Goal: Task Accomplishment & Management: Manage account settings

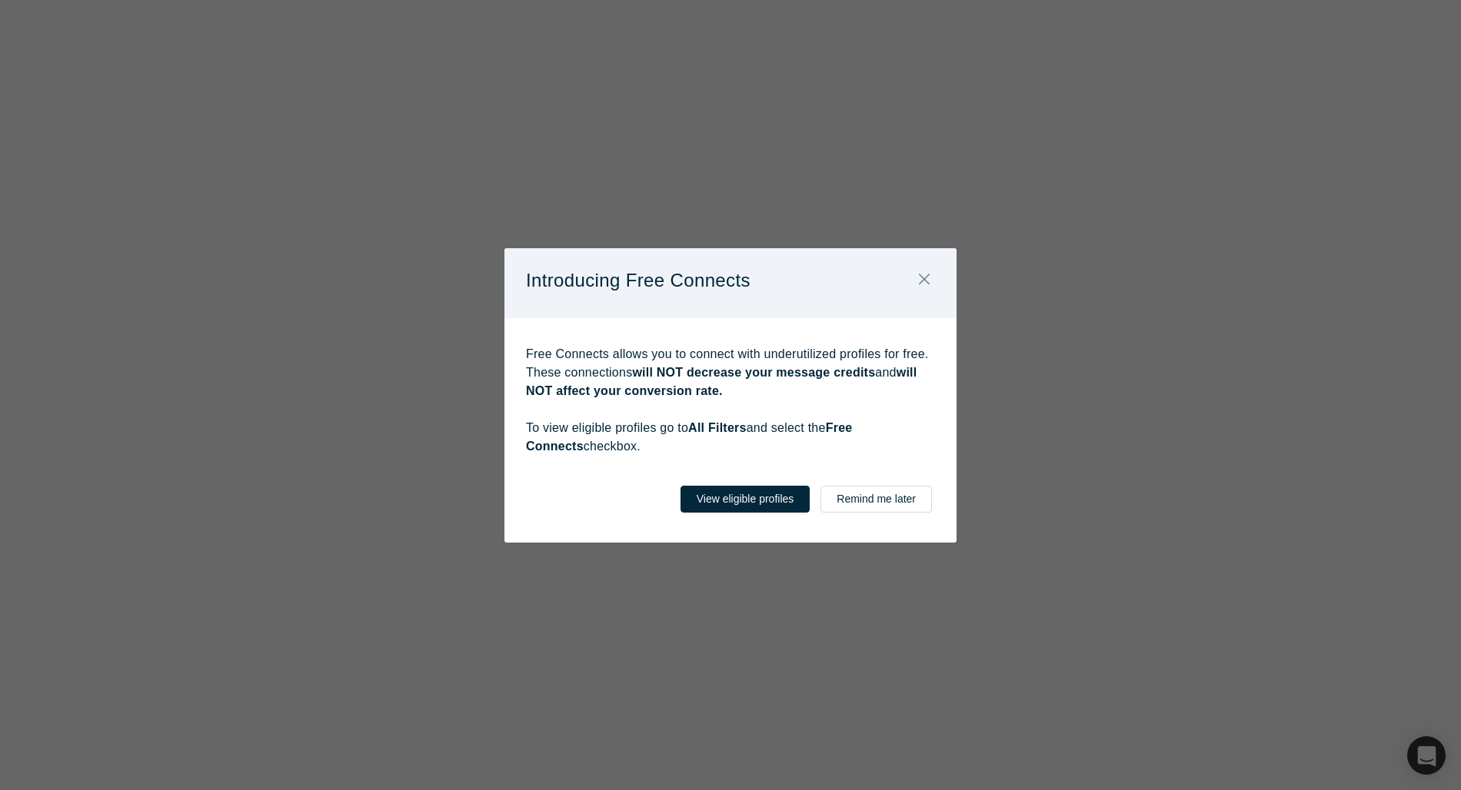
select select "KR"
click at [789, 506] on button "View eligible profiles" at bounding box center [745, 499] width 130 height 27
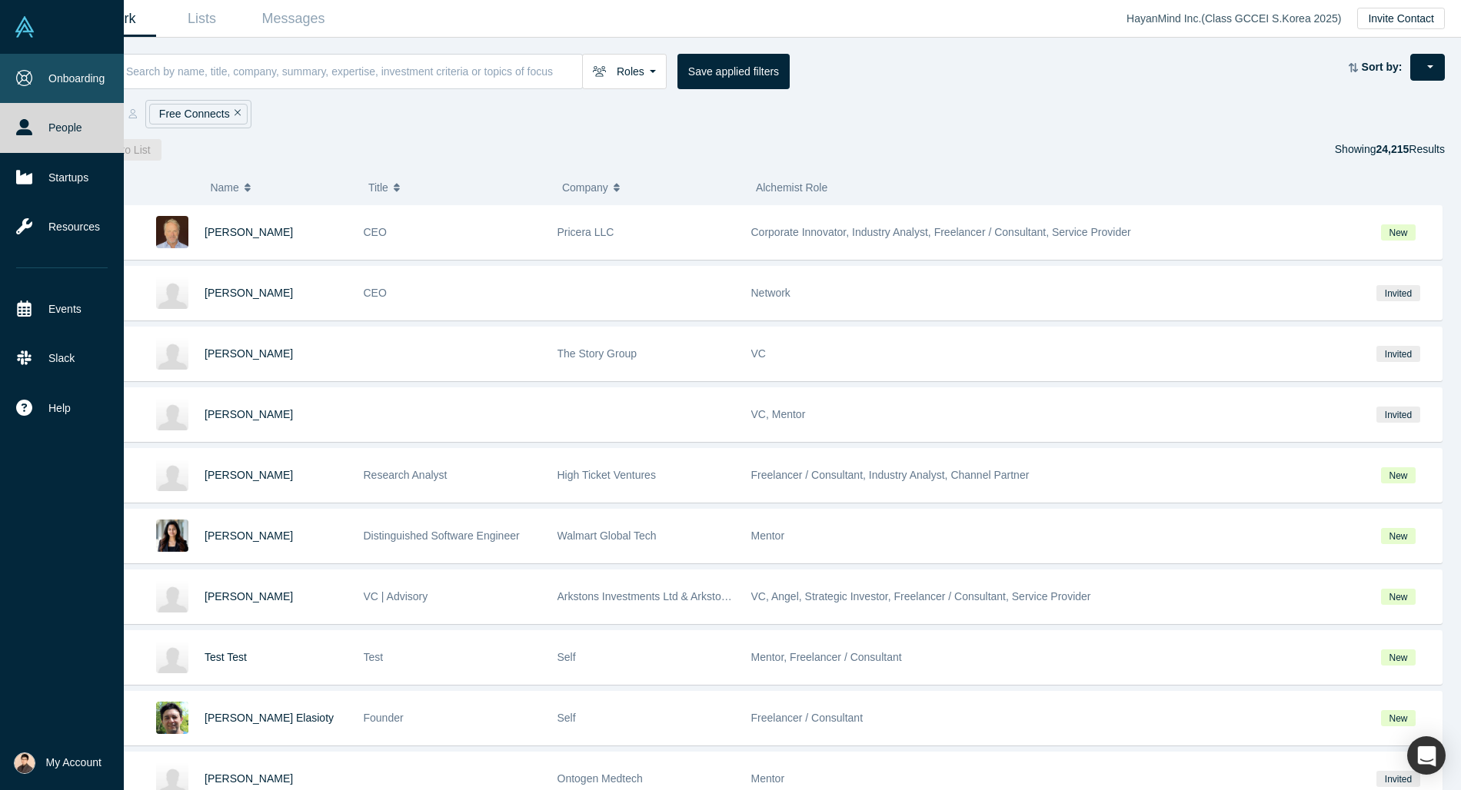
click at [69, 69] on link "Onboarding" at bounding box center [62, 78] width 124 height 49
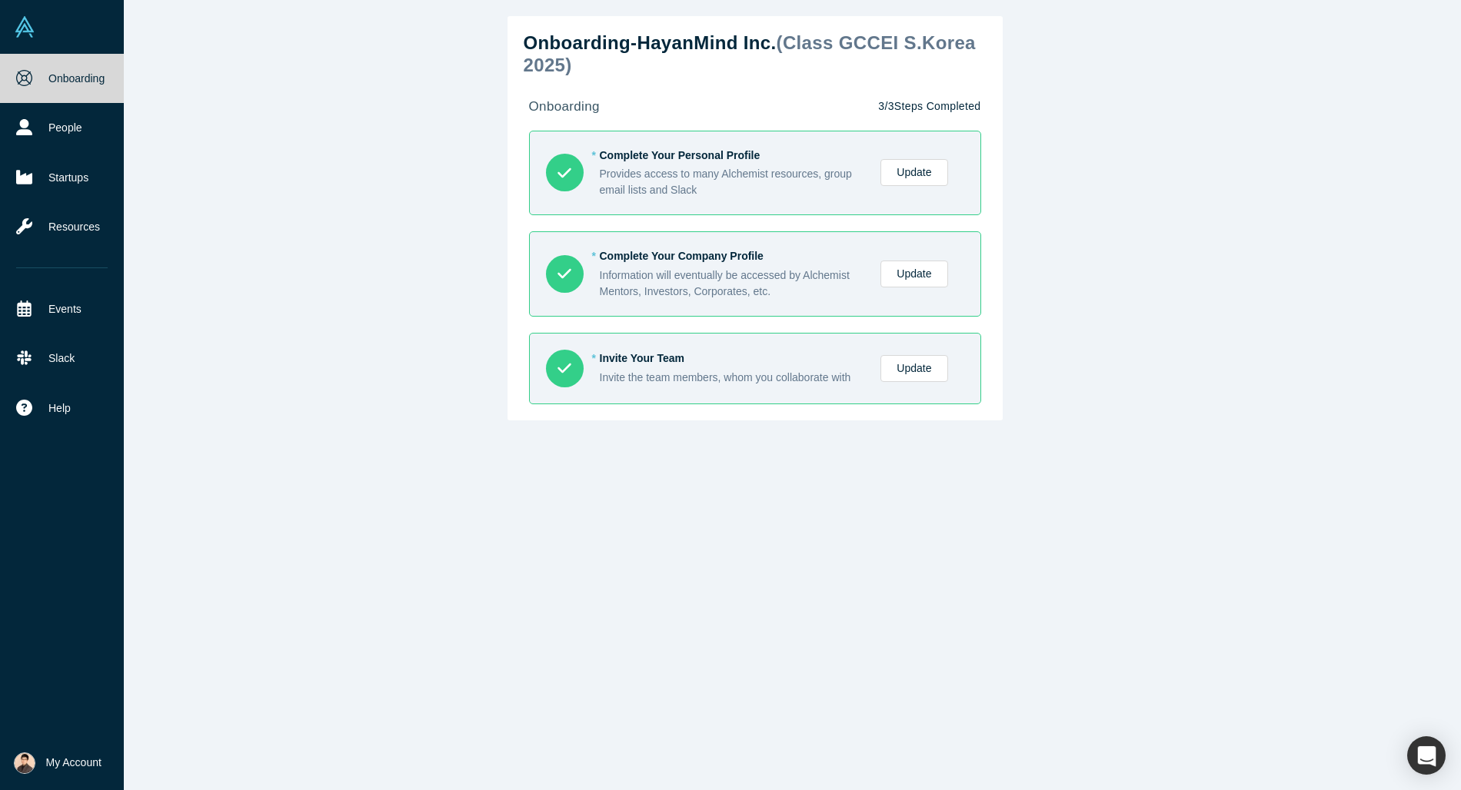
click at [33, 772] on button "My Account" at bounding box center [58, 764] width 88 height 22
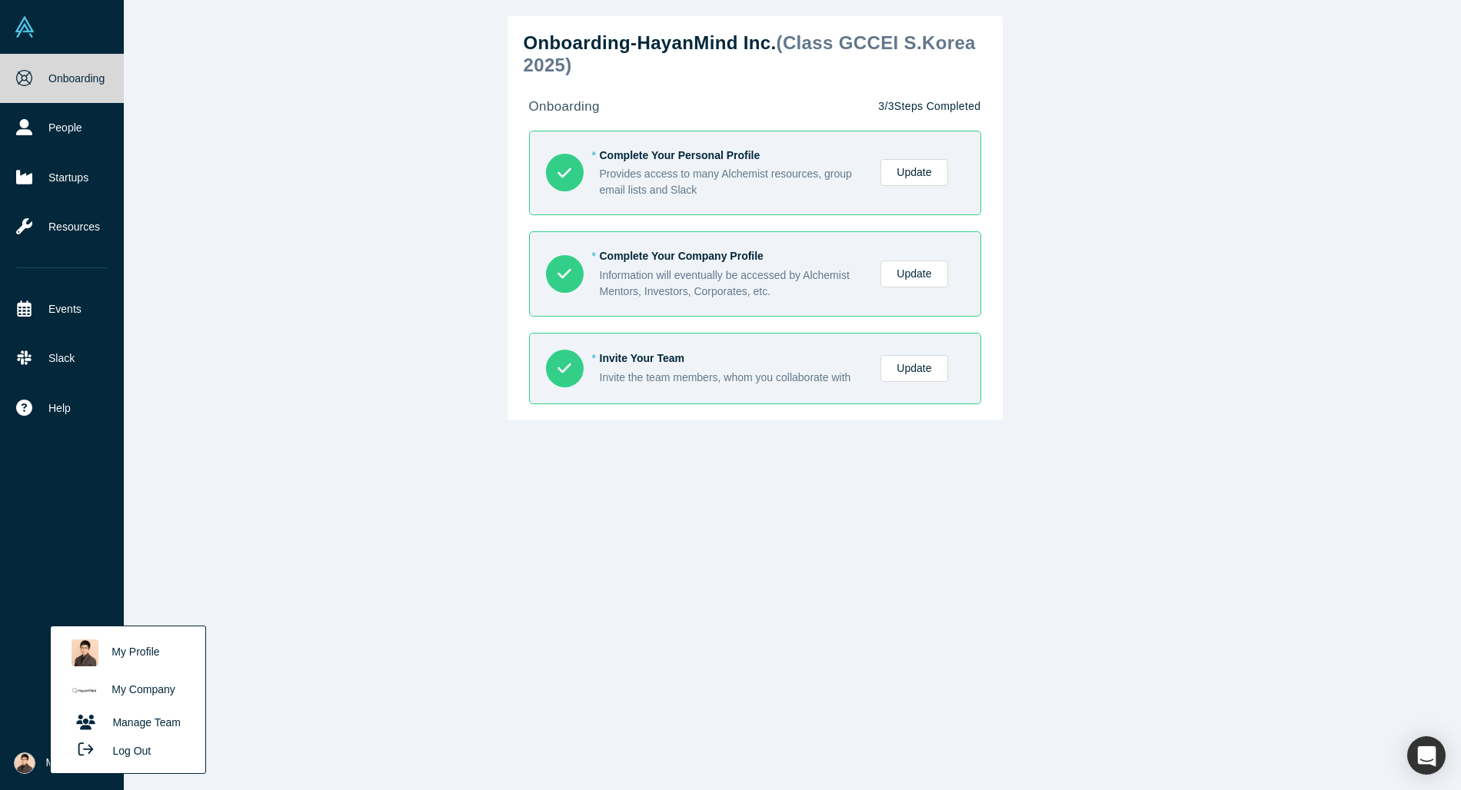
click at [130, 688] on link "My Company" at bounding box center [128, 691] width 128 height 38
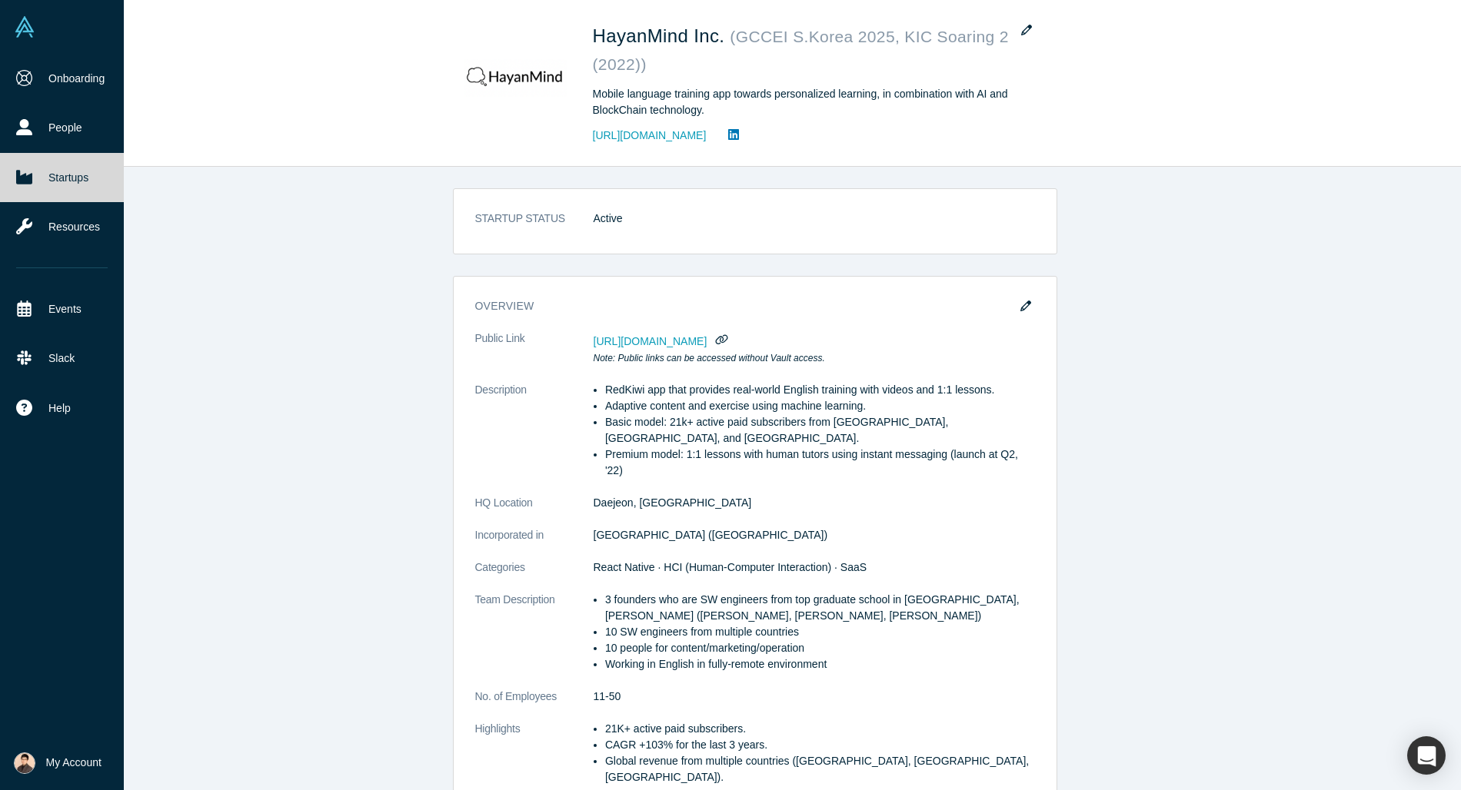
click at [1217, 222] on div "STARTUP STATUS Active overview Public Link [URL][DOMAIN_NAME] Note: Public link…" at bounding box center [754, 479] width 1413 height 624
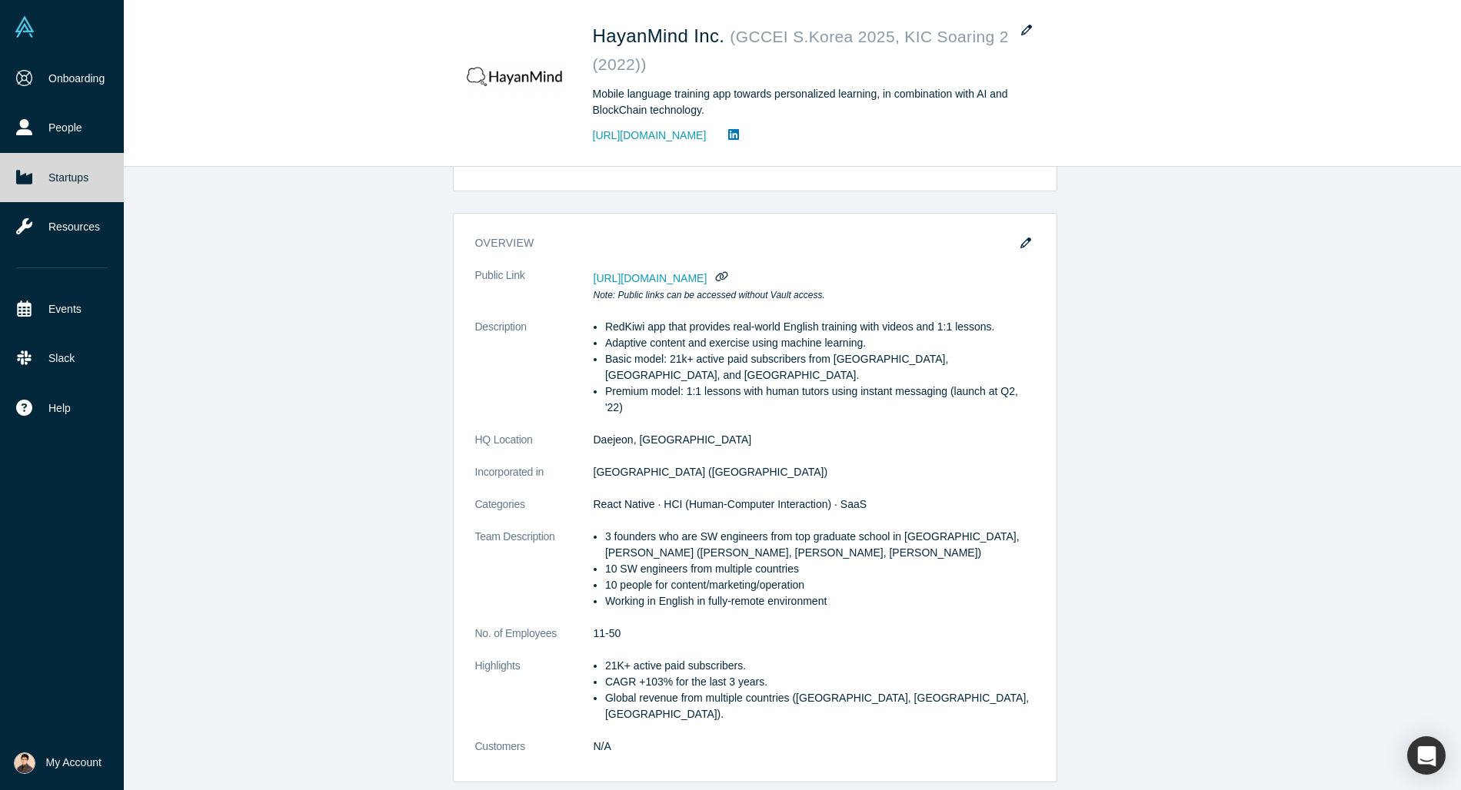
scroll to position [65, 0]
click at [1143, 311] on div "STARTUP STATUS Active overview Public Link [URL][DOMAIN_NAME] Note: Public link…" at bounding box center [754, 479] width 1413 height 624
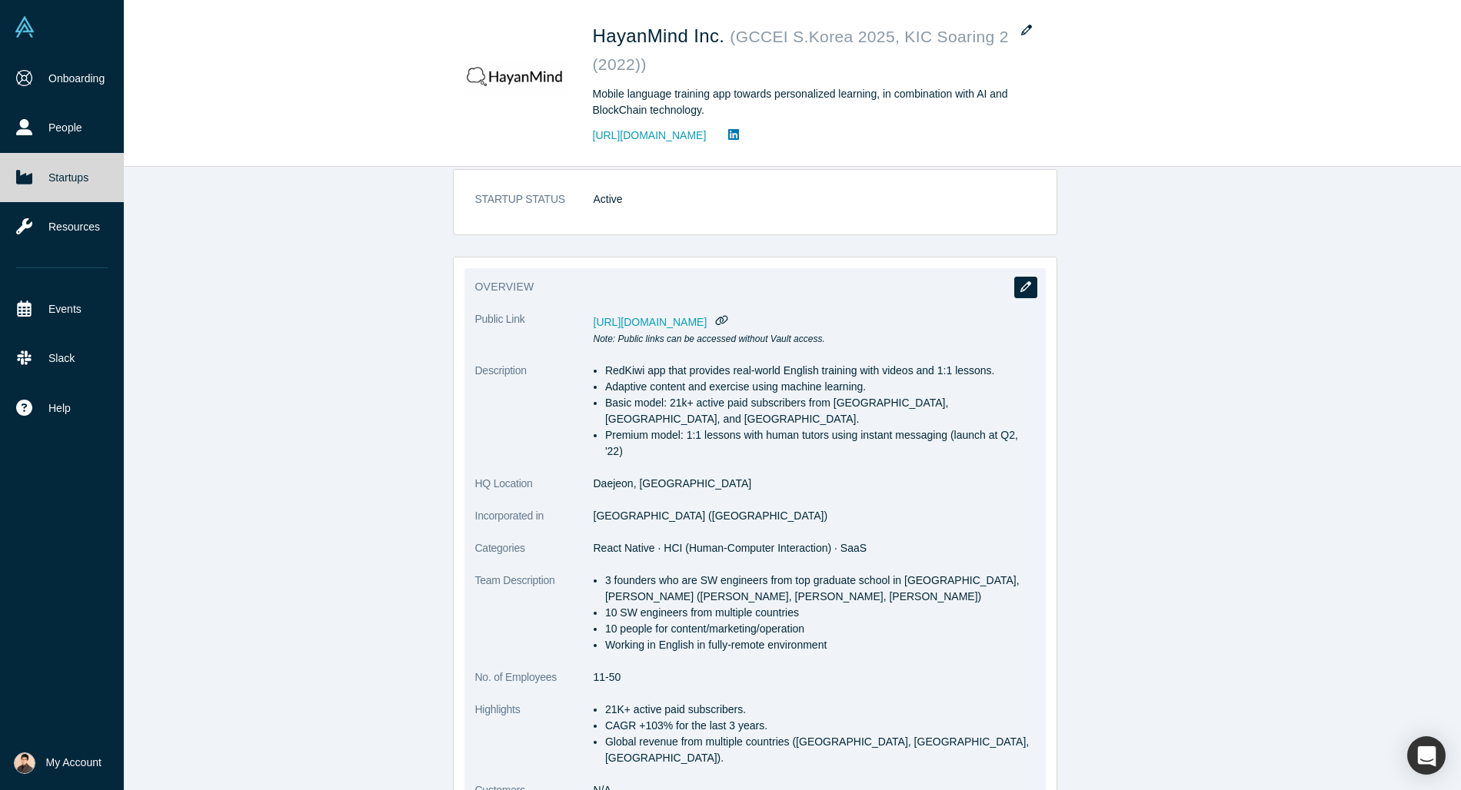
scroll to position [8, 0]
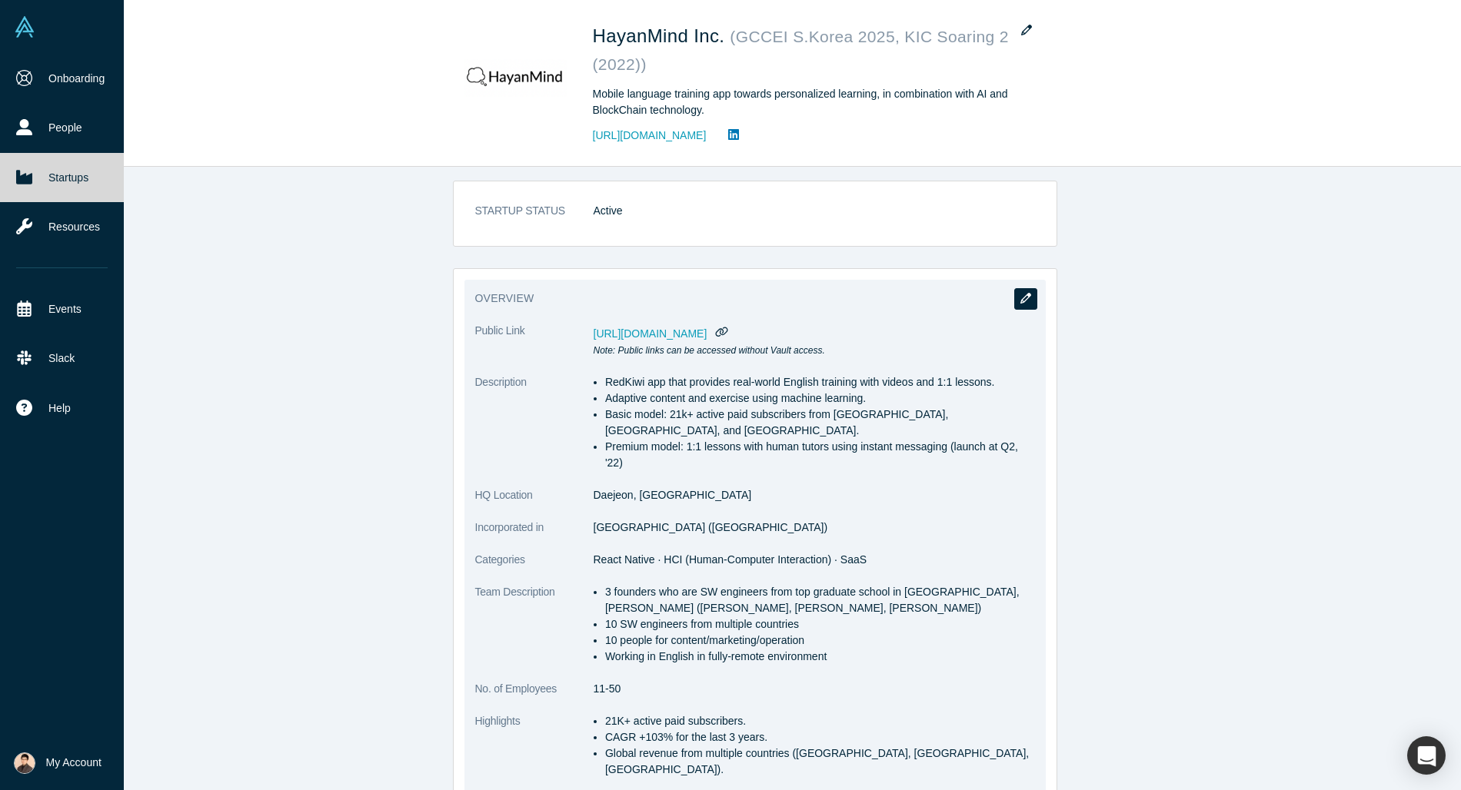
click at [1027, 296] on icon "button" at bounding box center [1025, 298] width 11 height 11
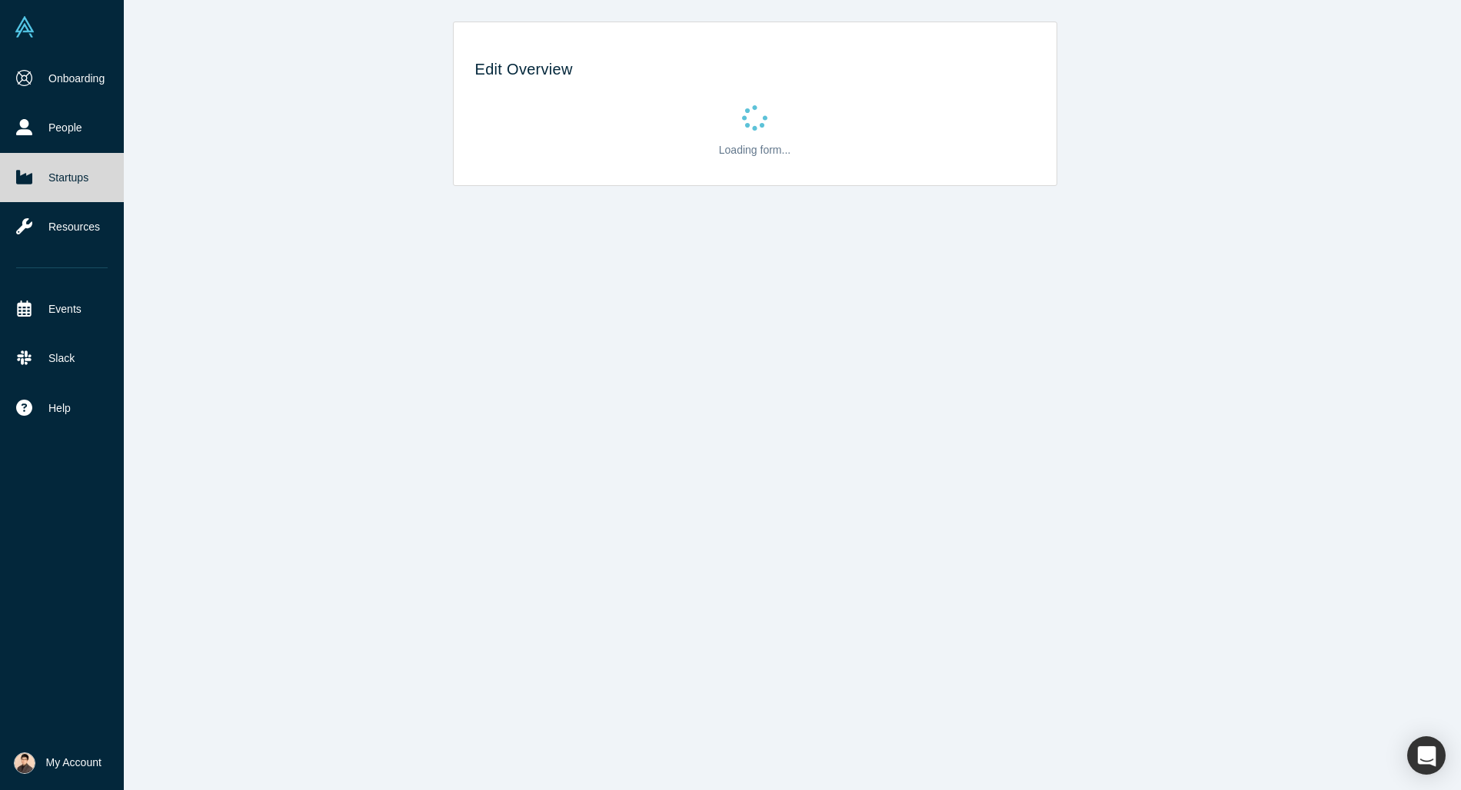
scroll to position [0, 0]
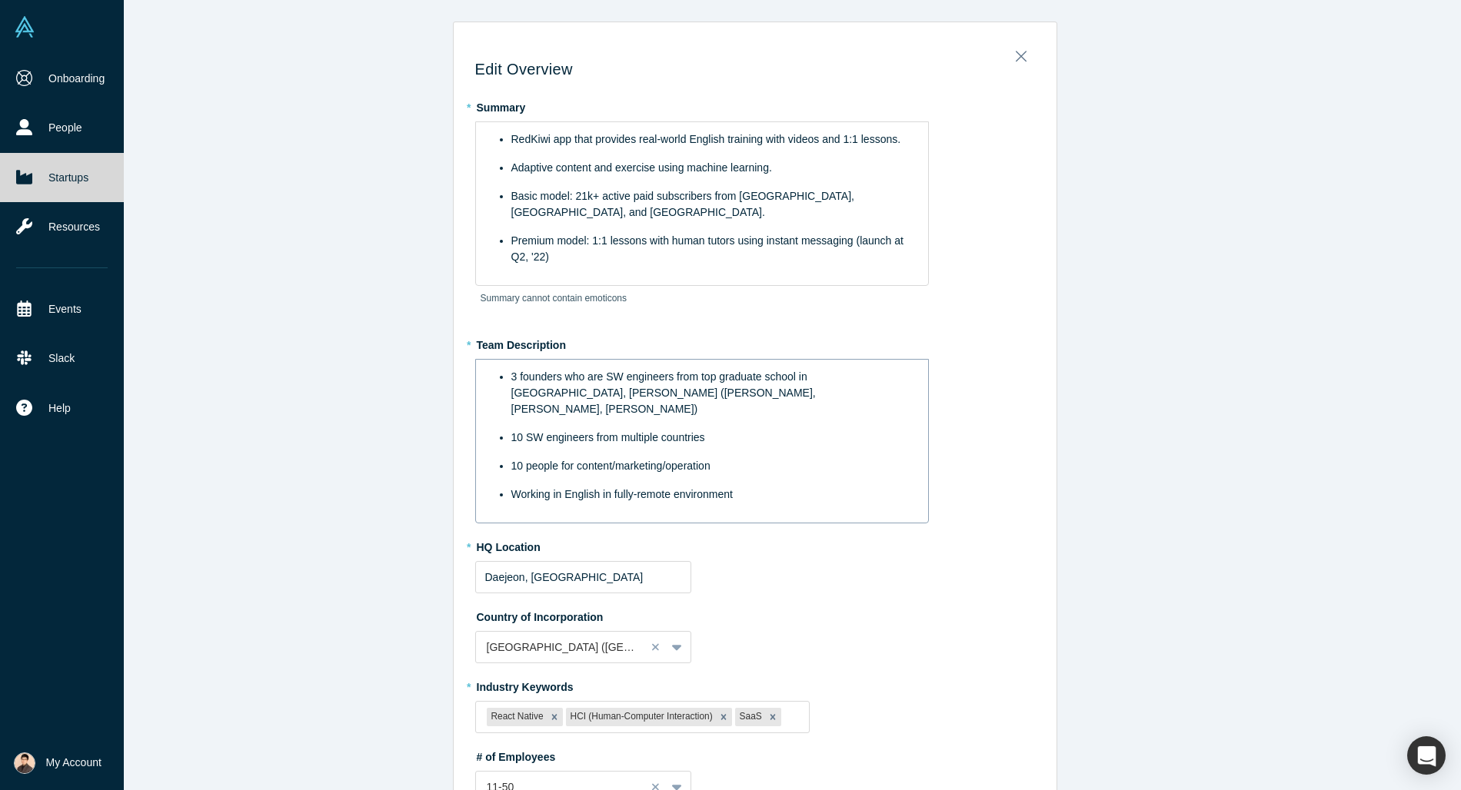
click at [777, 370] on div "3 founders who are SW engineers from top graduate school in [GEOGRAPHIC_DATA], …" at bounding box center [710, 393] width 398 height 48
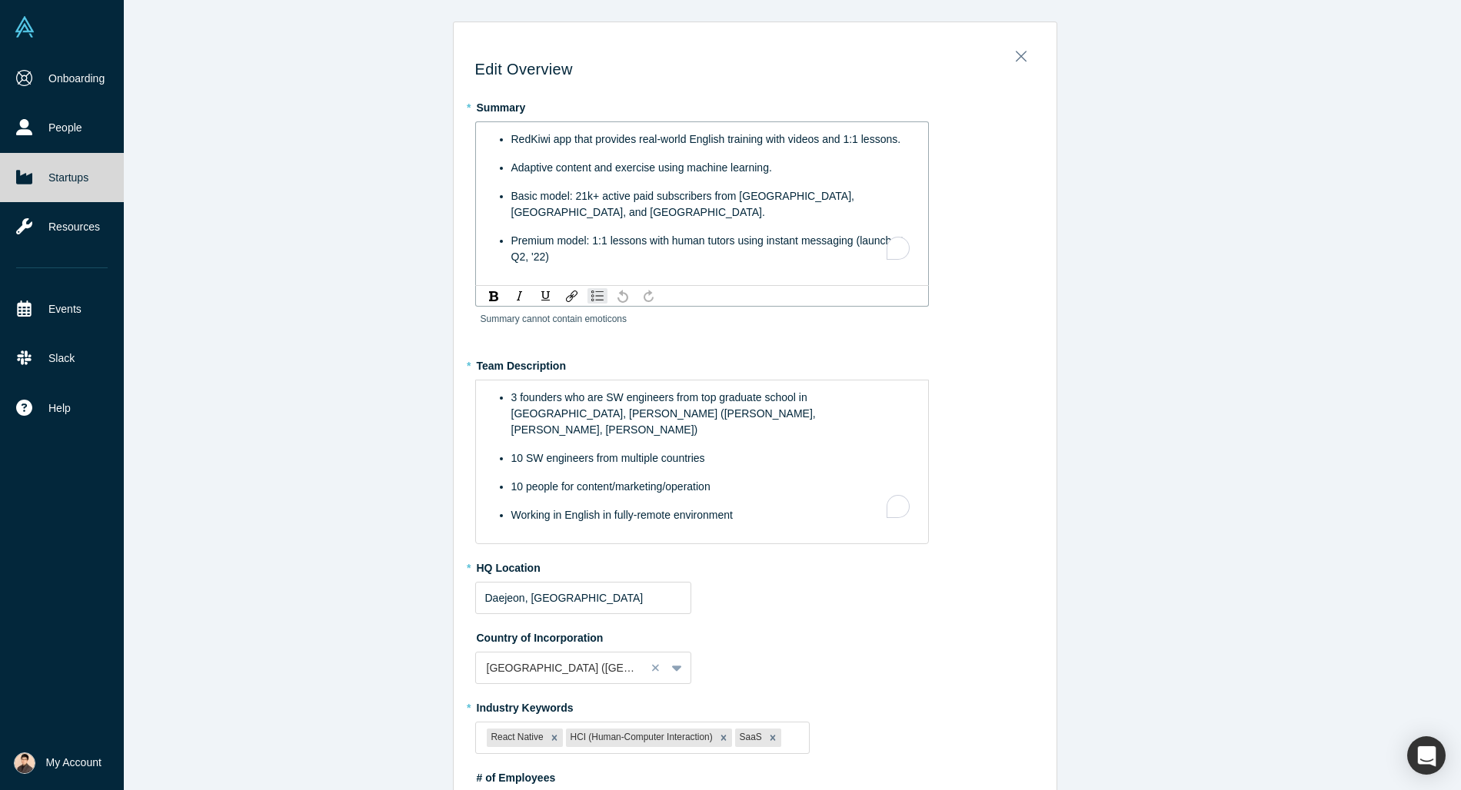
click at [730, 245] on div "Premium model: 1:1 lessons with human tutors using instant messaging (launch at…" at bounding box center [710, 249] width 398 height 32
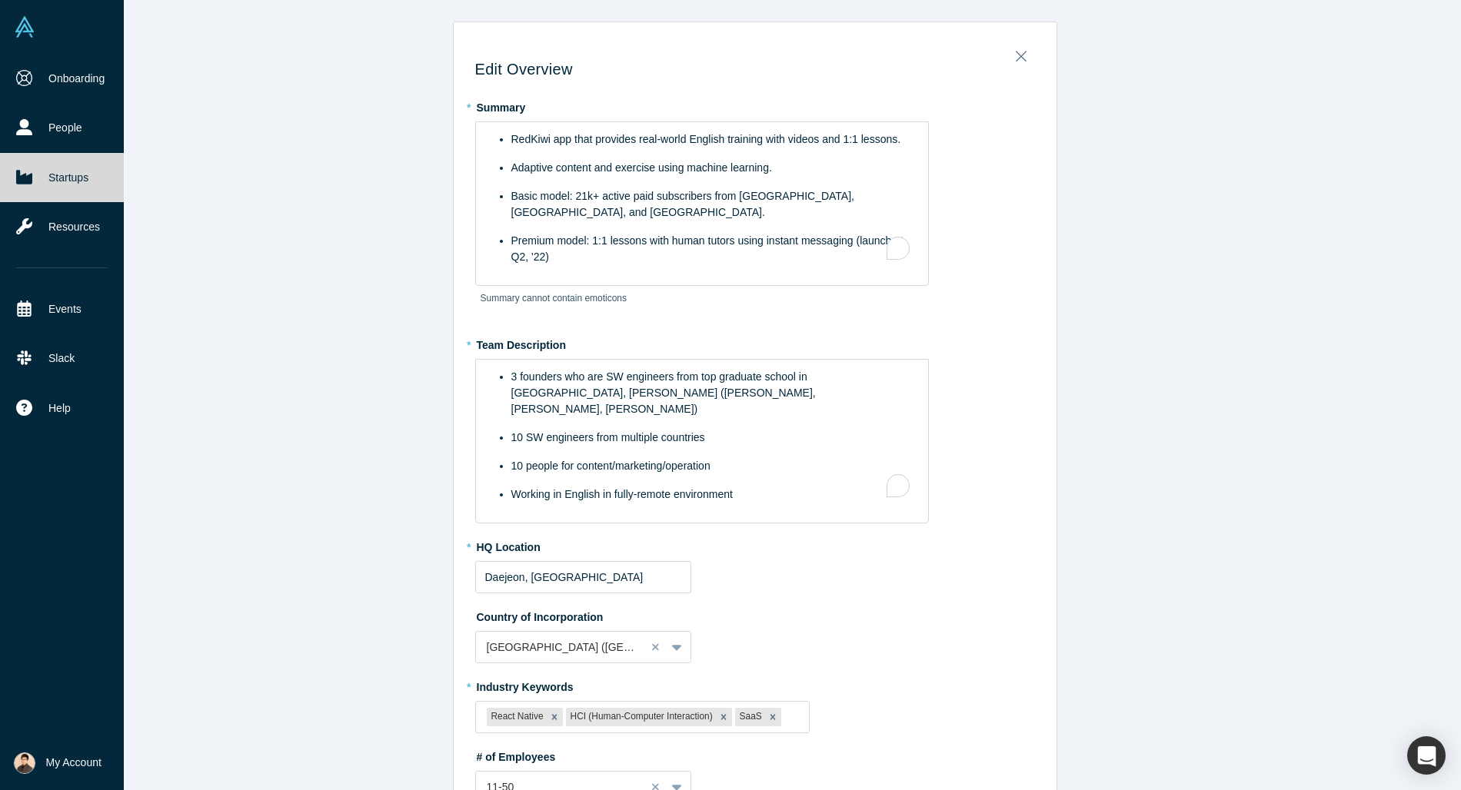
click at [283, 258] on div "Edit Overview * Summary RedKiwi app that provides real-world English training w…" at bounding box center [754, 395] width 1413 height 790
click at [1365, 441] on div "Edit Overview * Summary RedKiwi app that provides real-world English training w…" at bounding box center [754, 395] width 1413 height 790
click at [371, 145] on div "Edit Overview * Summary RedKiwi app that provides real-world English training w…" at bounding box center [754, 395] width 1413 height 790
click at [537, 771] on div "11-50" at bounding box center [583, 787] width 216 height 32
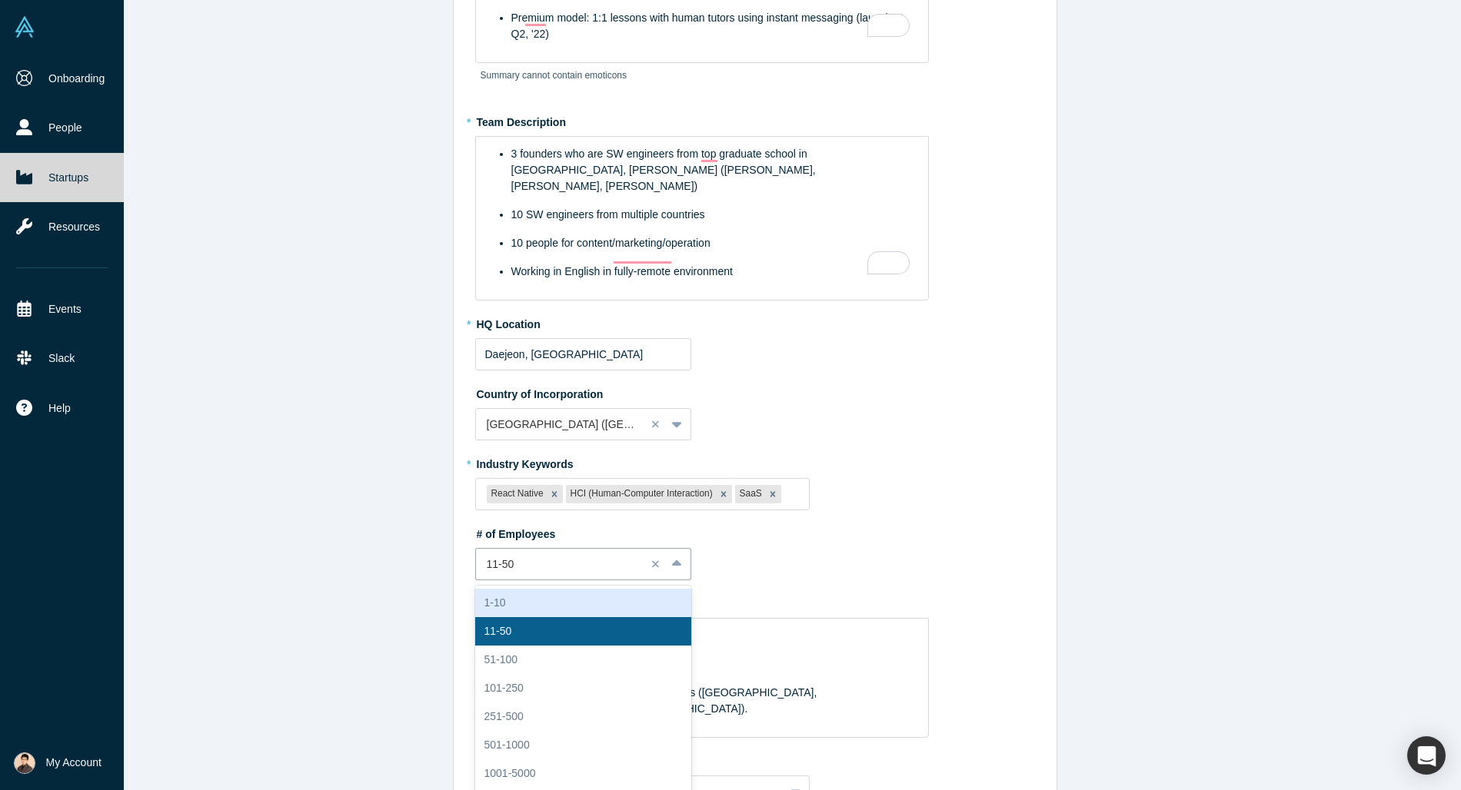
click at [530, 589] on div "1-10" at bounding box center [583, 603] width 216 height 28
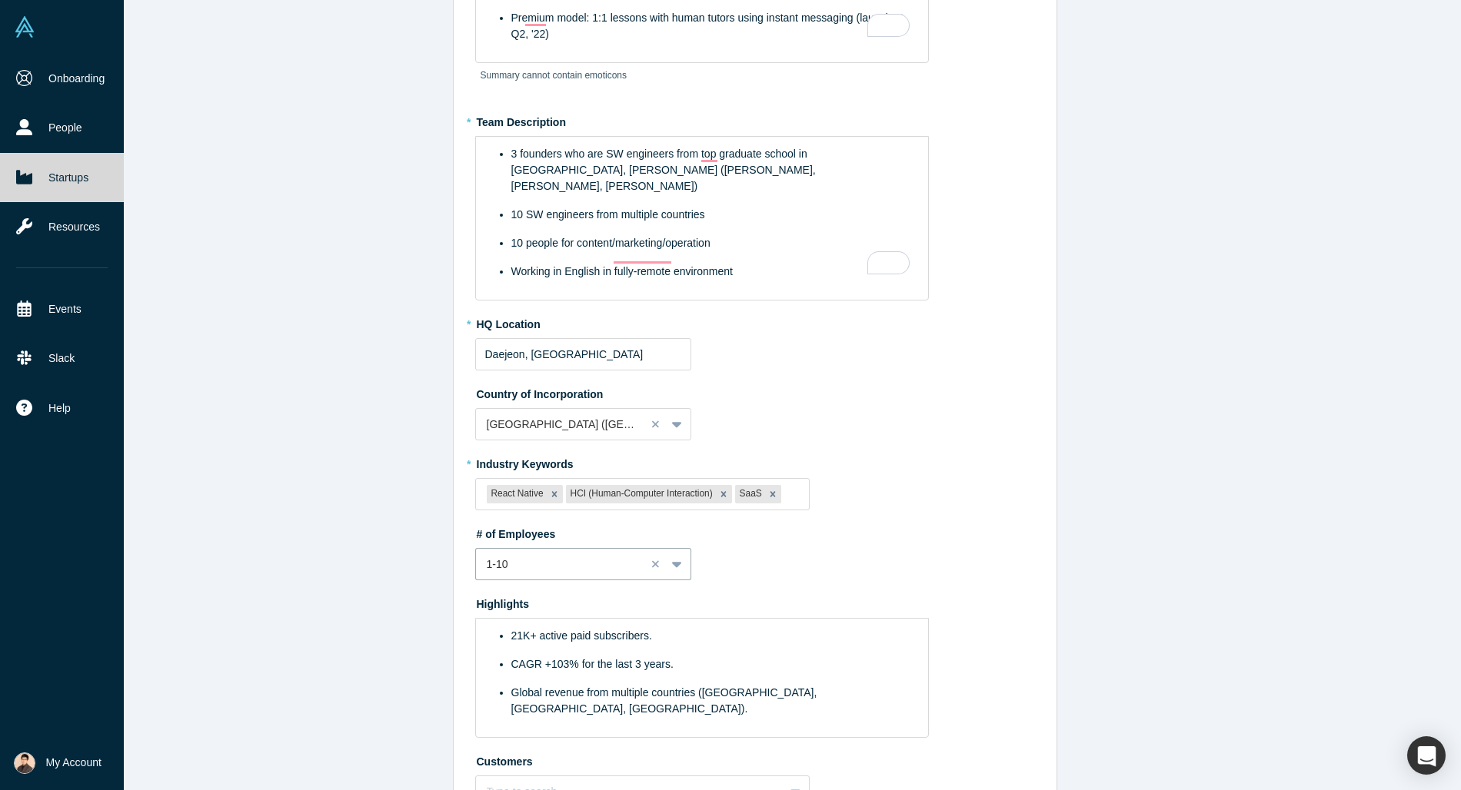
click at [415, 611] on div "Edit Overview * Summary RedKiwi app that provides real-world English training w…" at bounding box center [754, 395] width 1413 height 790
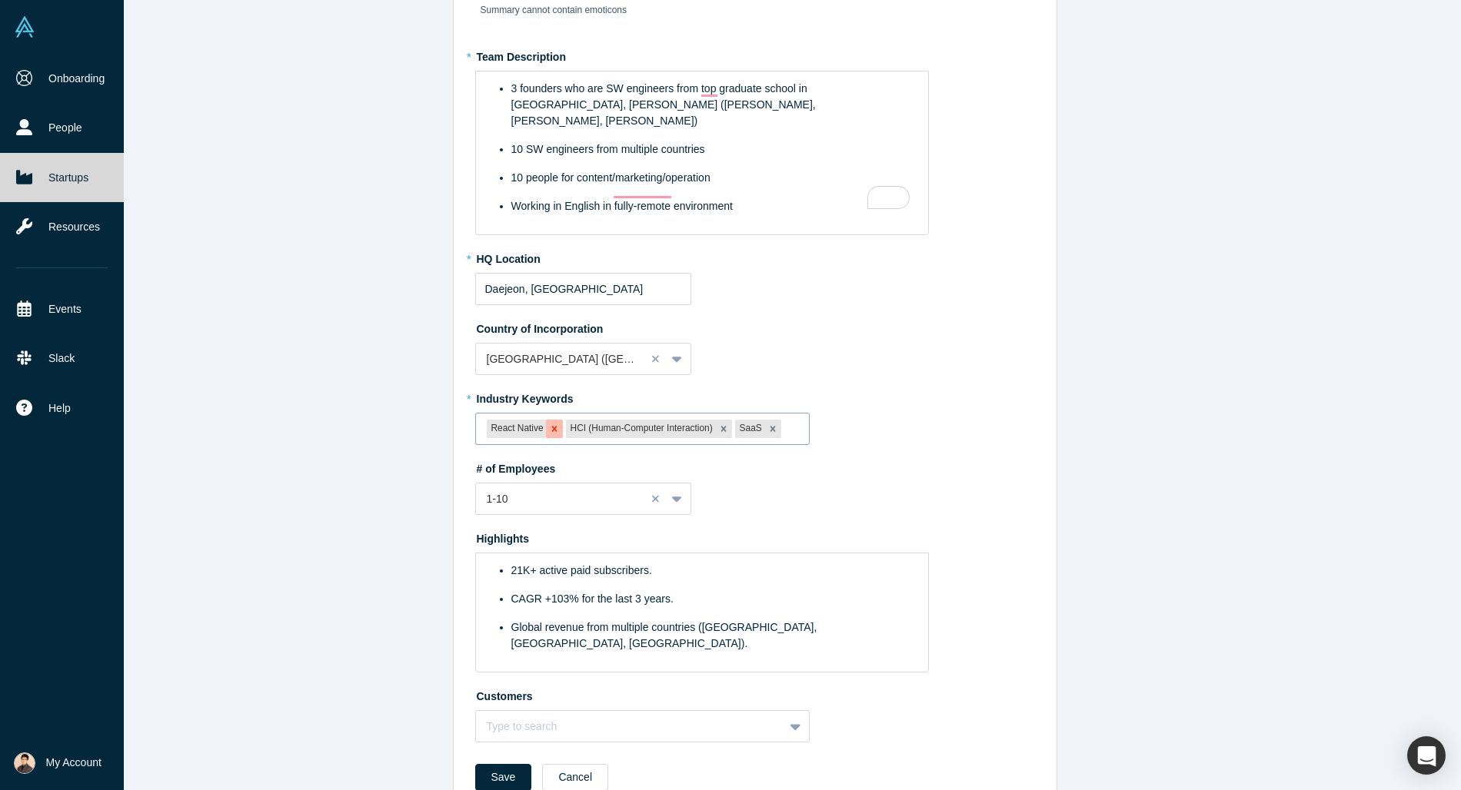
click at [552, 426] on icon "Remove React Native" at bounding box center [553, 428] width 5 height 5
click at [640, 424] on icon "Remove HCI (Human-Computer Interaction)" at bounding box center [644, 429] width 11 height 11
click at [687, 420] on div at bounding box center [667, 429] width 262 height 19
type input "d"
type input "AI"
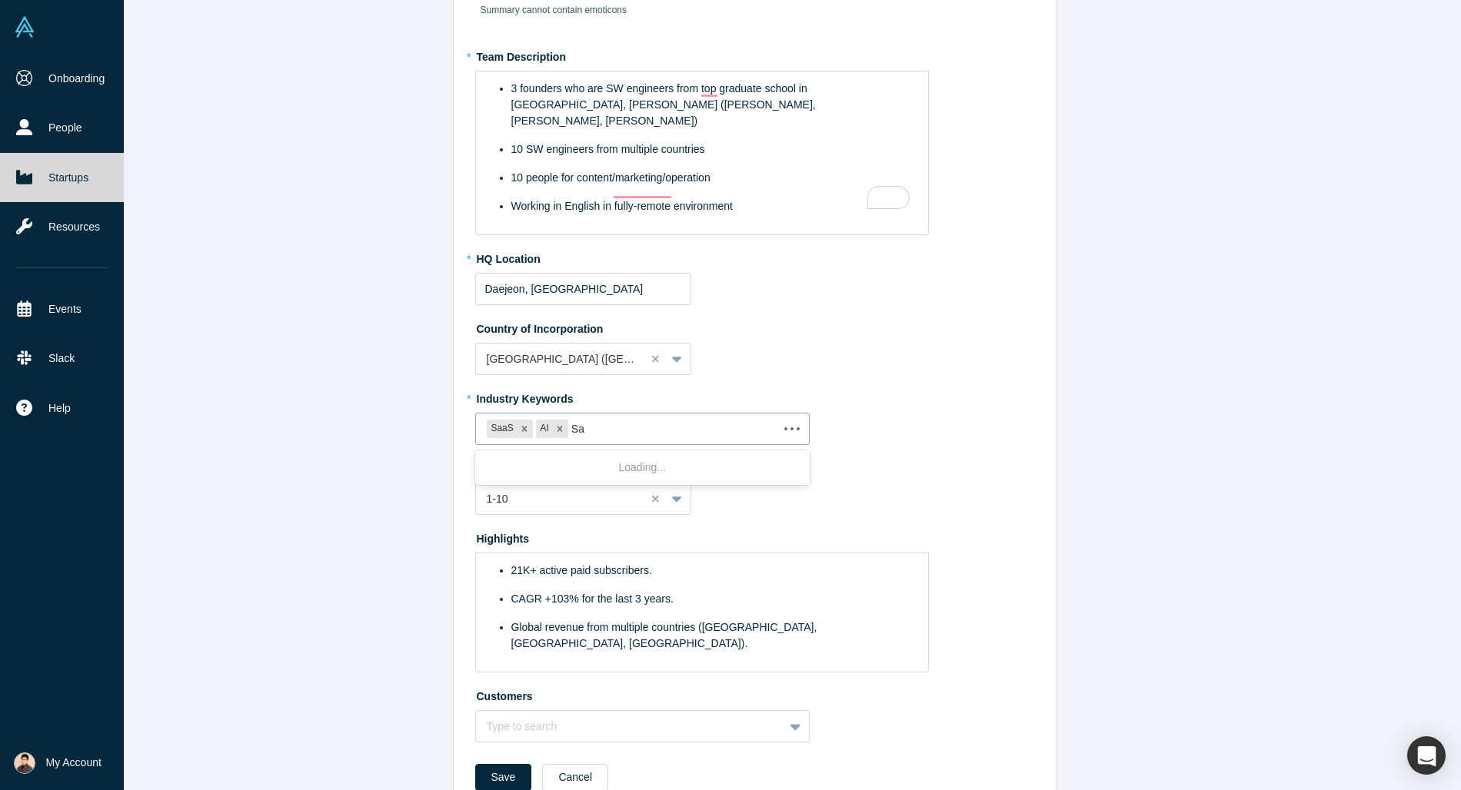
type input "S"
type input "I"
type input "d"
type input "MLOPs"
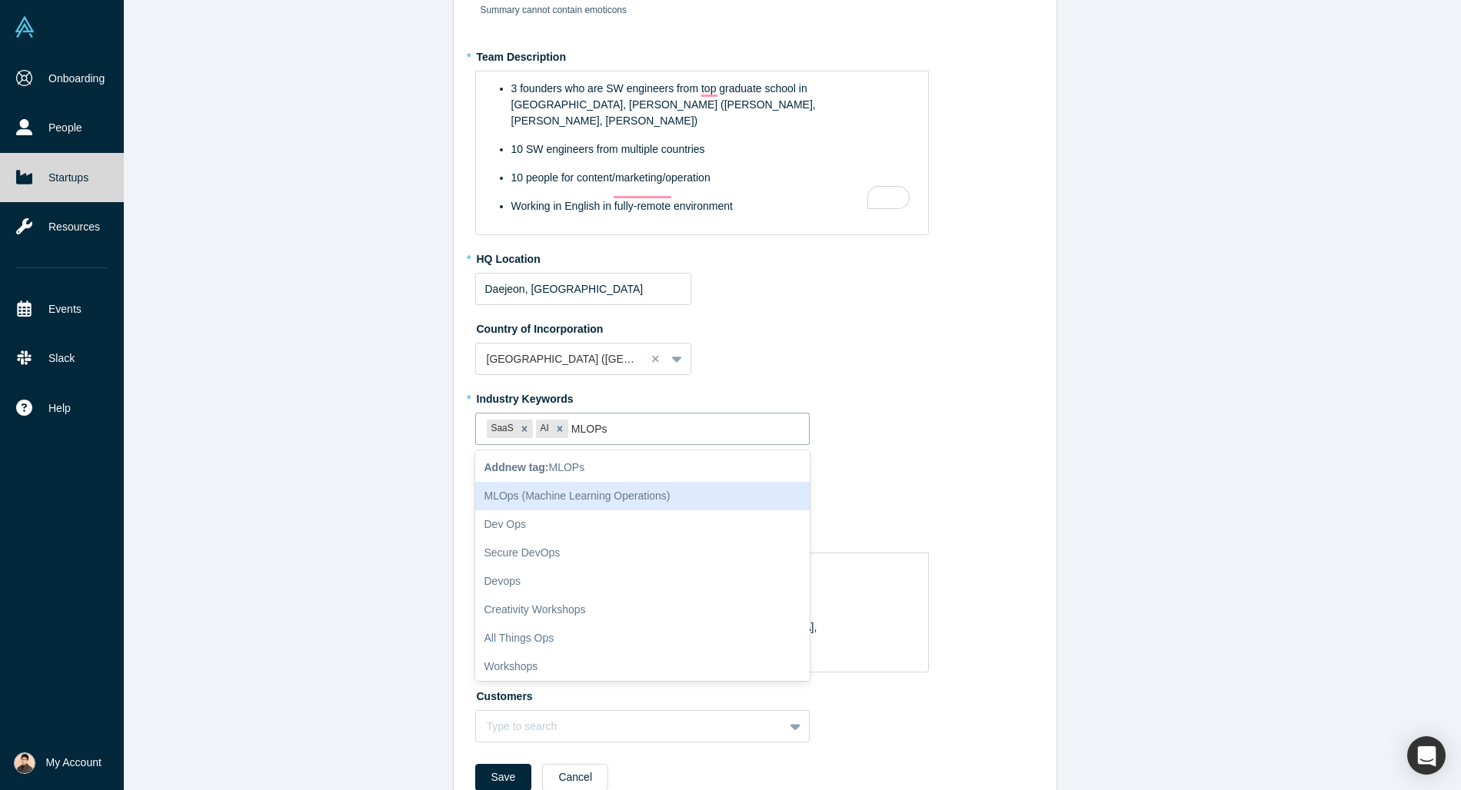
click at [567, 482] on div "MLOps (Machine Learning Operations)" at bounding box center [642, 496] width 335 height 28
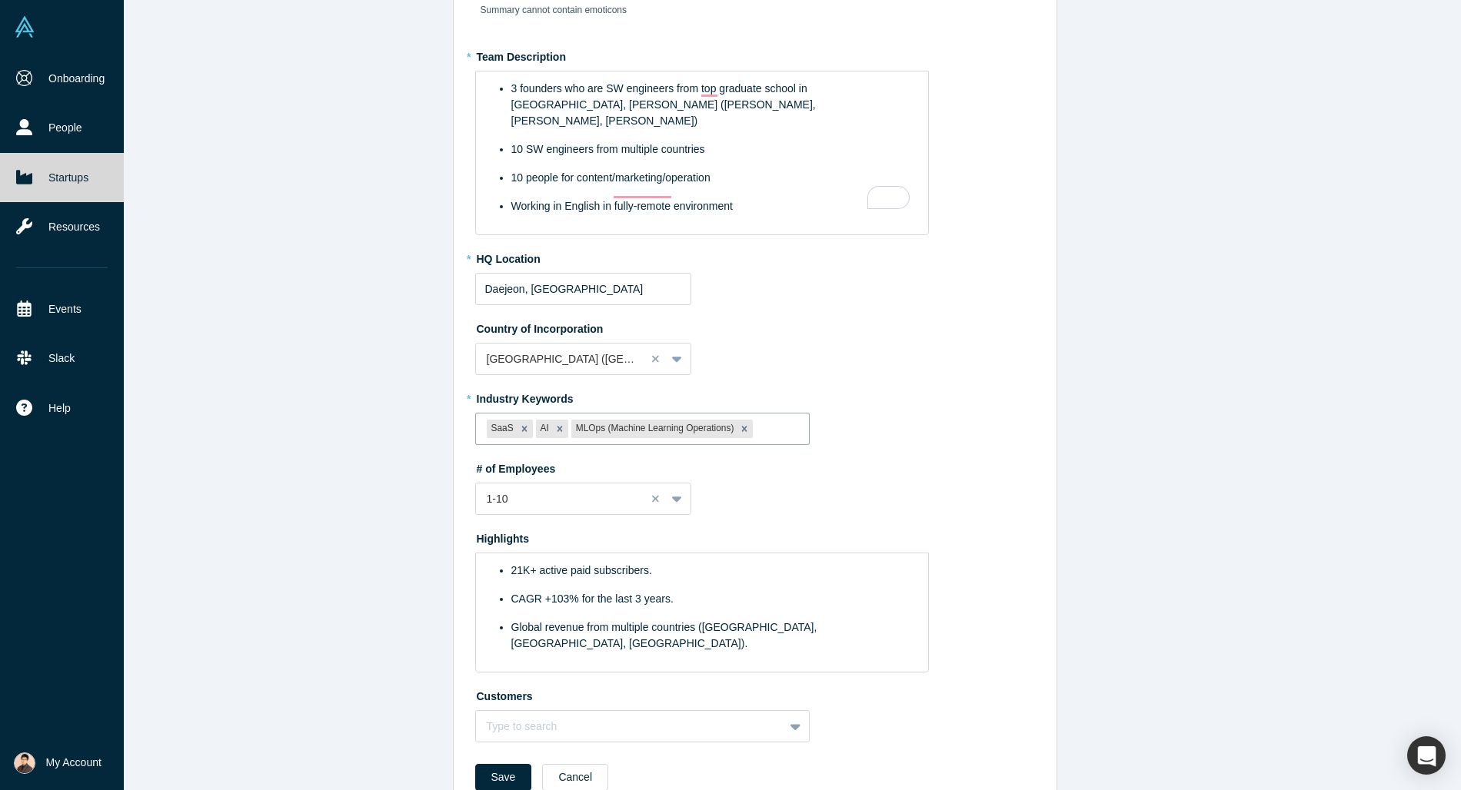
click at [1059, 404] on div "Edit Overview * Summary RedKiwi app that provides real-world English training w…" at bounding box center [754, 395] width 1413 height 790
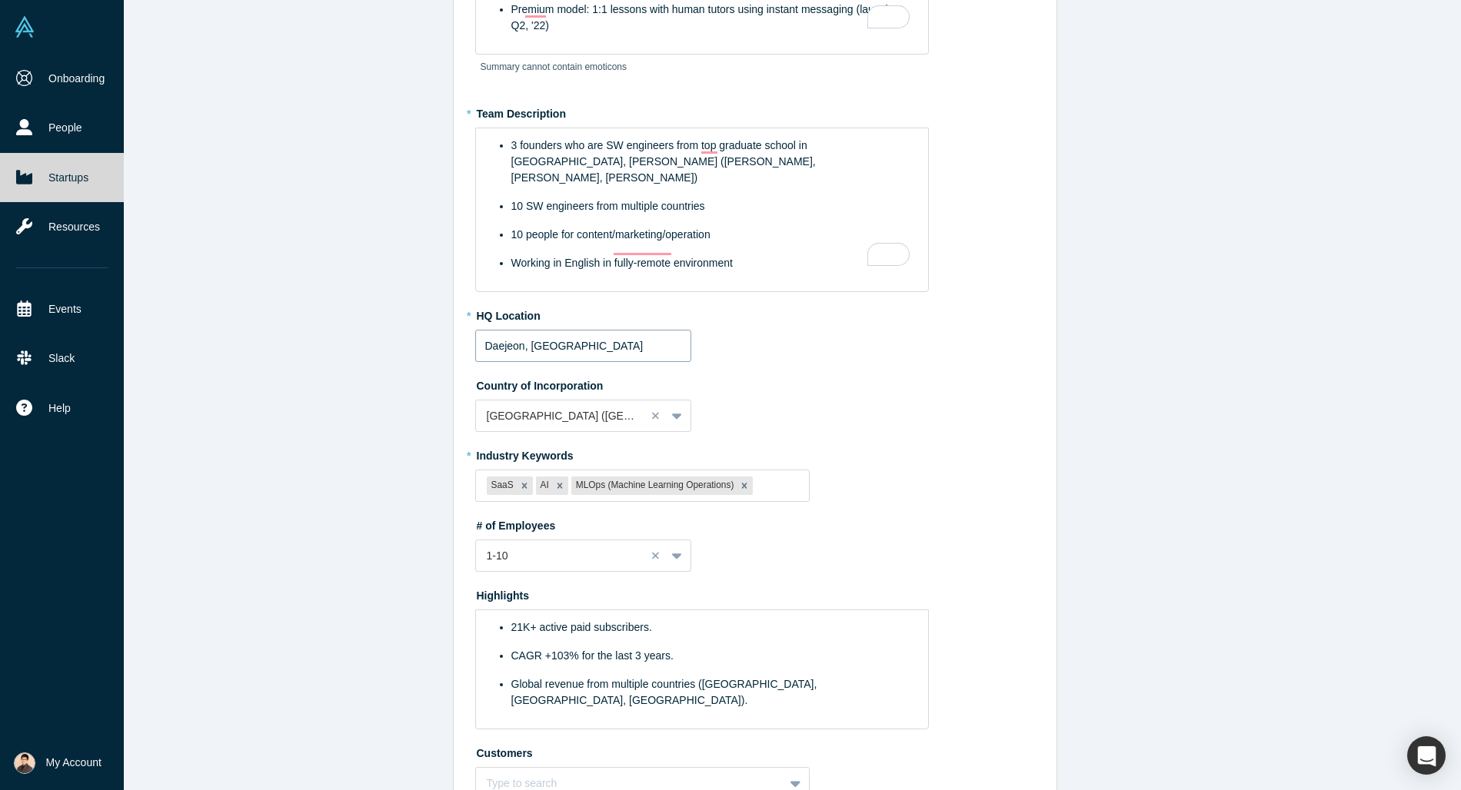
scroll to position [229, 0]
click at [759, 258] on div "Working in English in fully-remote environment" at bounding box center [710, 266] width 398 height 16
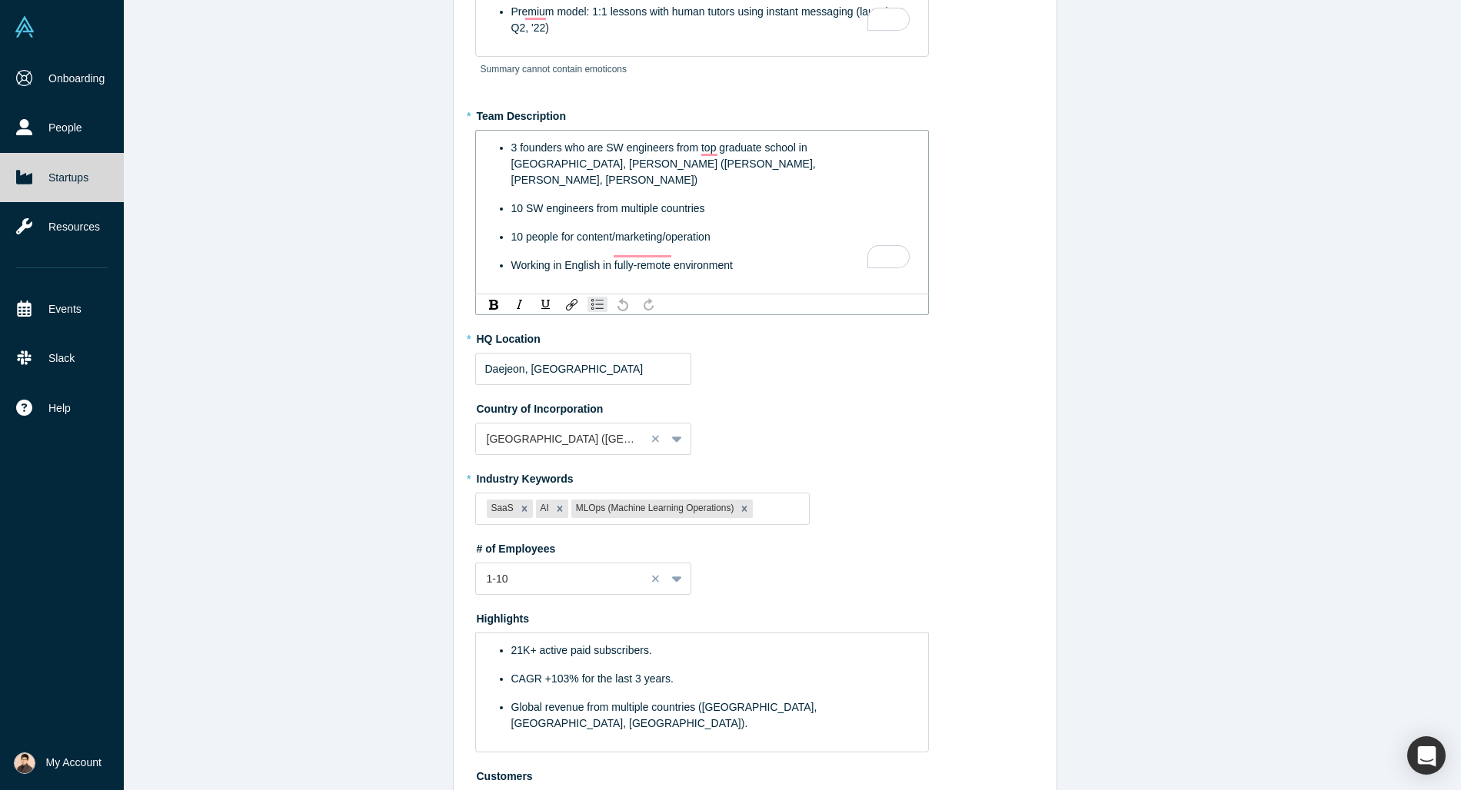
scroll to position [0, 0]
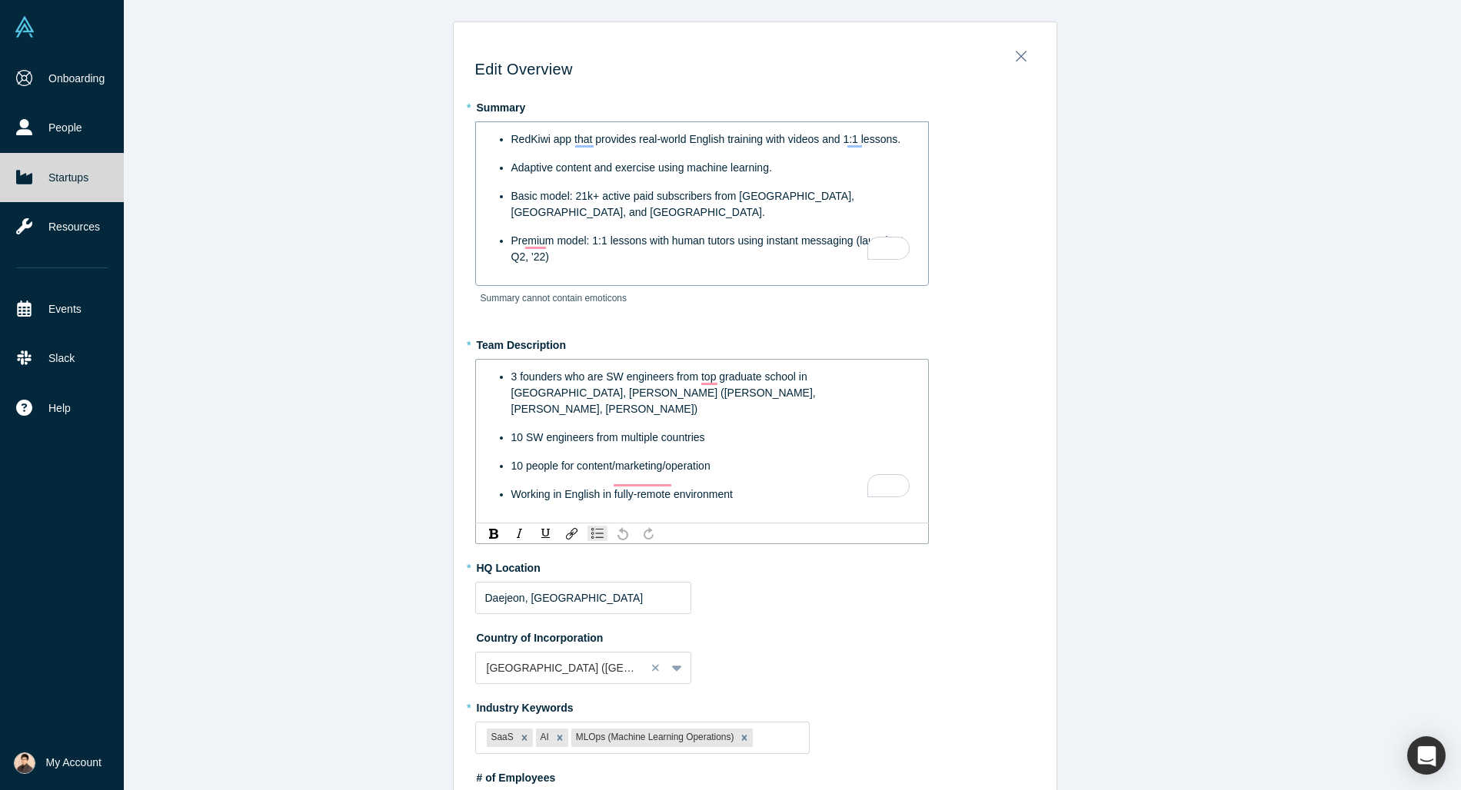
click at [647, 208] on ul "RedKiwi app that provides real-world English training with videos and 1:1 lesso…" at bounding box center [702, 198] width 414 height 134
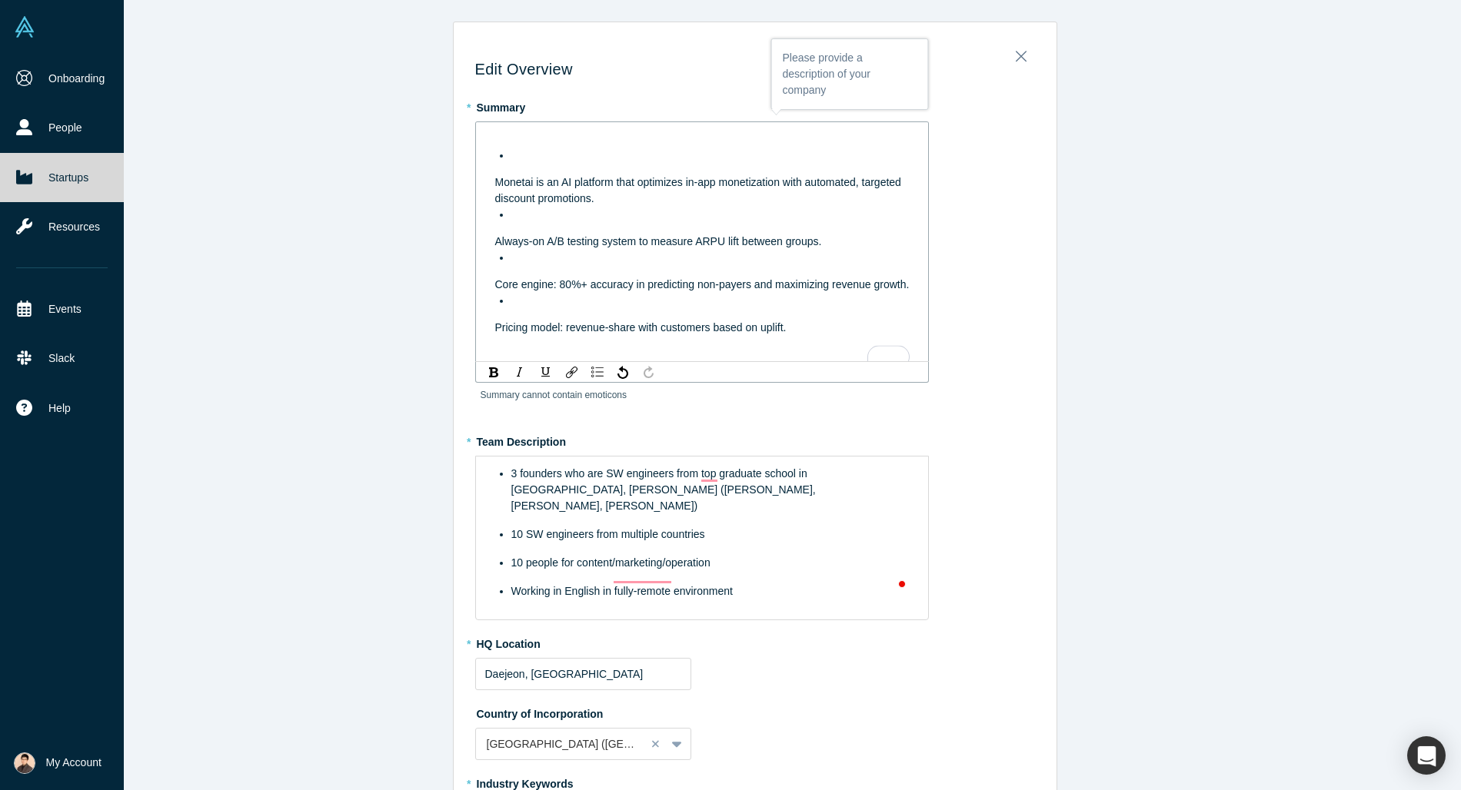
click at [557, 214] on div "To enrich screen reader interactions, please activate Accessibility in Grammarl…" at bounding box center [710, 215] width 398 height 16
click at [551, 182] on span "Monetai is an AI platform that optimizes in-app monetization with automated, ta…" at bounding box center [699, 190] width 409 height 28
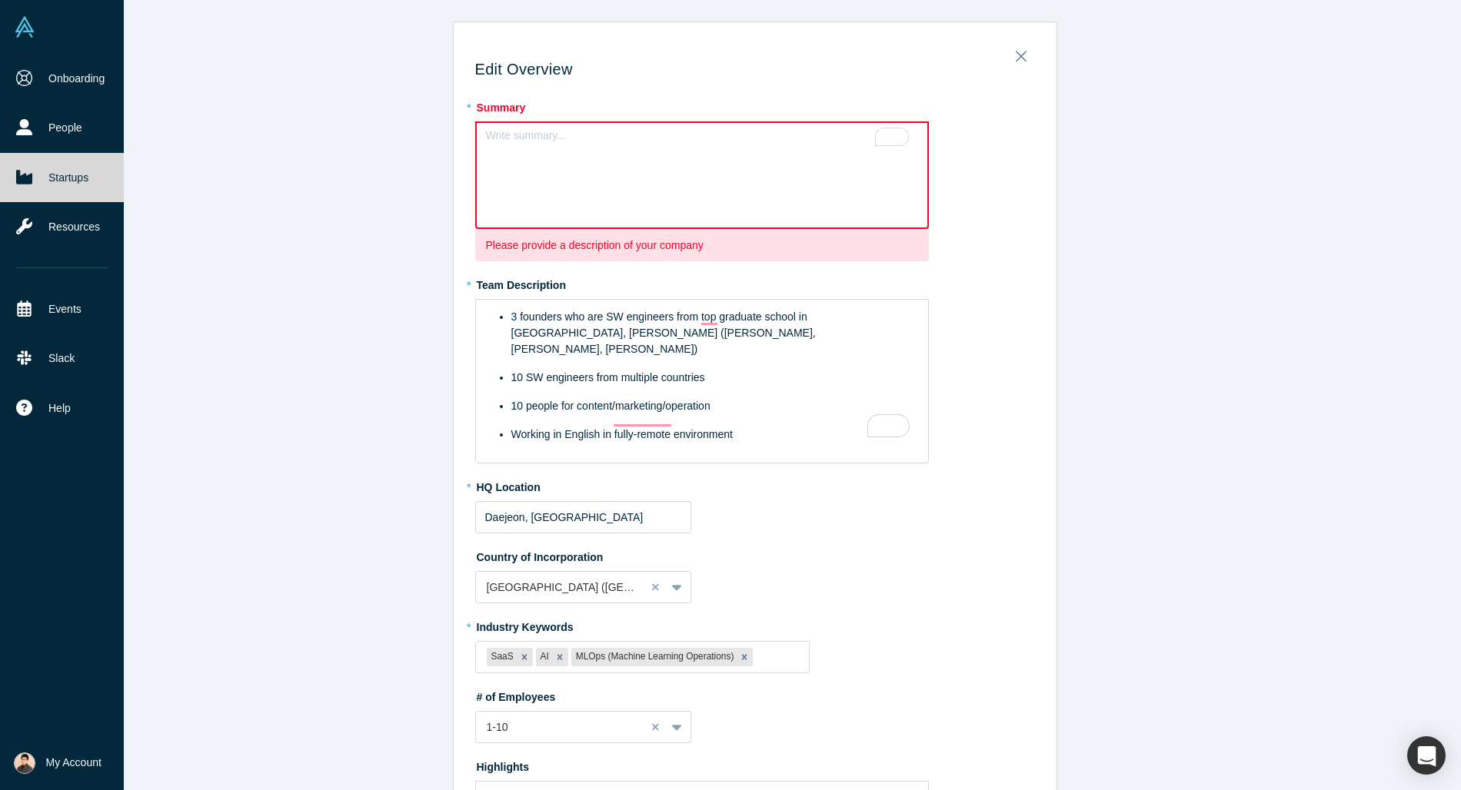
click at [593, 181] on div "Write summary..." at bounding box center [702, 175] width 454 height 108
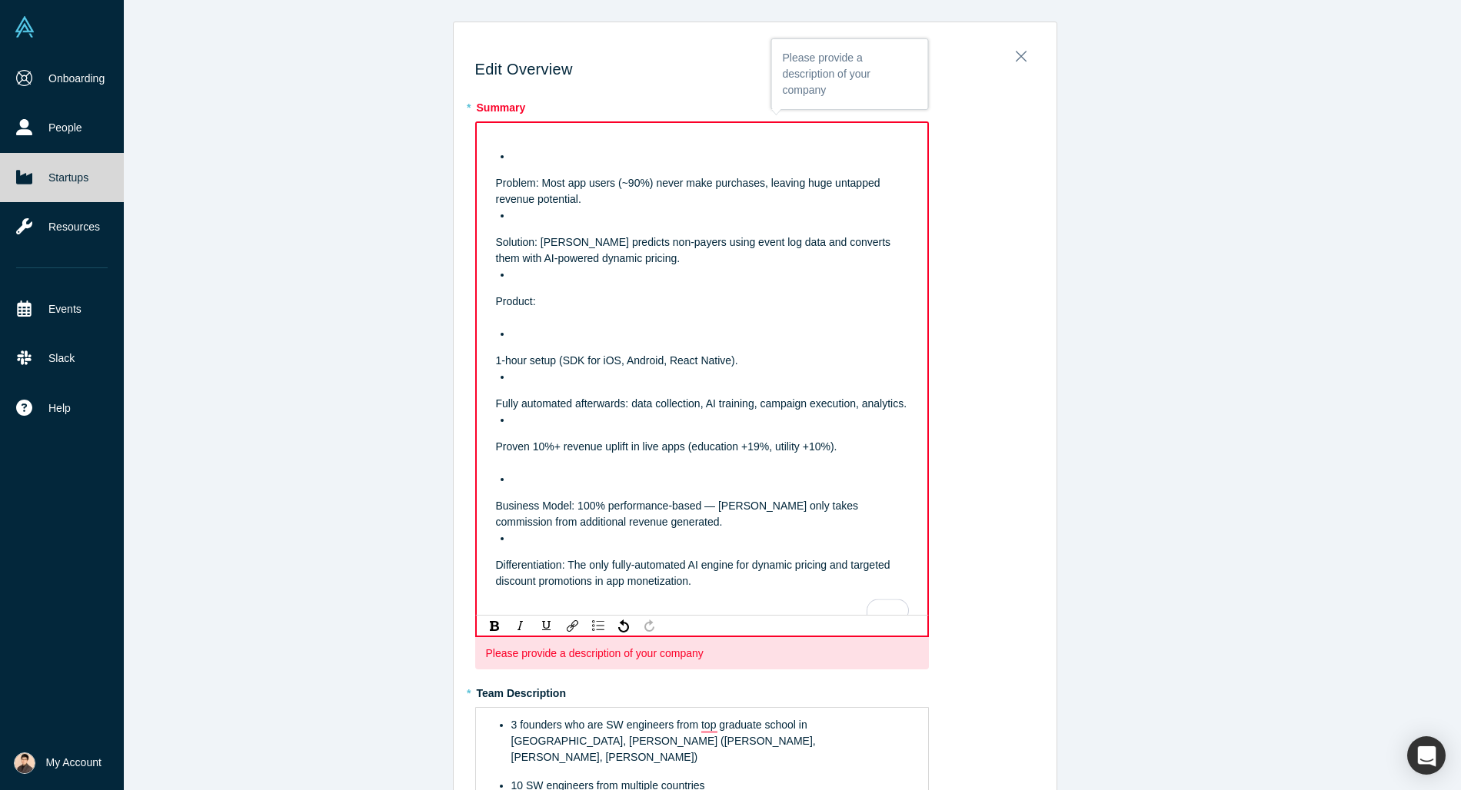
click at [609, 171] on div "Problem: Most app users (~90%) never make purchases, leaving huge untapped reve…" at bounding box center [702, 369] width 413 height 474
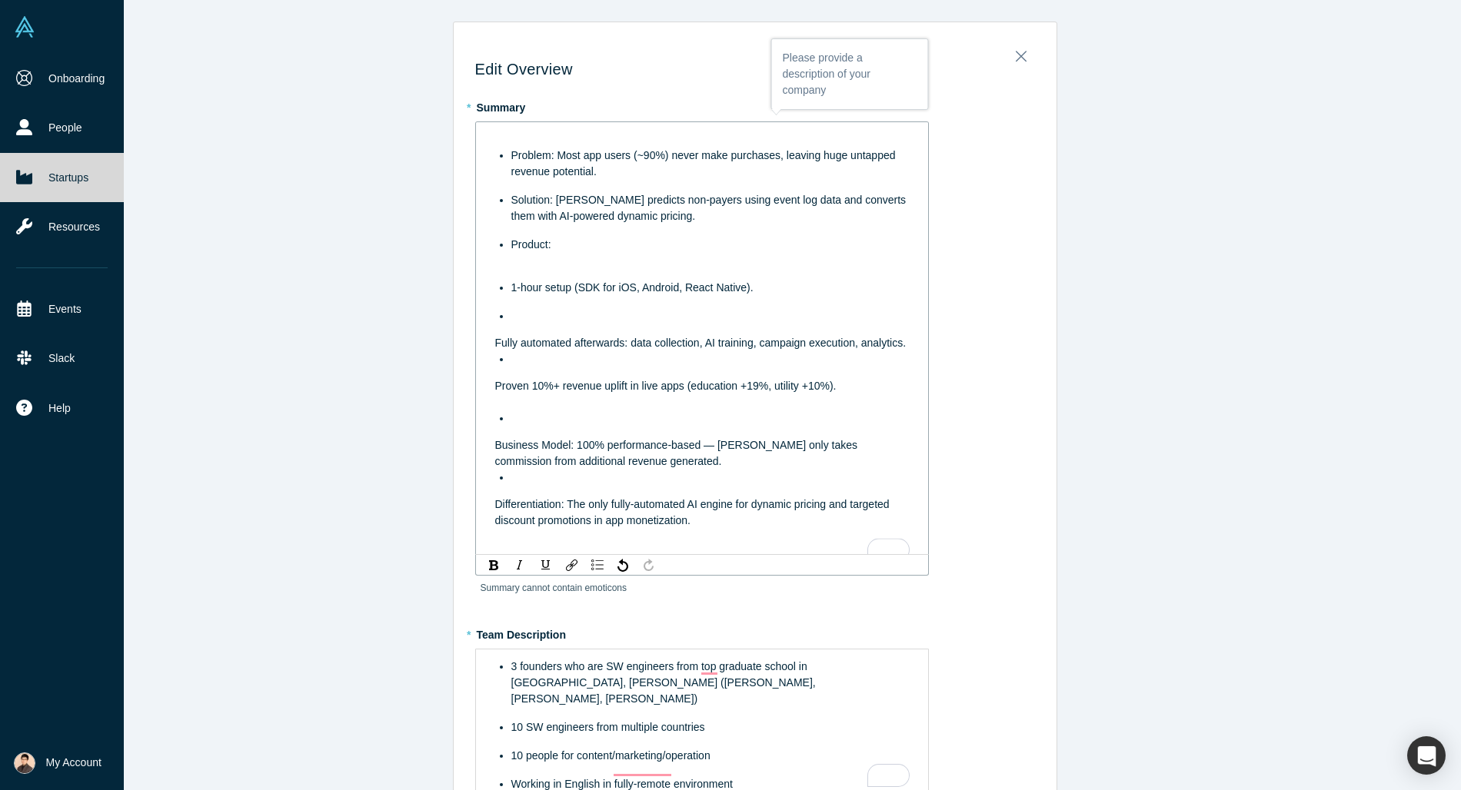
click at [519, 284] on span "1-hour setup (SDK for iOS, Android, React Native)." at bounding box center [632, 287] width 242 height 12
click at [585, 245] on div "Product:" at bounding box center [710, 245] width 398 height 16
click at [524, 290] on span "1-hour setup (SDK for iOS, Android, React Native)." at bounding box center [632, 287] width 242 height 12
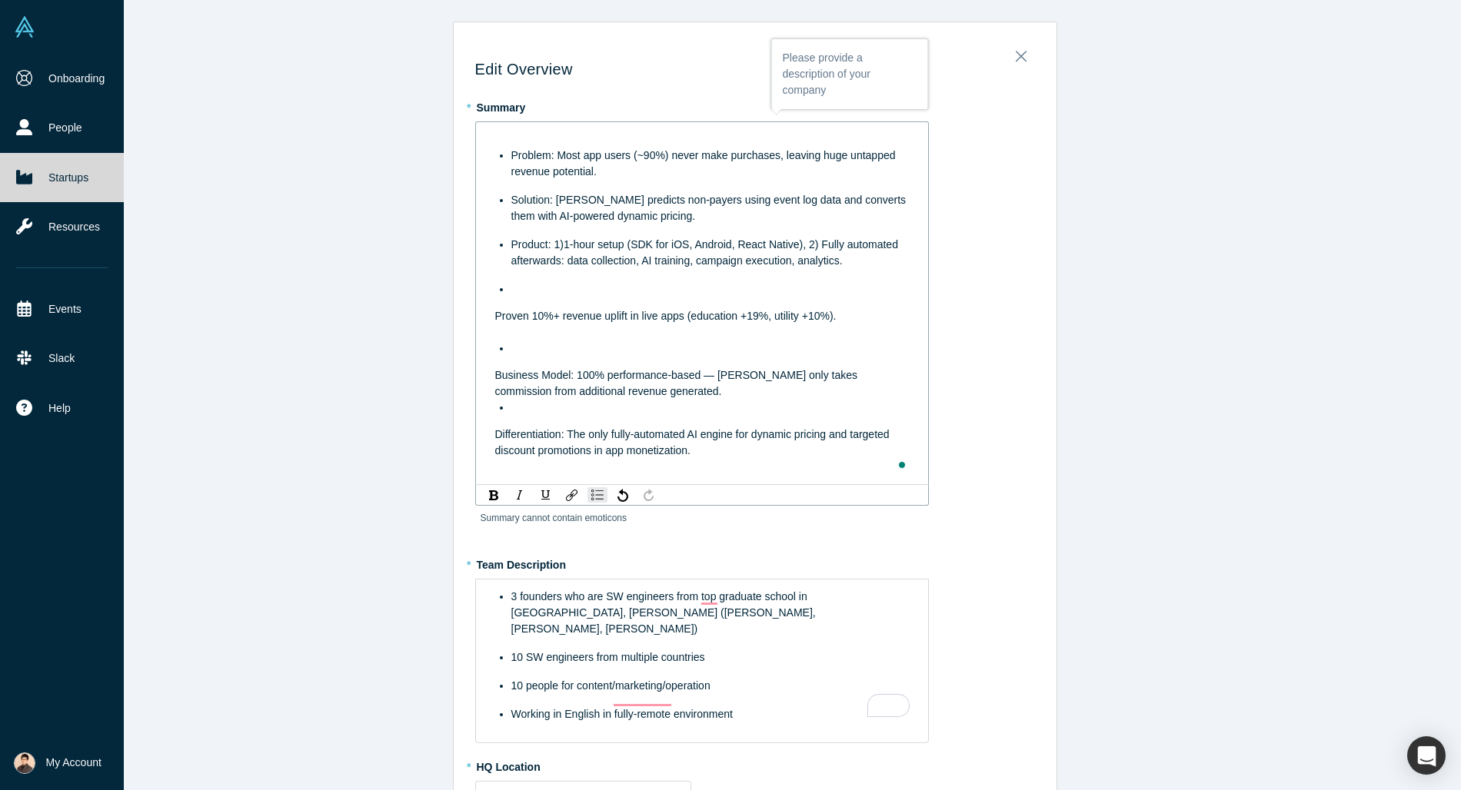
click at [564, 248] on span "Product: 1)1-hour setup (SDK for iOS, Android, React Native), 2) Fully automate…" at bounding box center [706, 252] width 390 height 28
click at [565, 302] on div "Problem: Most app users (~90%) never make purchases, leaving huge untapped reve…" at bounding box center [702, 303] width 414 height 344
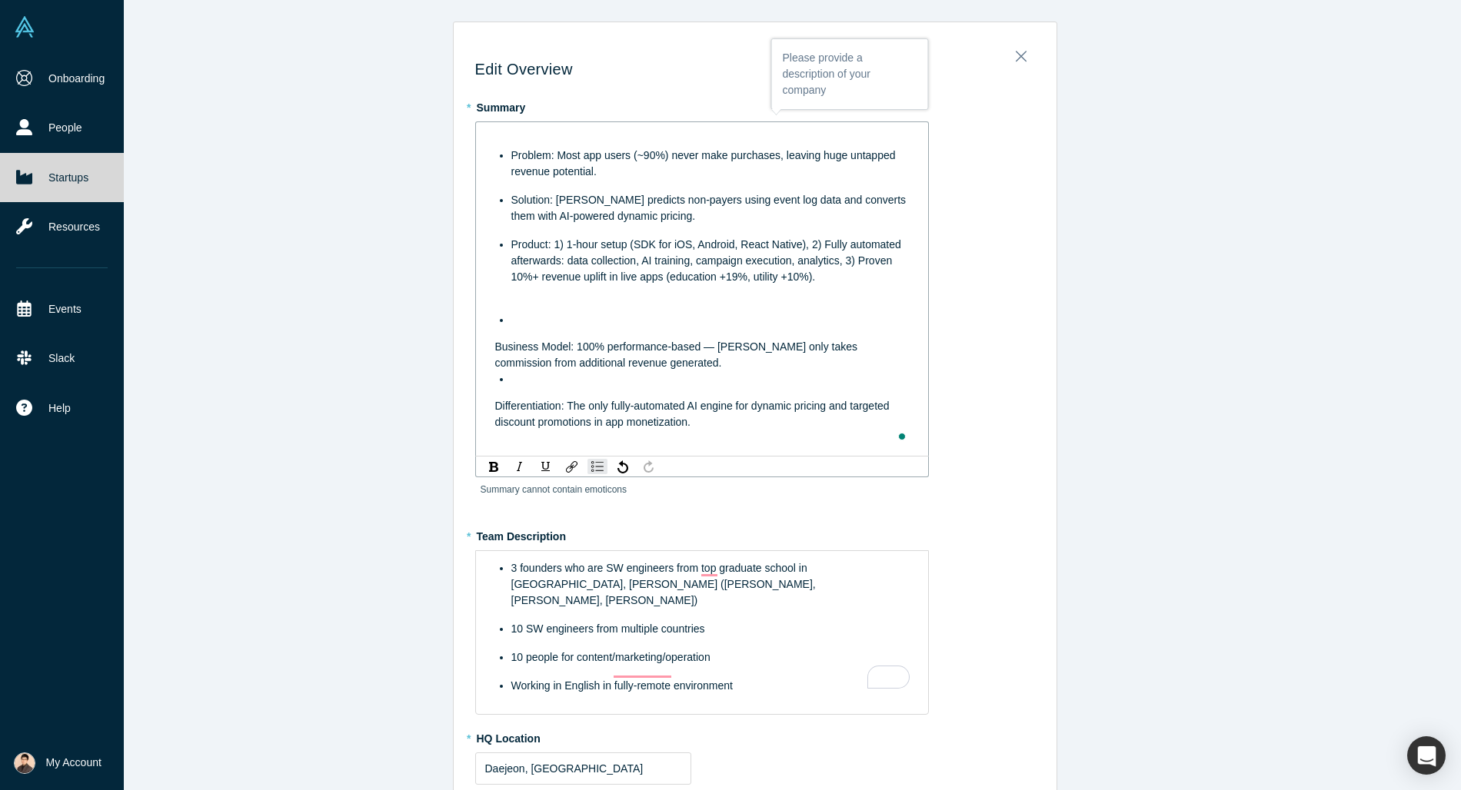
click at [546, 318] on div "To enrich screen reader interactions, please activate Accessibility in Grammarl…" at bounding box center [710, 320] width 398 height 16
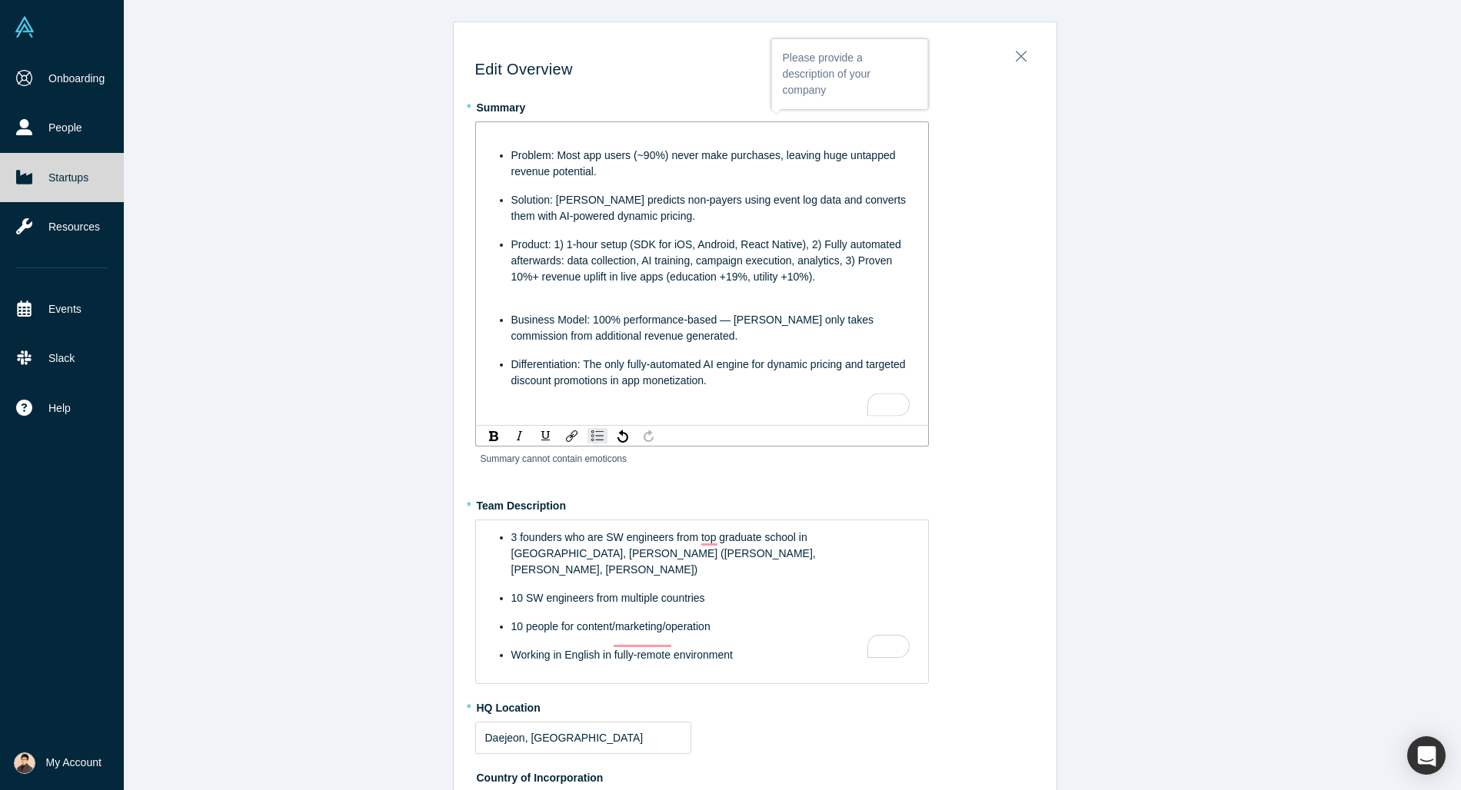
scroll to position [49, 0]
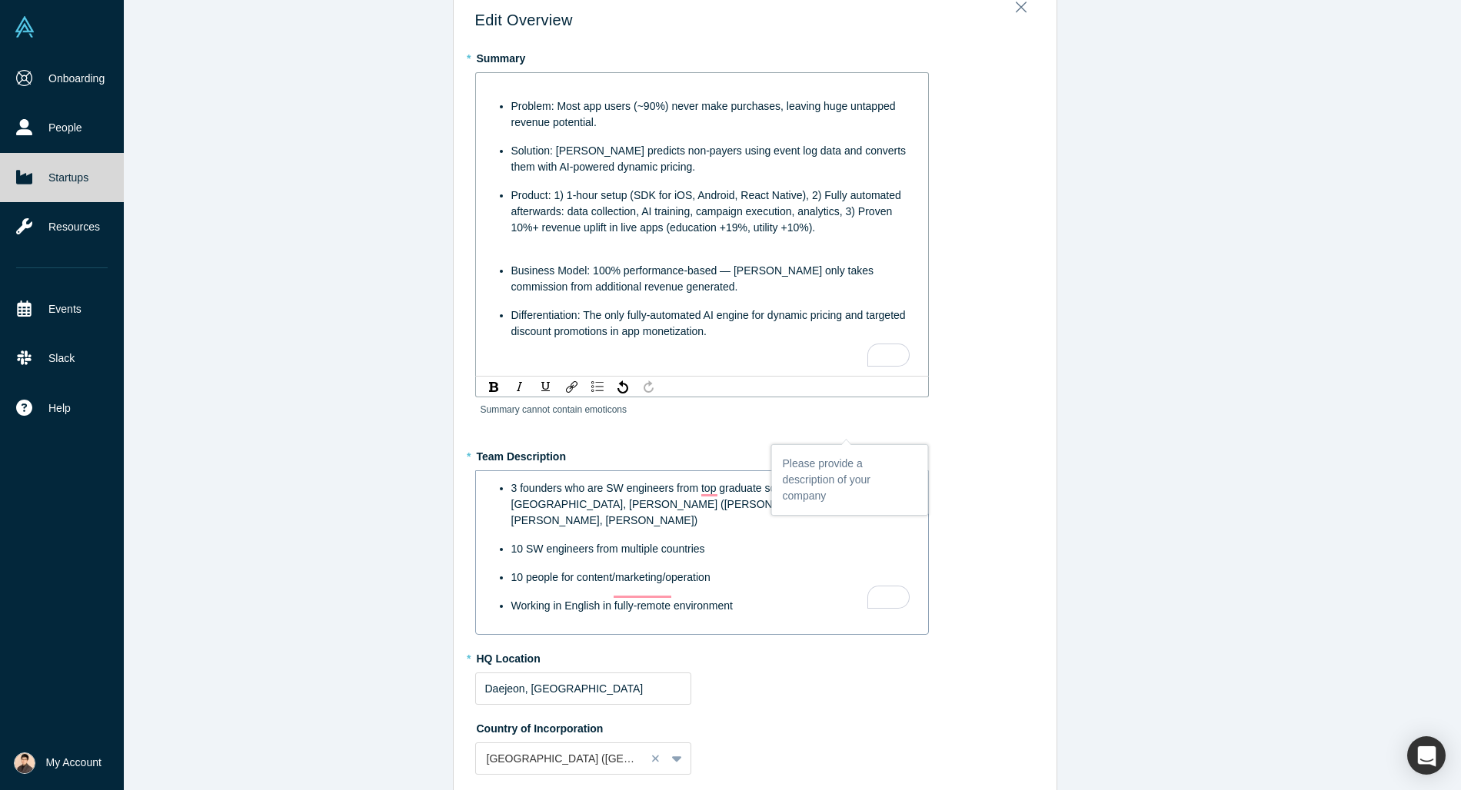
click at [703, 488] on div "3 founders who are SW engineers from top graduate school in [GEOGRAPHIC_DATA], …" at bounding box center [710, 505] width 398 height 48
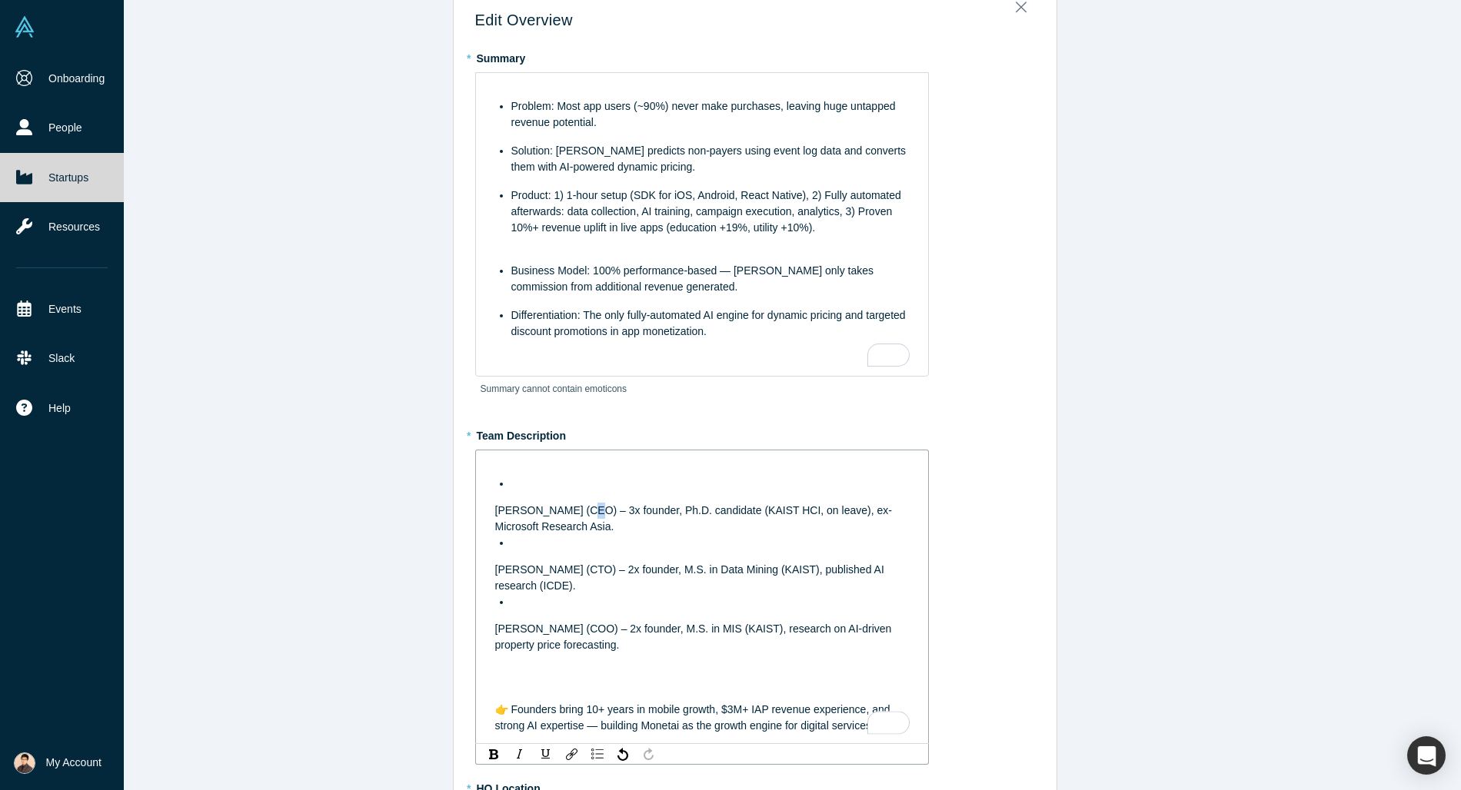
click at [577, 509] on span "[PERSON_NAME] (CEO) – 3x founder, Ph.D. candidate (KAIST HCI, on leave), ex-Mic…" at bounding box center [693, 518] width 397 height 28
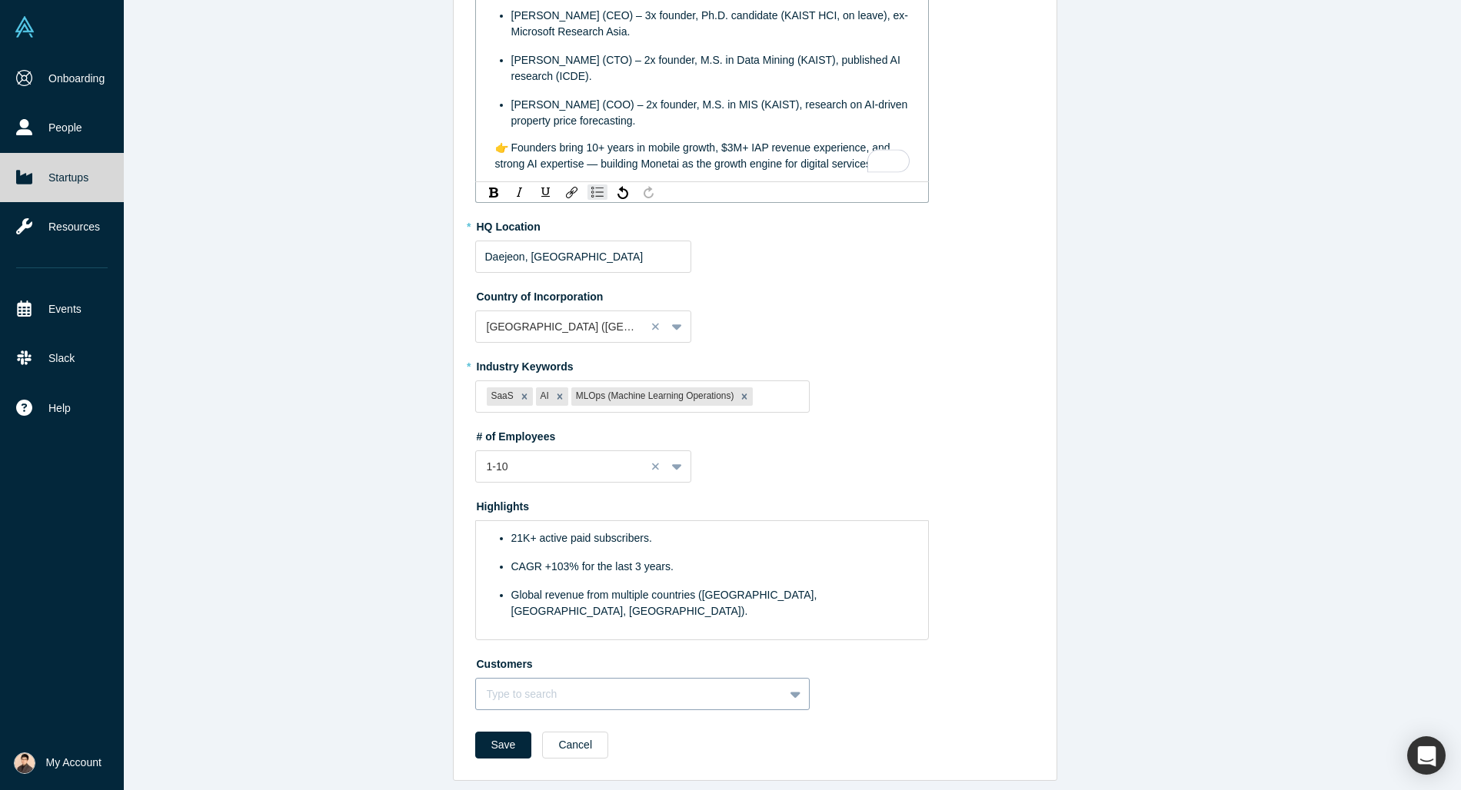
scroll to position [641, 0]
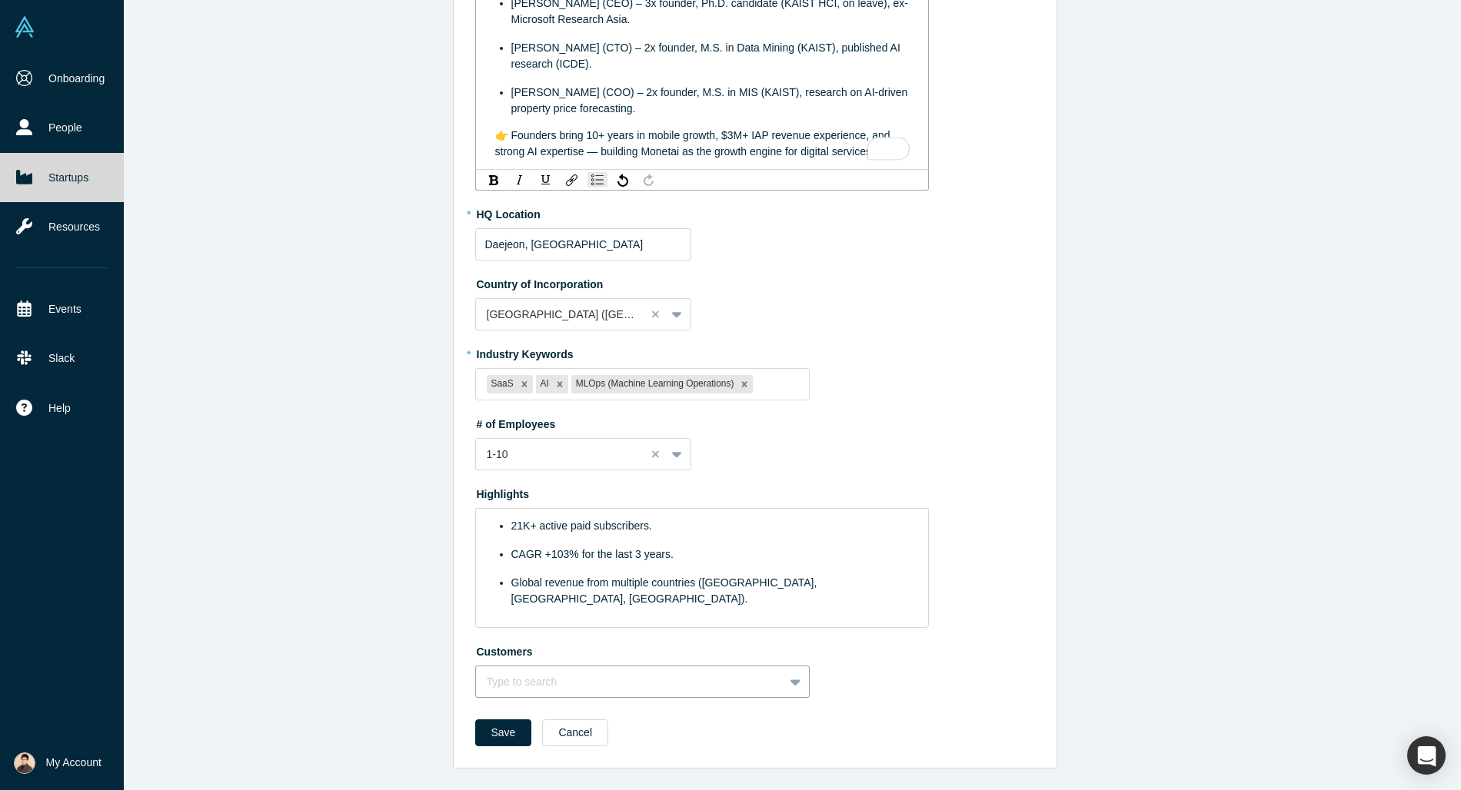
click at [513, 689] on div "Type to search" at bounding box center [642, 682] width 335 height 32
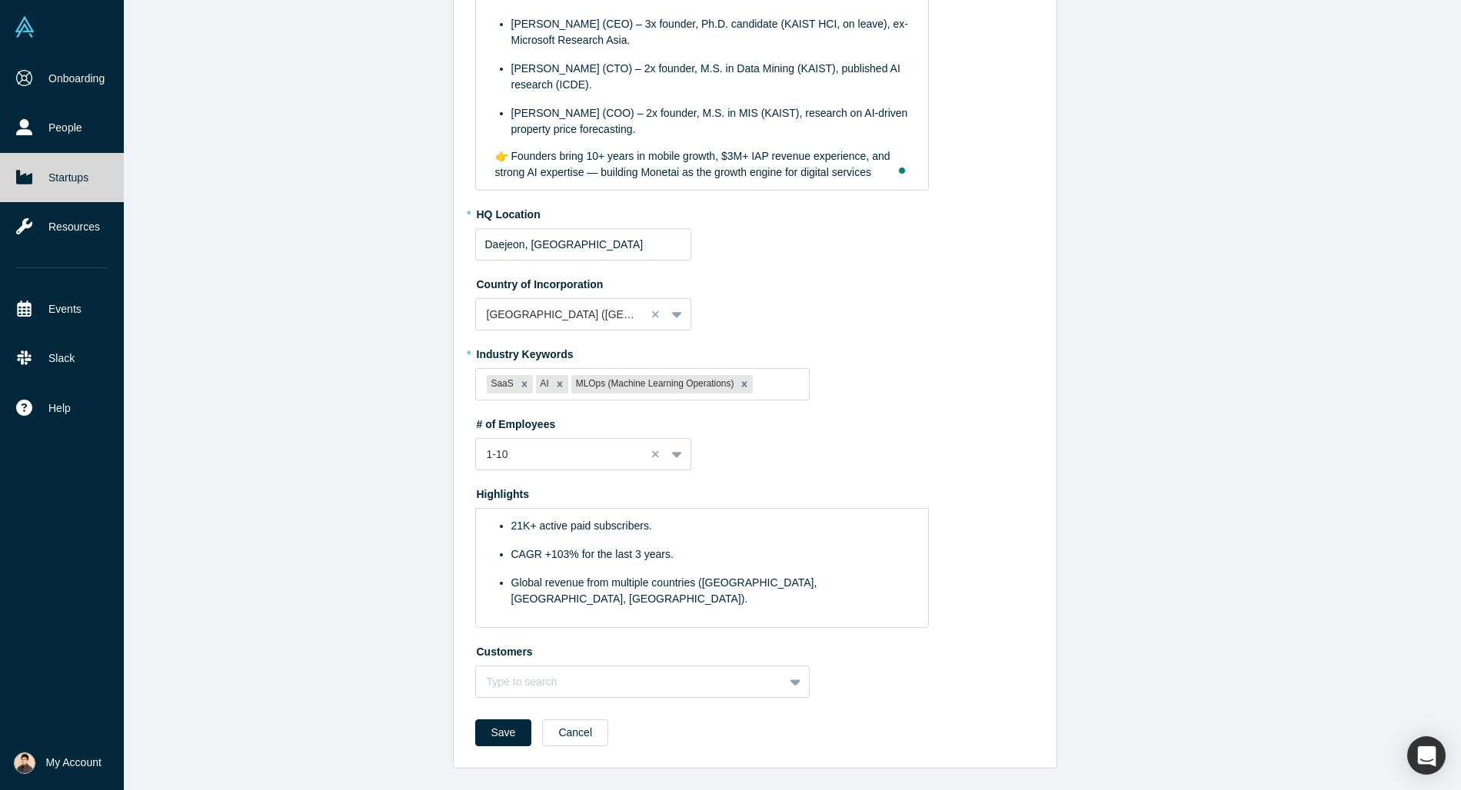
scroll to position [497, 0]
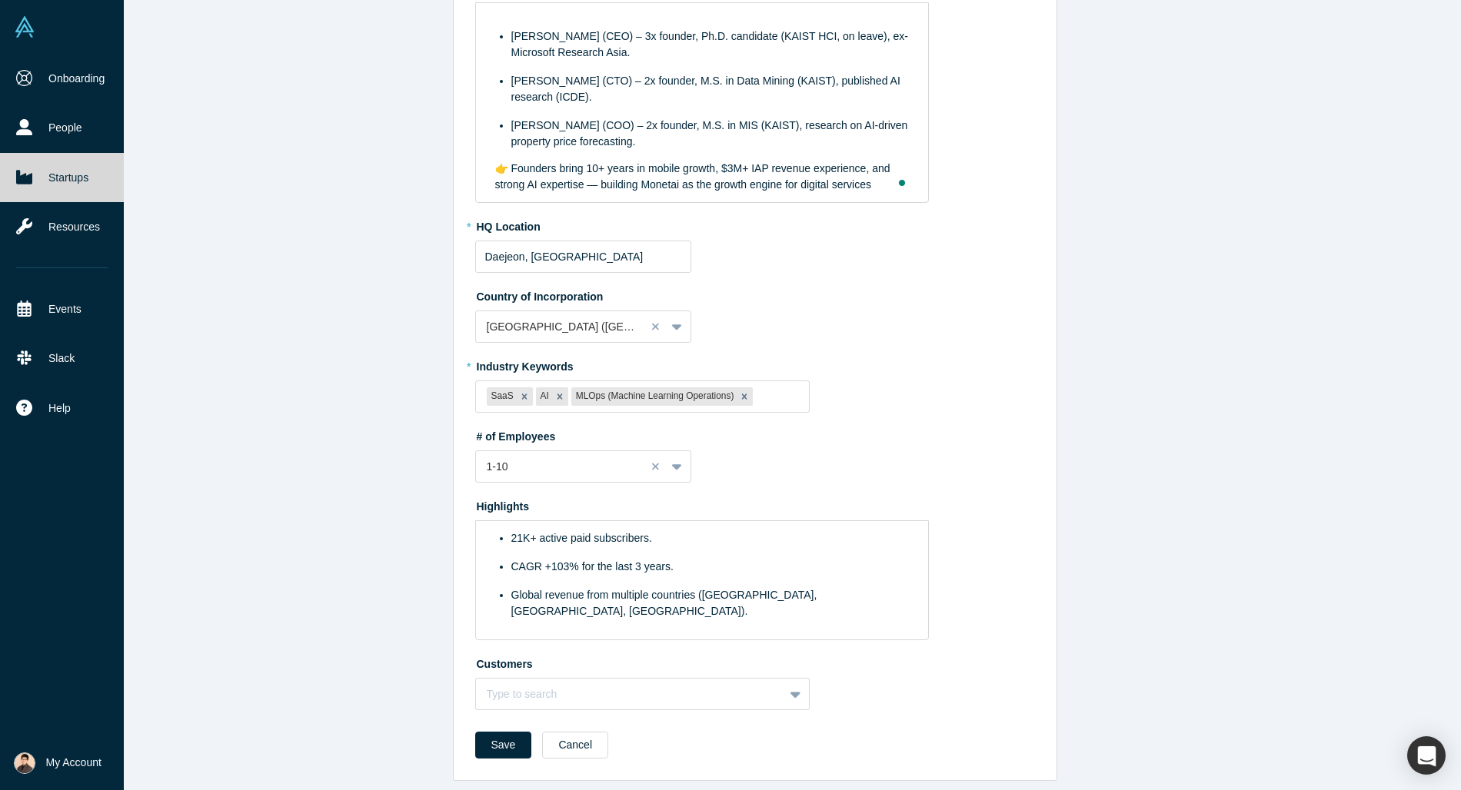
click at [356, 689] on div "Edit Overview * Summary Problem: Most app users (~90%) never make purchases, le…" at bounding box center [754, 395] width 1413 height 790
click at [498, 735] on button "Save" at bounding box center [503, 745] width 57 height 27
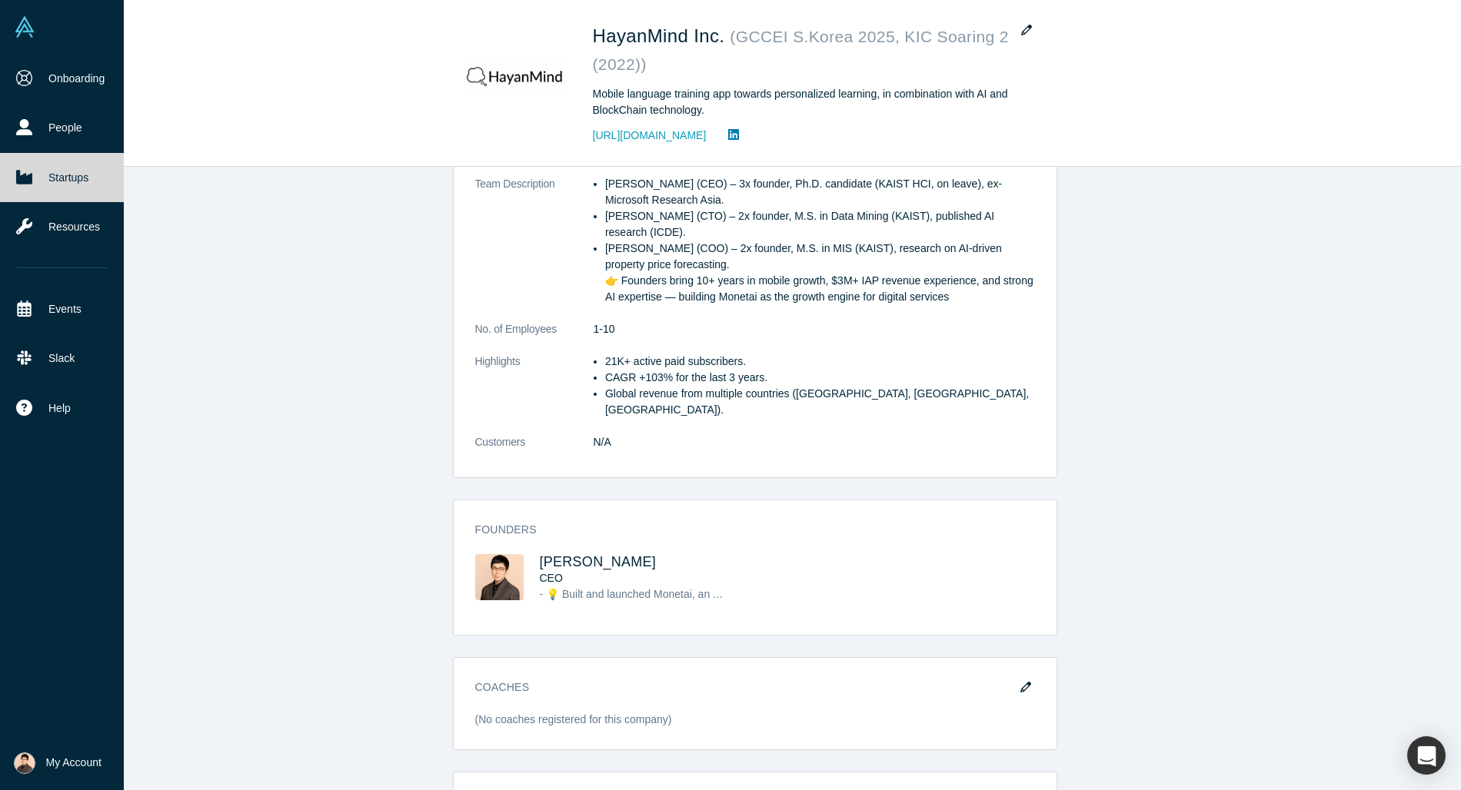
scroll to position [0, 0]
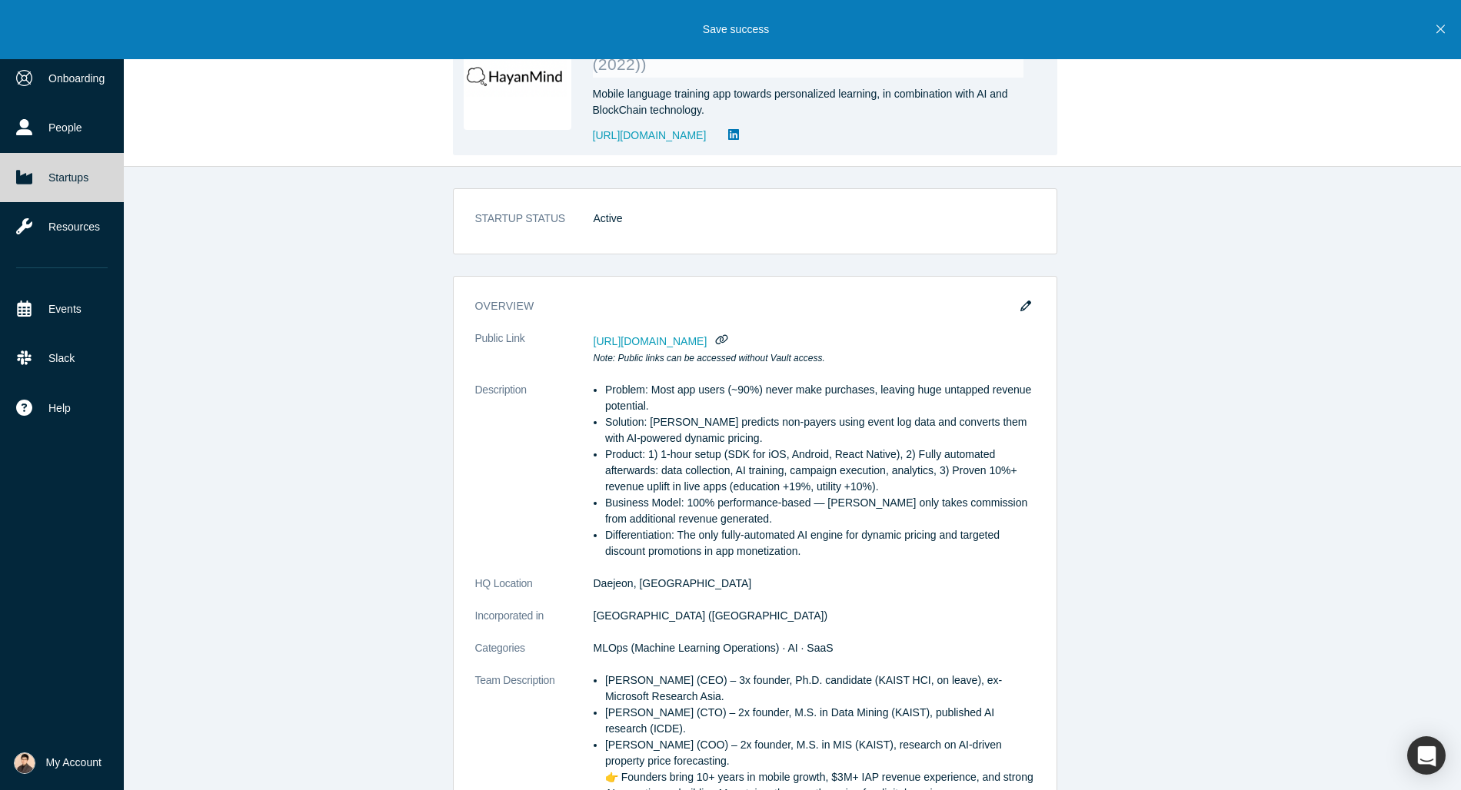
click at [605, 87] on div "Mobile language training app towards personalized learning, in combination with…" at bounding box center [808, 102] width 431 height 32
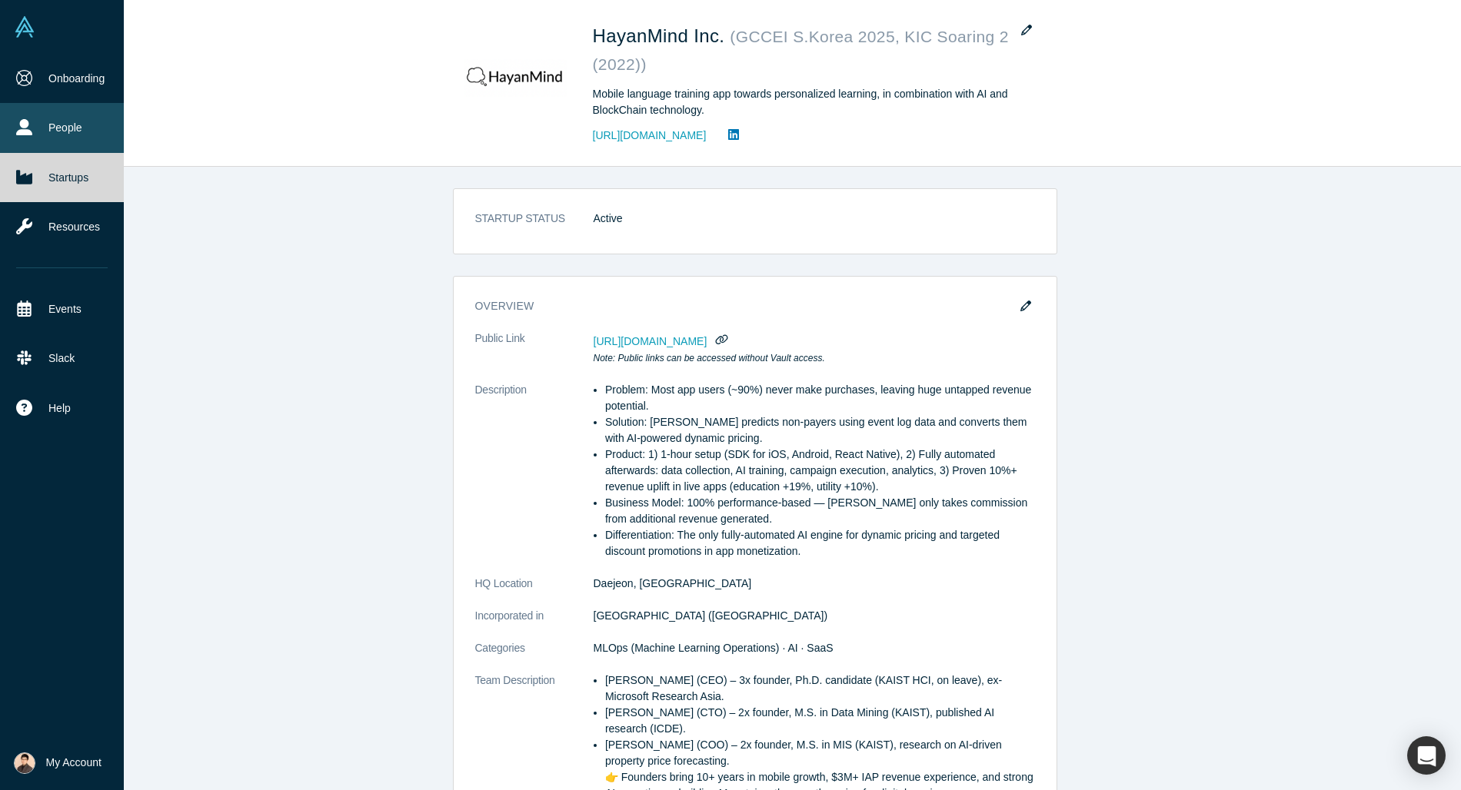
click at [48, 108] on link "People" at bounding box center [62, 127] width 124 height 49
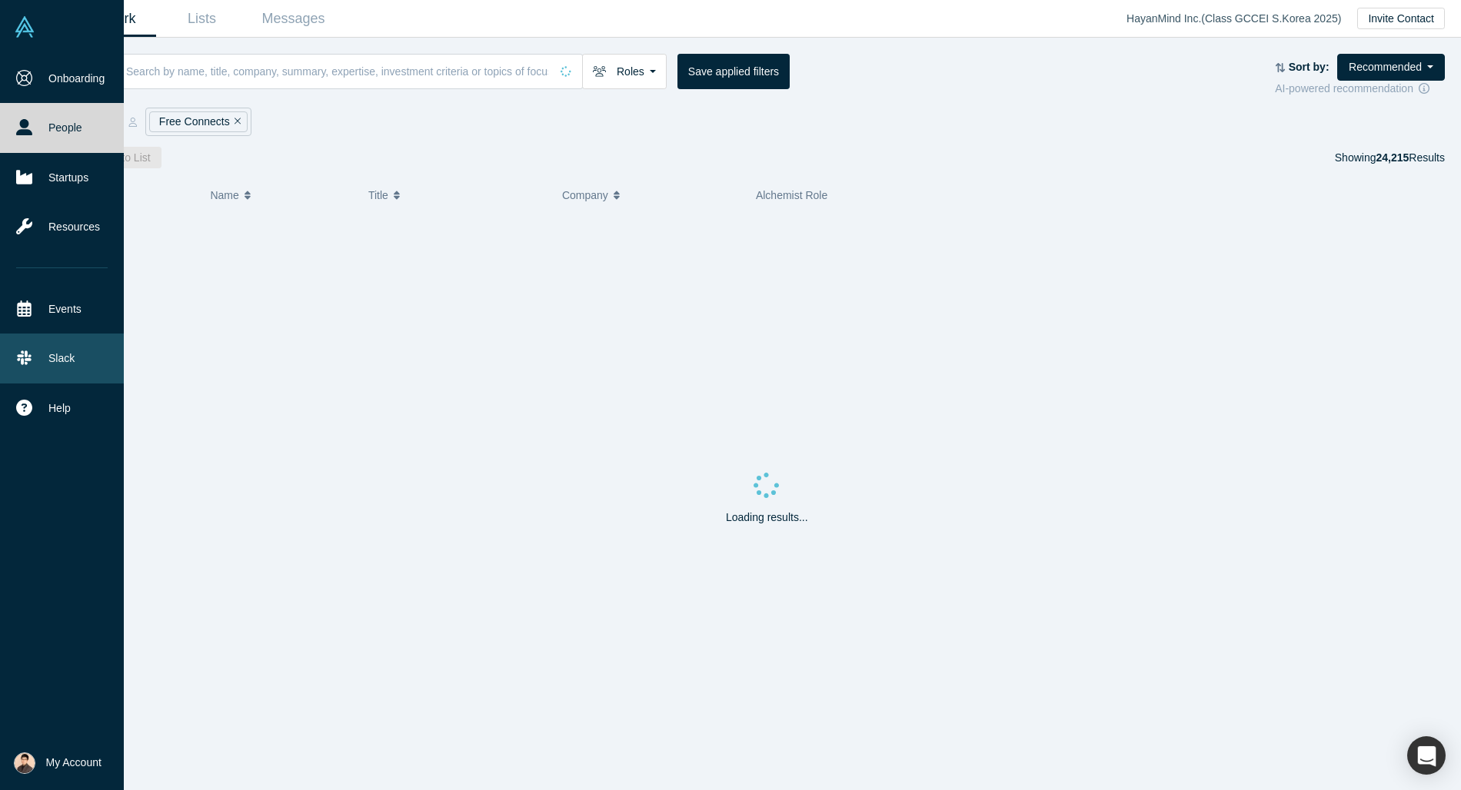
click at [84, 356] on link "Slack" at bounding box center [62, 358] width 124 height 49
click at [14, 95] on link "Onboarding" at bounding box center [62, 78] width 124 height 49
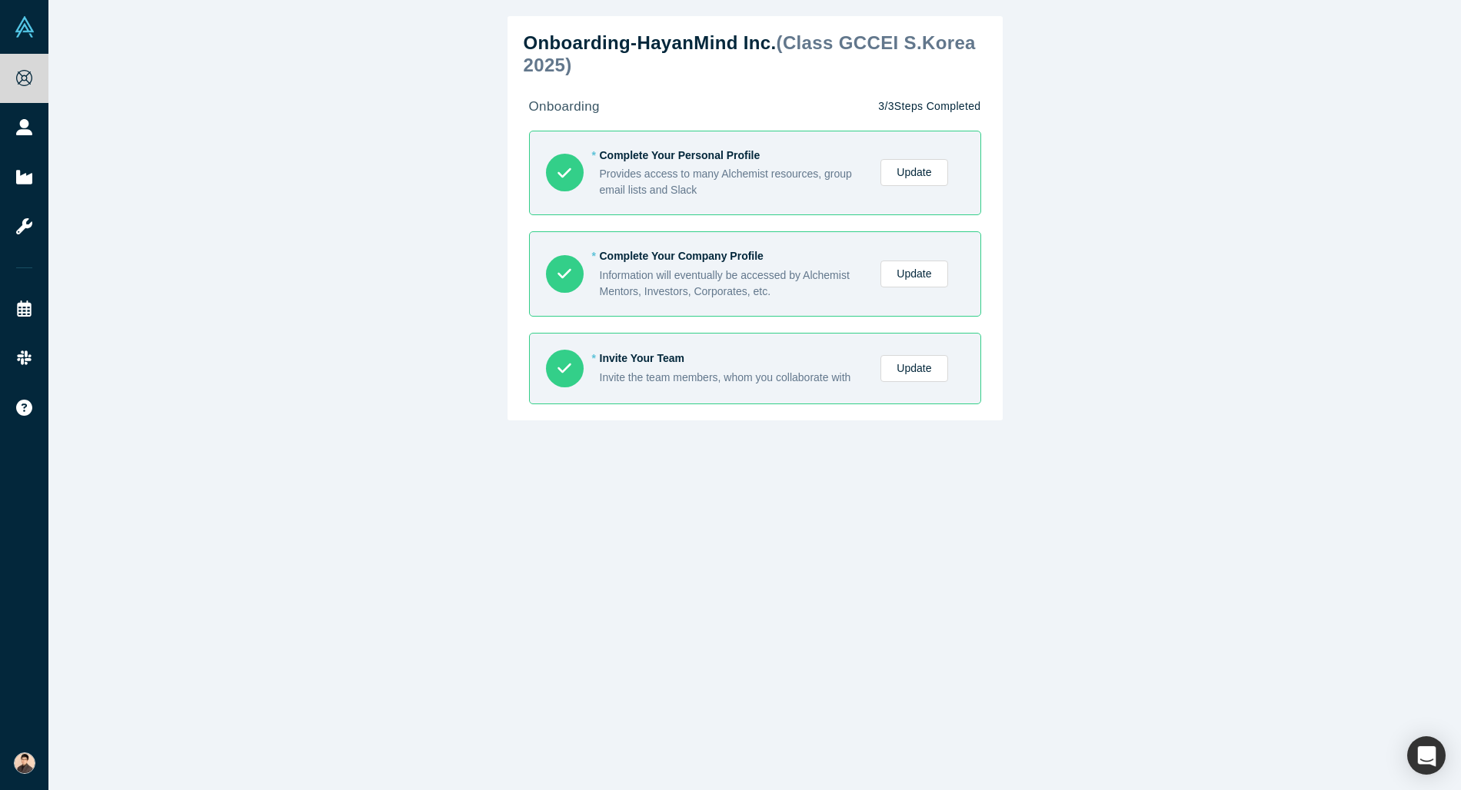
click at [46, 754] on button "My Account" at bounding box center [30, 764] width 32 height 22
click at [123, 692] on link "My Company" at bounding box center [128, 691] width 128 height 38
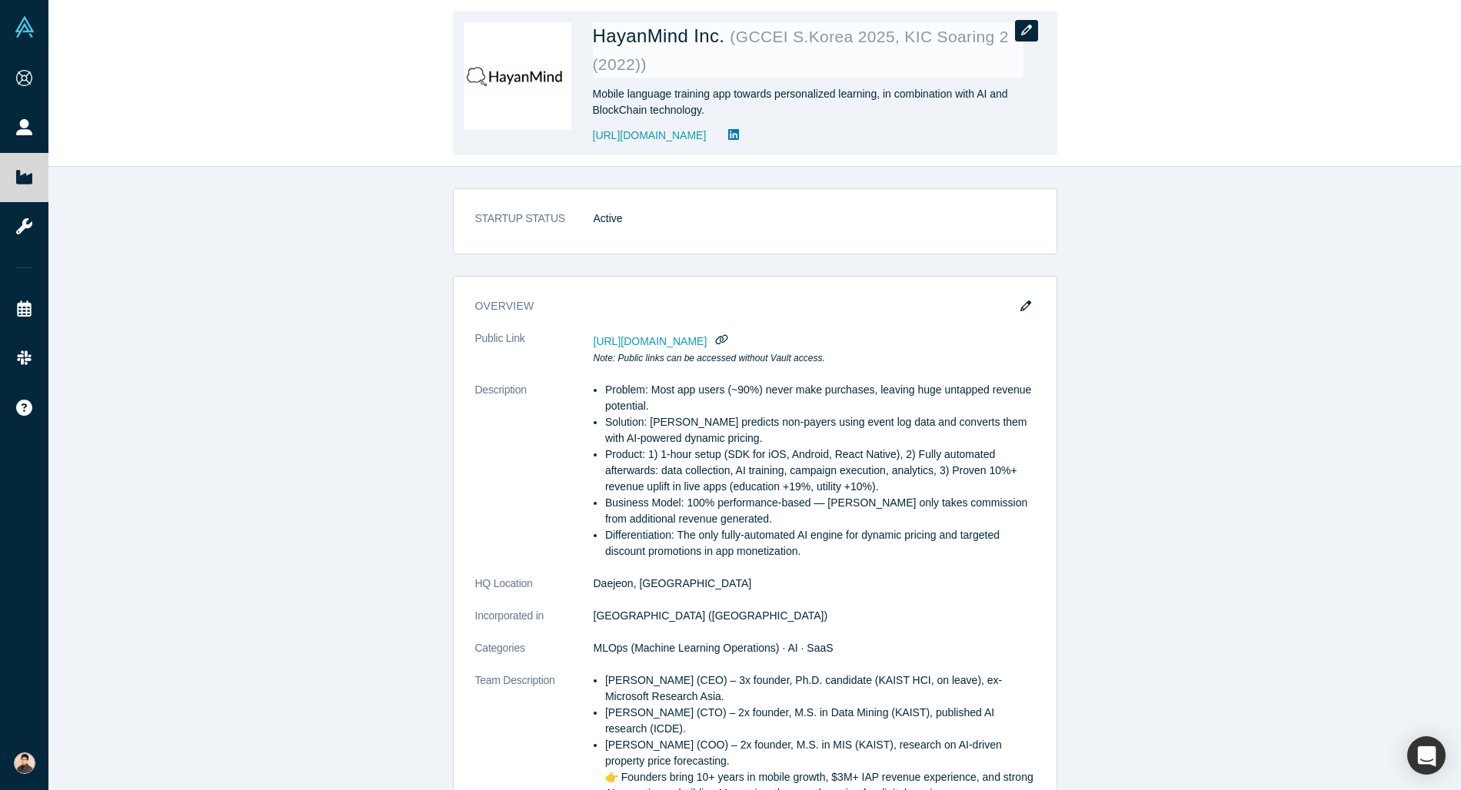
click at [1027, 29] on icon "button" at bounding box center [1026, 30] width 11 height 11
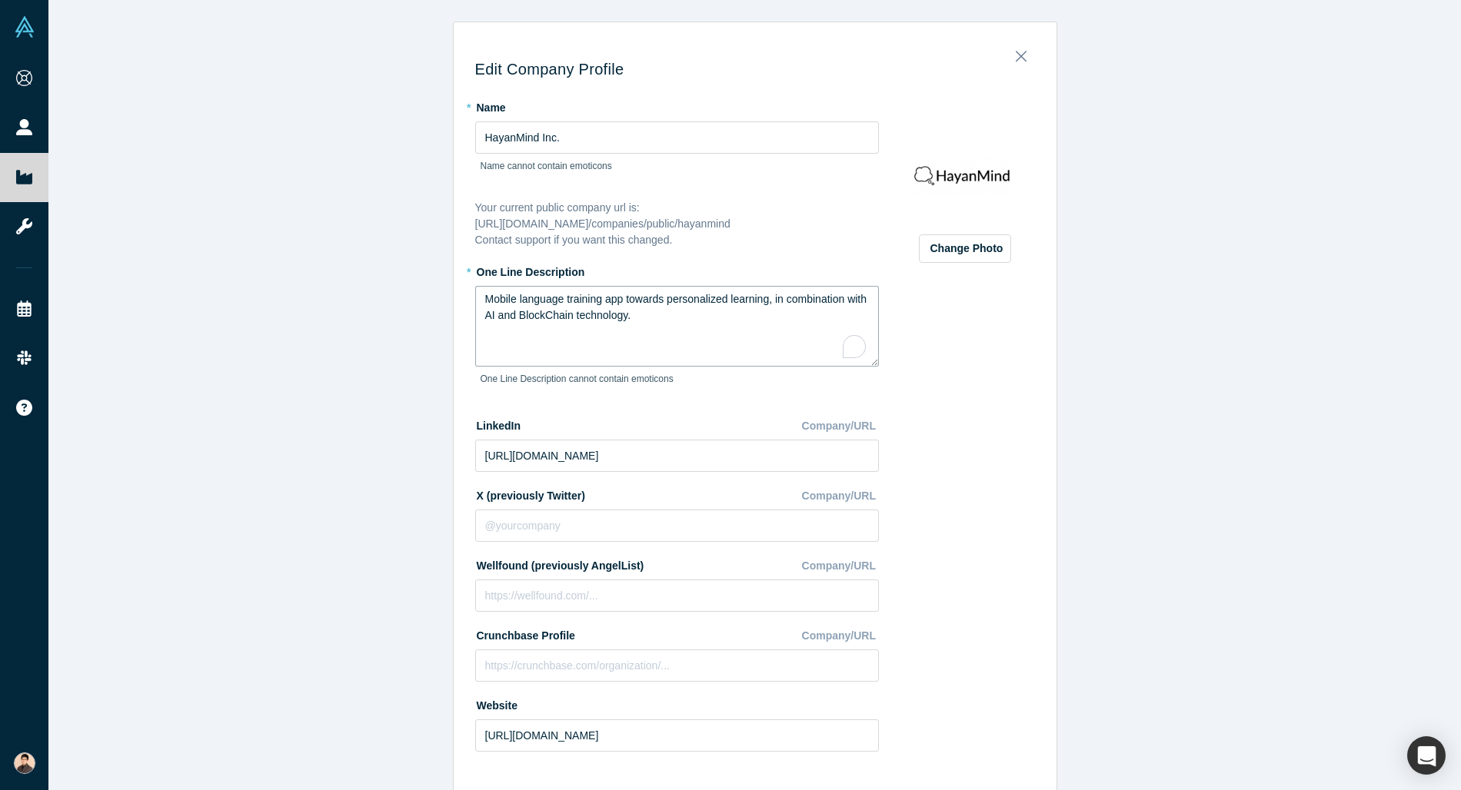
click at [687, 341] on textarea "Mobile language training app towards personalized learning, in combination with…" at bounding box center [677, 326] width 404 height 81
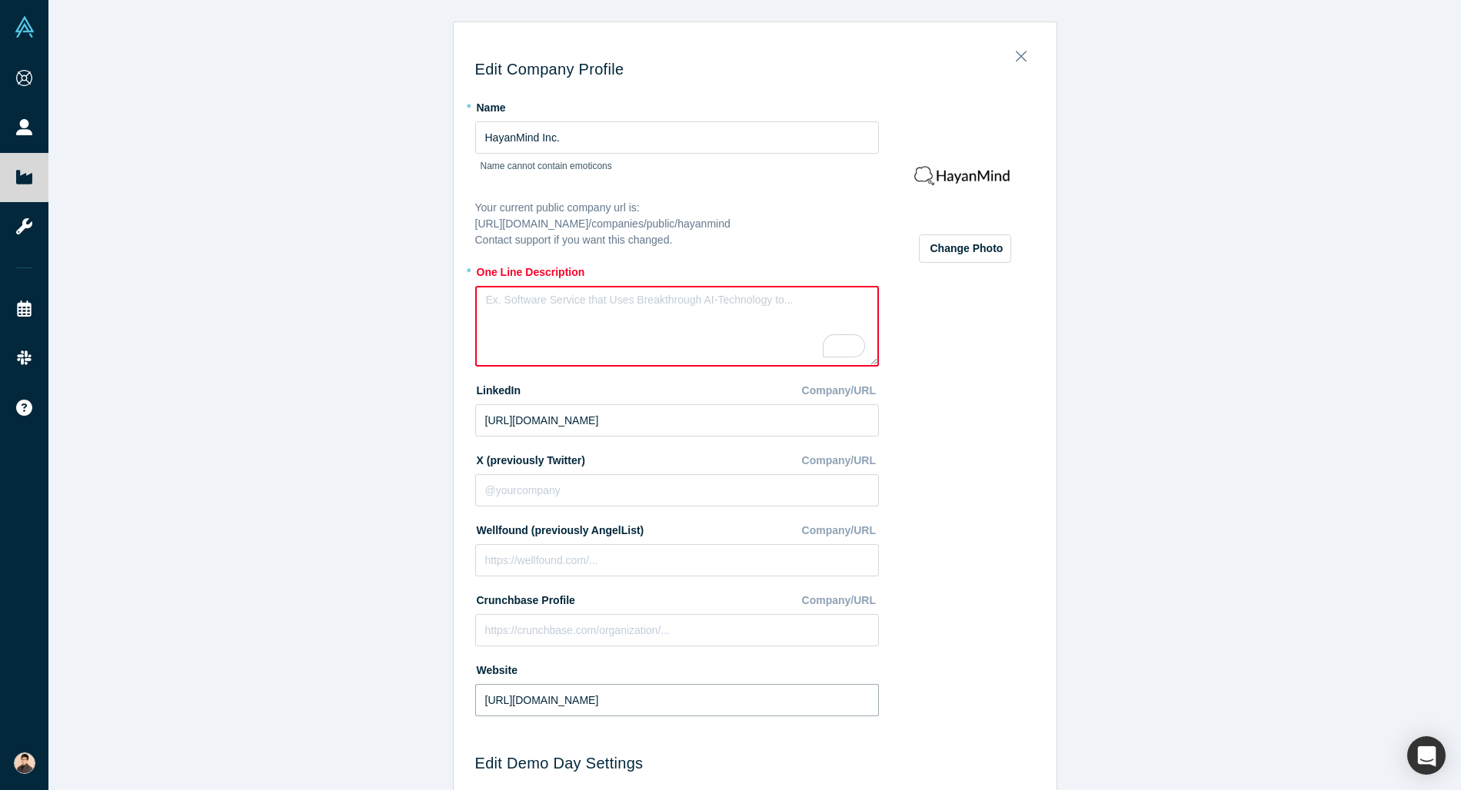
click at [604, 710] on input "[URL][DOMAIN_NAME]" at bounding box center [677, 700] width 404 height 32
type input "ㅇ"
type input "[URL][DOMAIN_NAME]"
click at [582, 321] on textarea "To enrich screen reader interactions, please activate Accessibility in Grammarl…" at bounding box center [677, 326] width 404 height 81
paste textarea "Monetai unlocks hidden app revenue by converting non-payers with AI-powered dyn…"
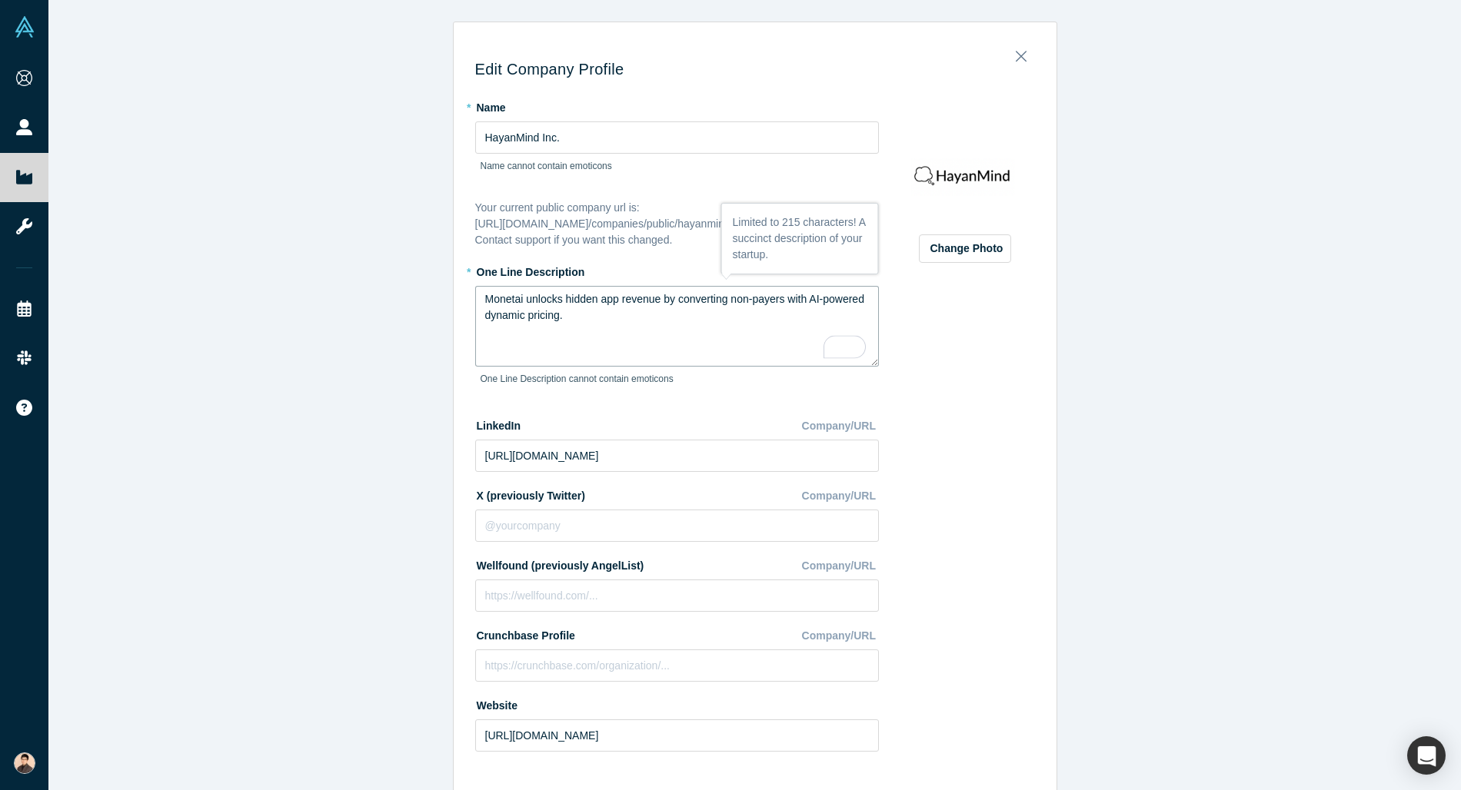
click at [729, 339] on textarea "Monetai unlocks hidden app revenue by converting non-payers with AI-powered dyn…" at bounding box center [677, 326] width 404 height 81
type textarea "Monetai unlocks hidden app revenue by converting non-payers with AI-powered dyn…"
click at [1044, 394] on div "Edit Company Profile * Name HayanMind Inc. Name cannot contain emoticons Your c…" at bounding box center [755, 665] width 603 height 1265
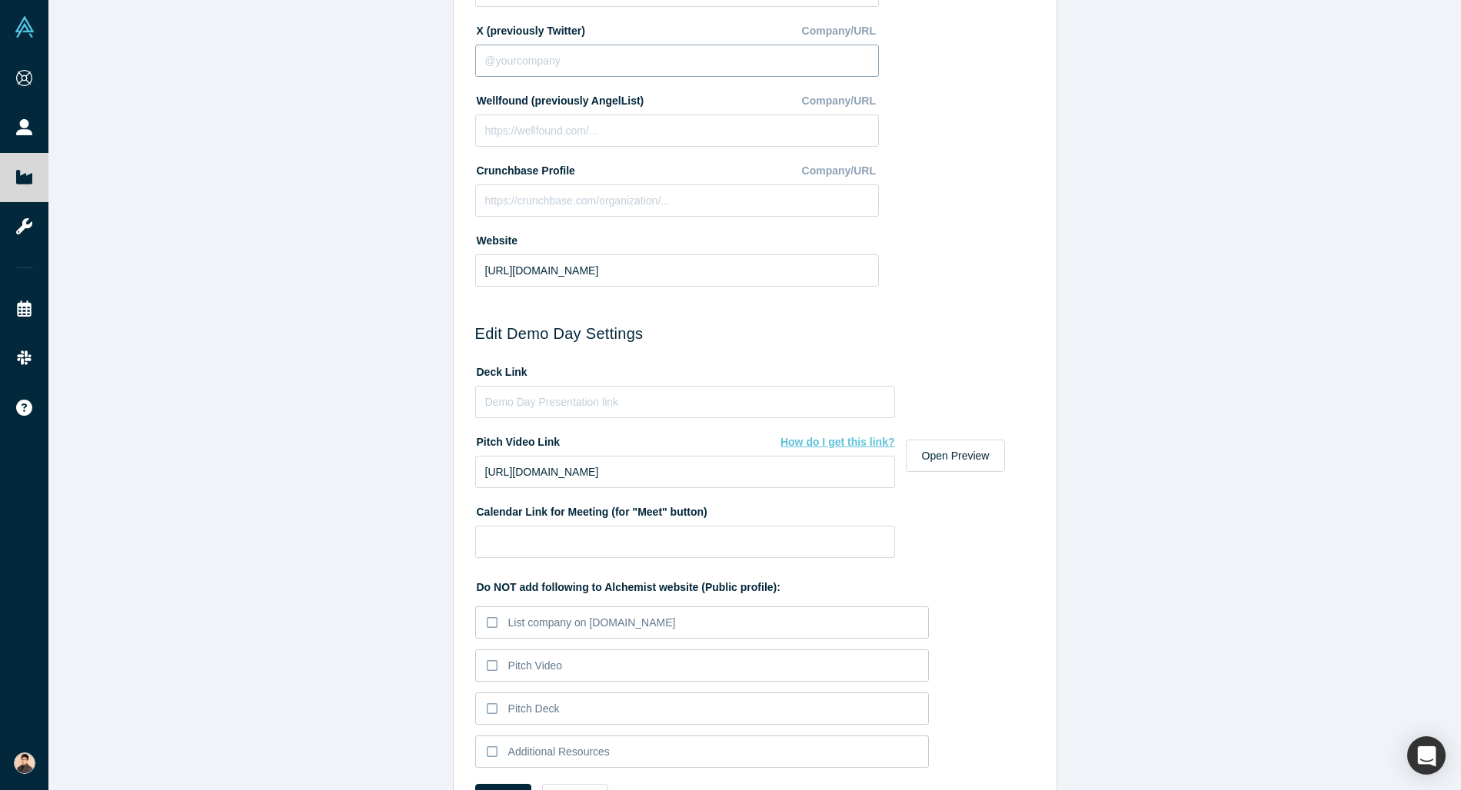
scroll to position [471, 0]
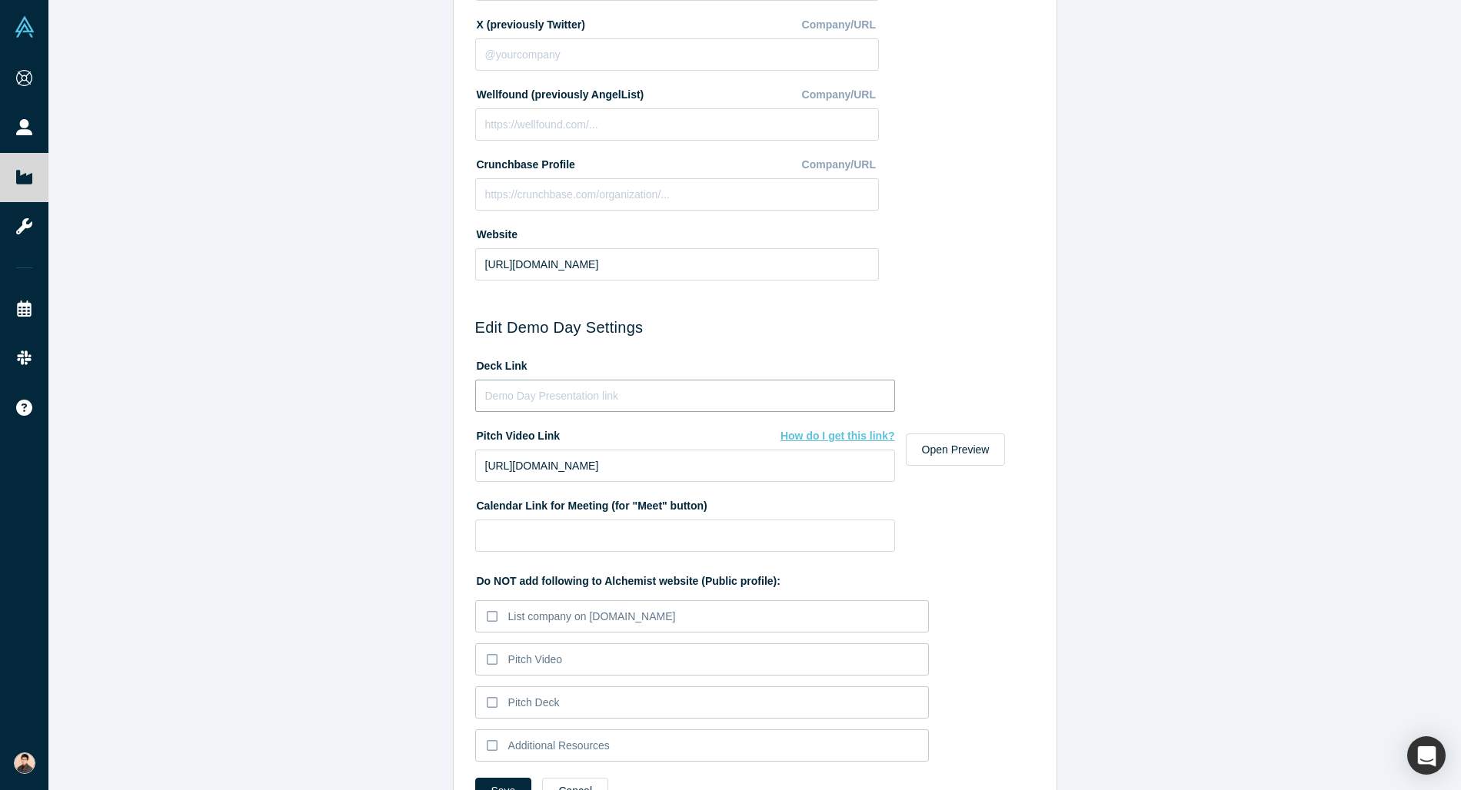
click at [636, 408] on input at bounding box center [685, 396] width 420 height 32
click at [798, 464] on input "[URL][DOMAIN_NAME]" at bounding box center [685, 466] width 420 height 32
click at [737, 530] on input at bounding box center [685, 536] width 420 height 32
click at [540, 706] on div "Pitch Deck" at bounding box center [534, 703] width 52 height 16
click at [0, 0] on input "Pitch Deck" at bounding box center [0, 0] width 0 height 0
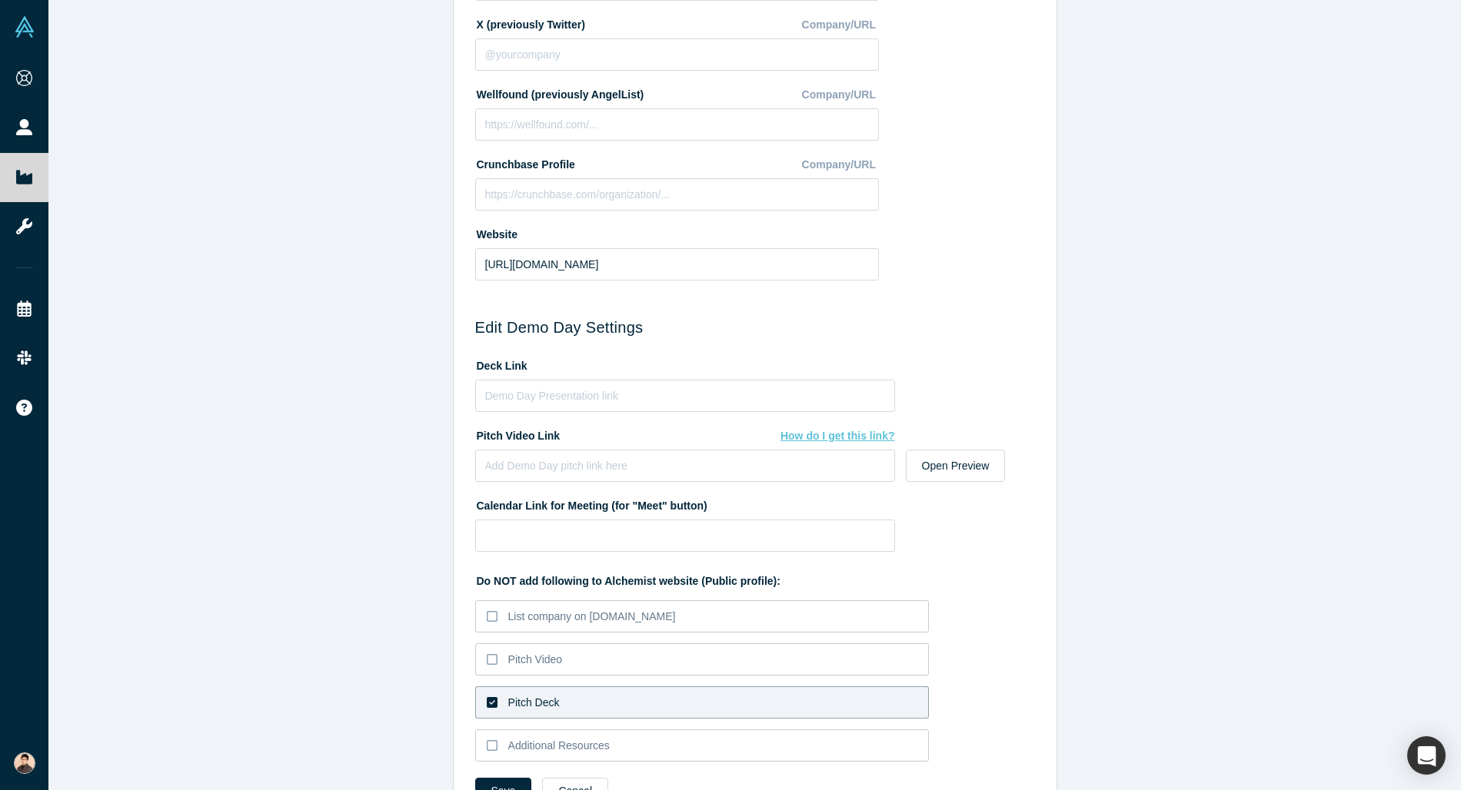
scroll to position [530, 0]
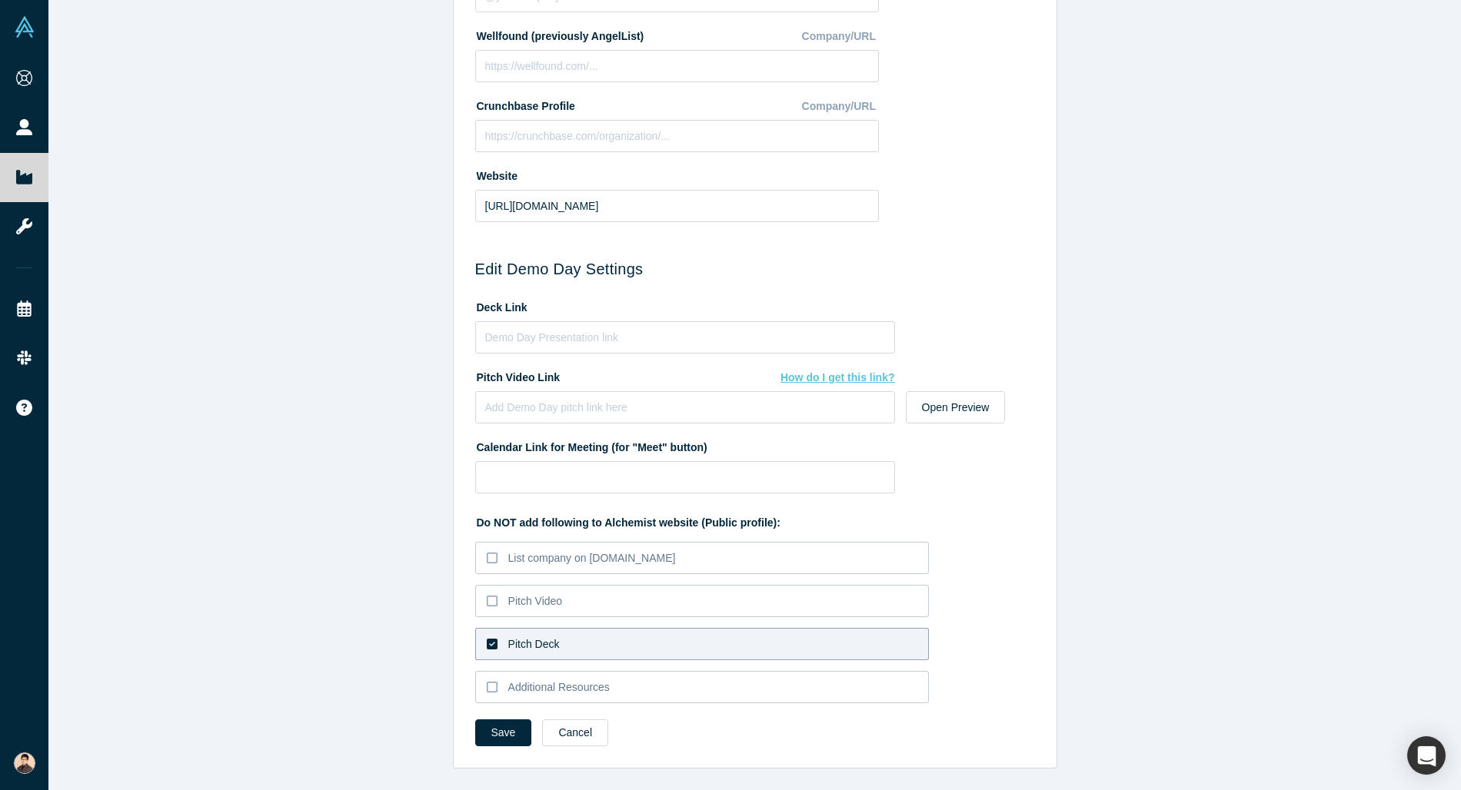
click at [550, 652] on label "Pitch Deck" at bounding box center [702, 644] width 454 height 32
click at [0, 0] on input "Pitch Deck" at bounding box center [0, 0] width 0 height 0
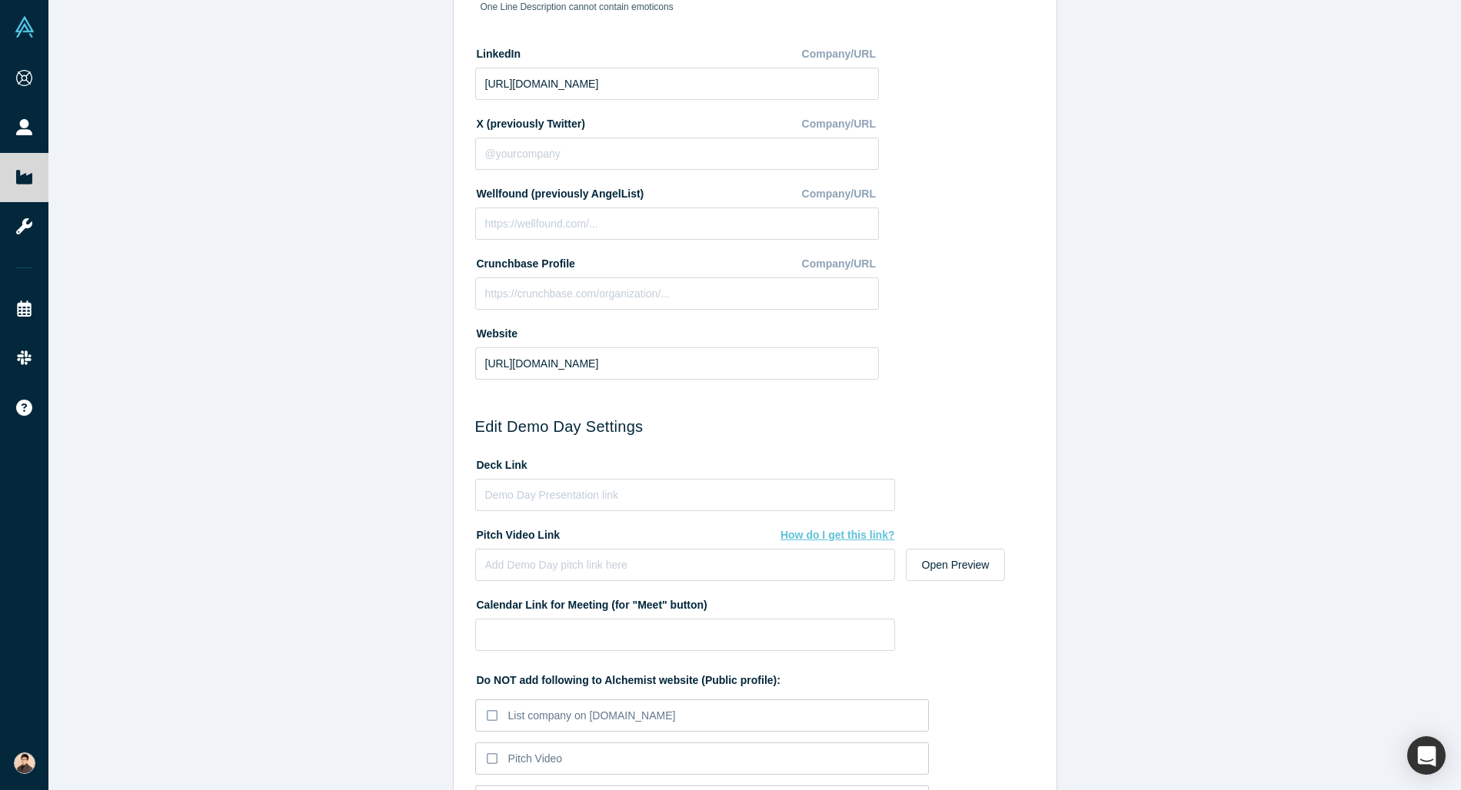
scroll to position [361, 0]
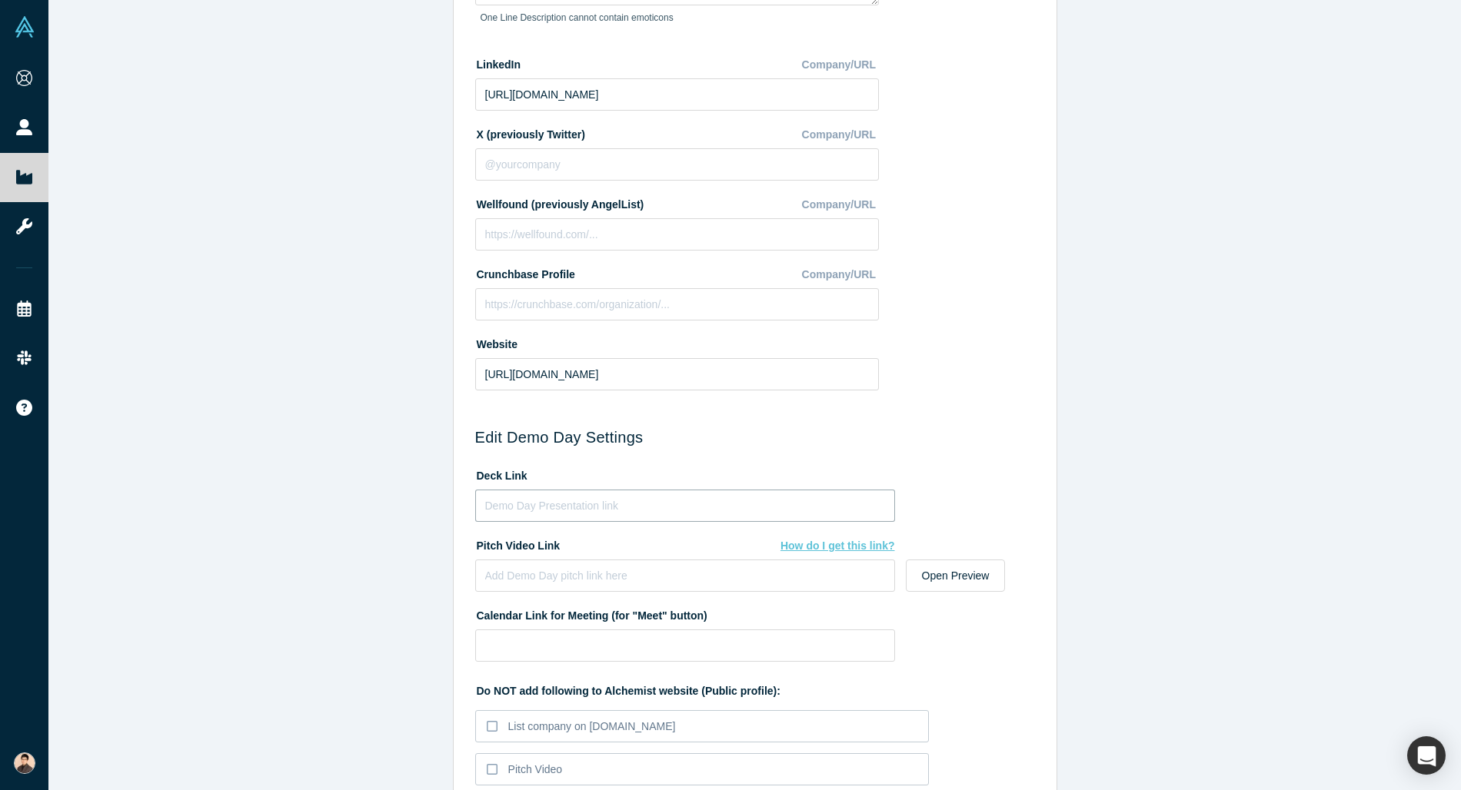
click at [555, 494] on input at bounding box center [685, 506] width 420 height 32
click at [554, 501] on input at bounding box center [685, 506] width 420 height 32
click at [558, 497] on input at bounding box center [685, 506] width 420 height 32
paste input "[URL][DOMAIN_NAME]"
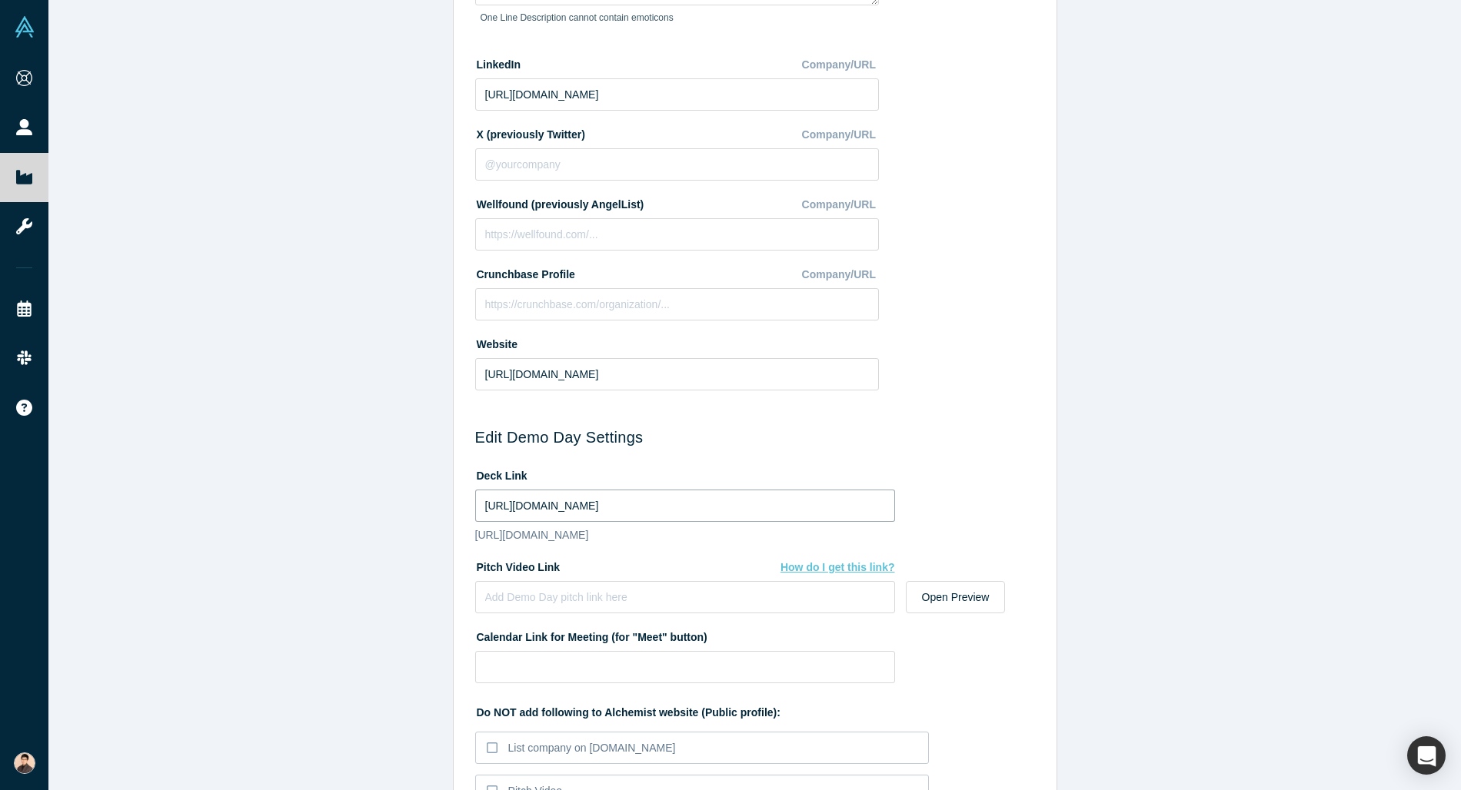
type input "[URL][DOMAIN_NAME]"
click at [351, 557] on div "Edit Company Profile * Name HayanMind Inc. Name cannot contain emoticons Your c…" at bounding box center [754, 395] width 1413 height 790
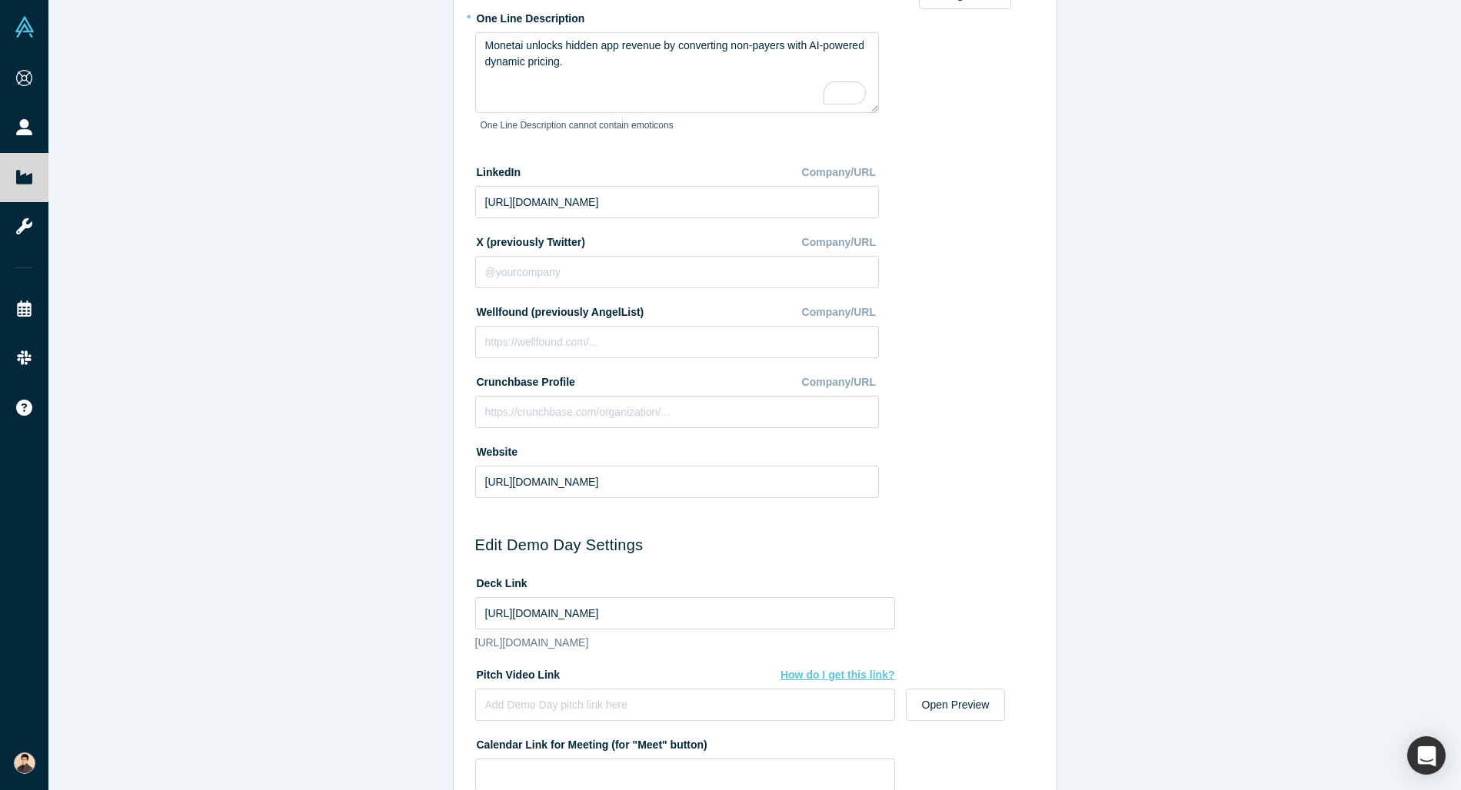
scroll to position [246, 0]
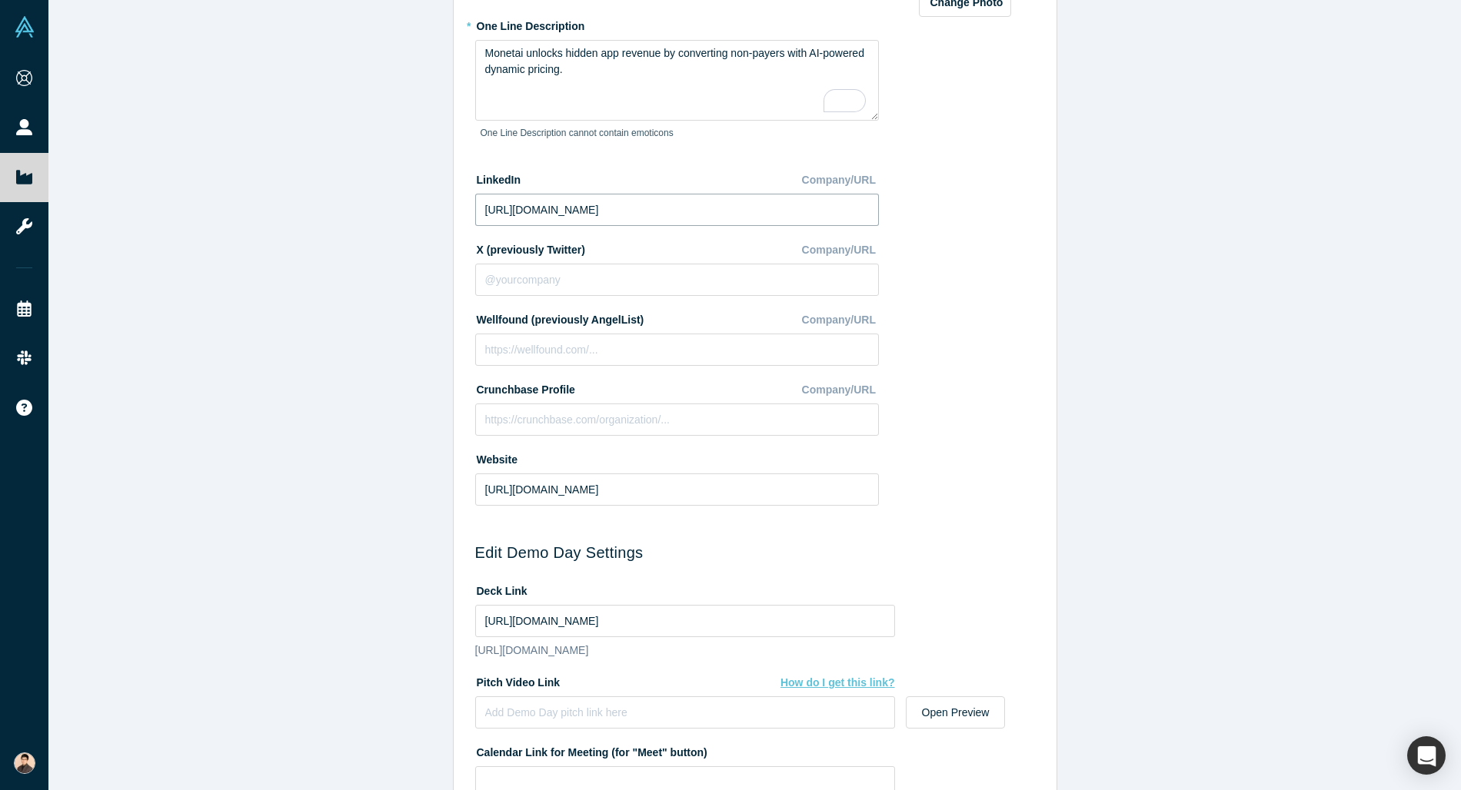
click at [694, 215] on input "[URL][DOMAIN_NAME]" at bounding box center [677, 210] width 404 height 32
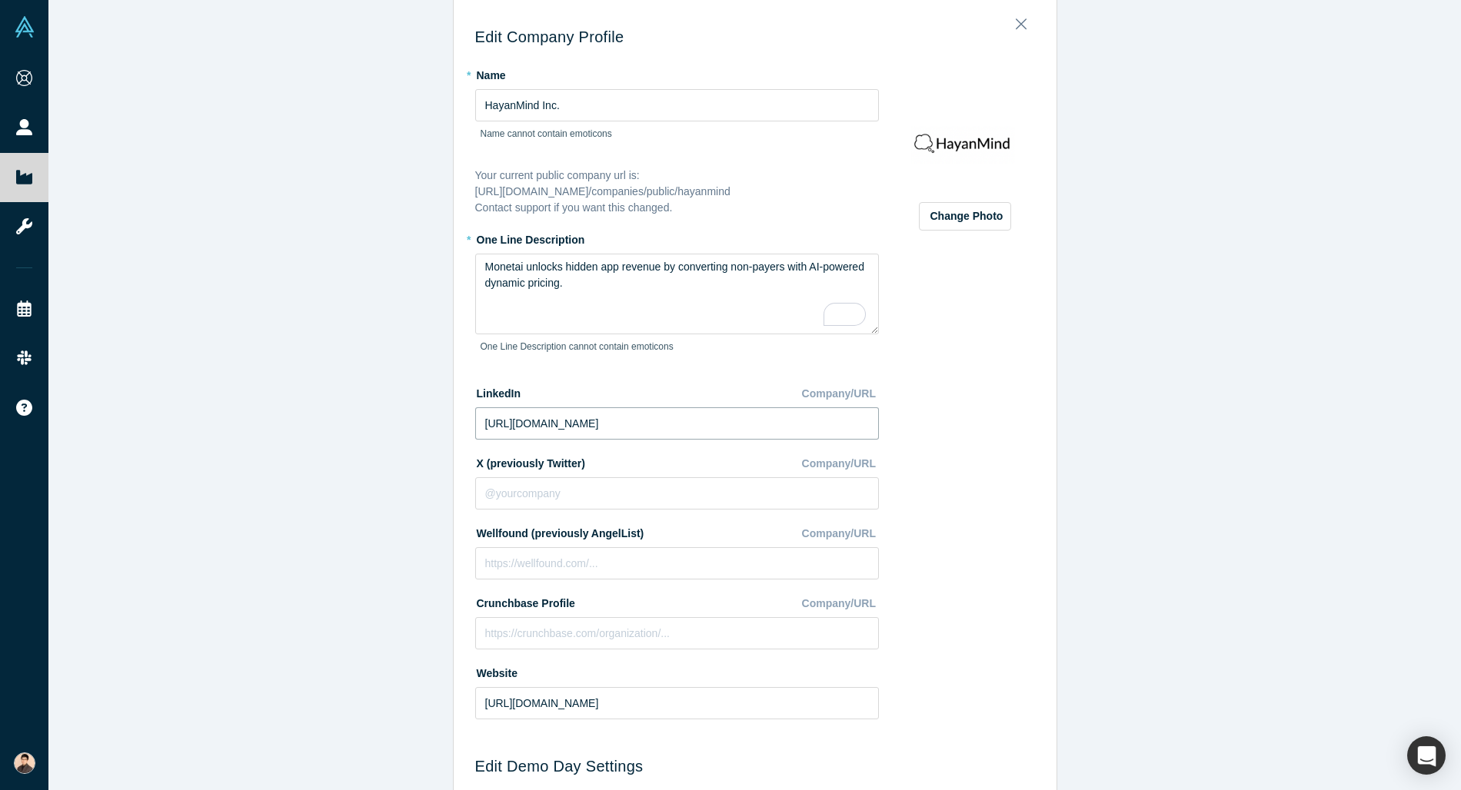
scroll to position [30, 0]
click at [1020, 322] on div "Change Photo Zoom Save Remove Upload New" at bounding box center [965, 399] width 140 height 668
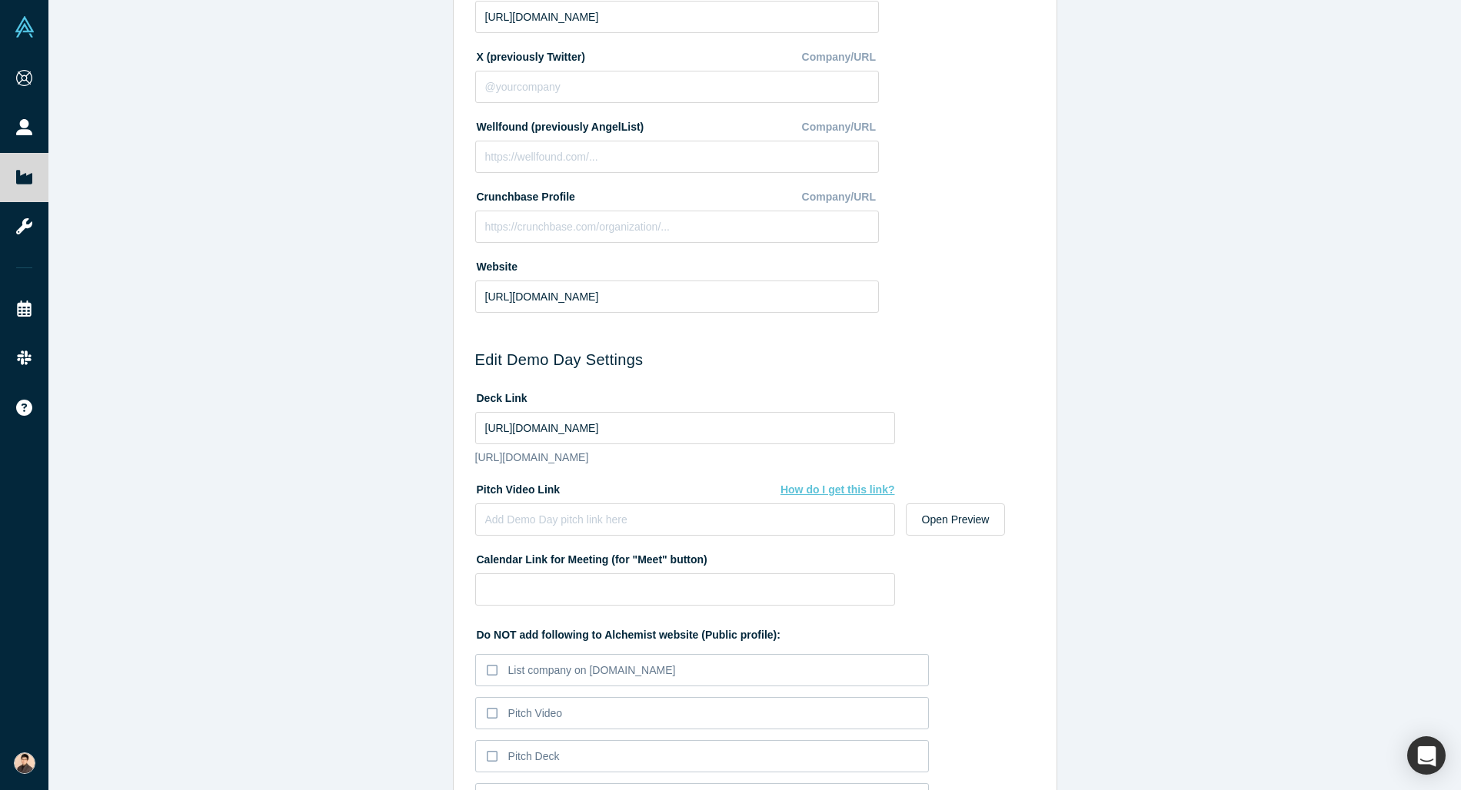
scroll to position [567, 0]
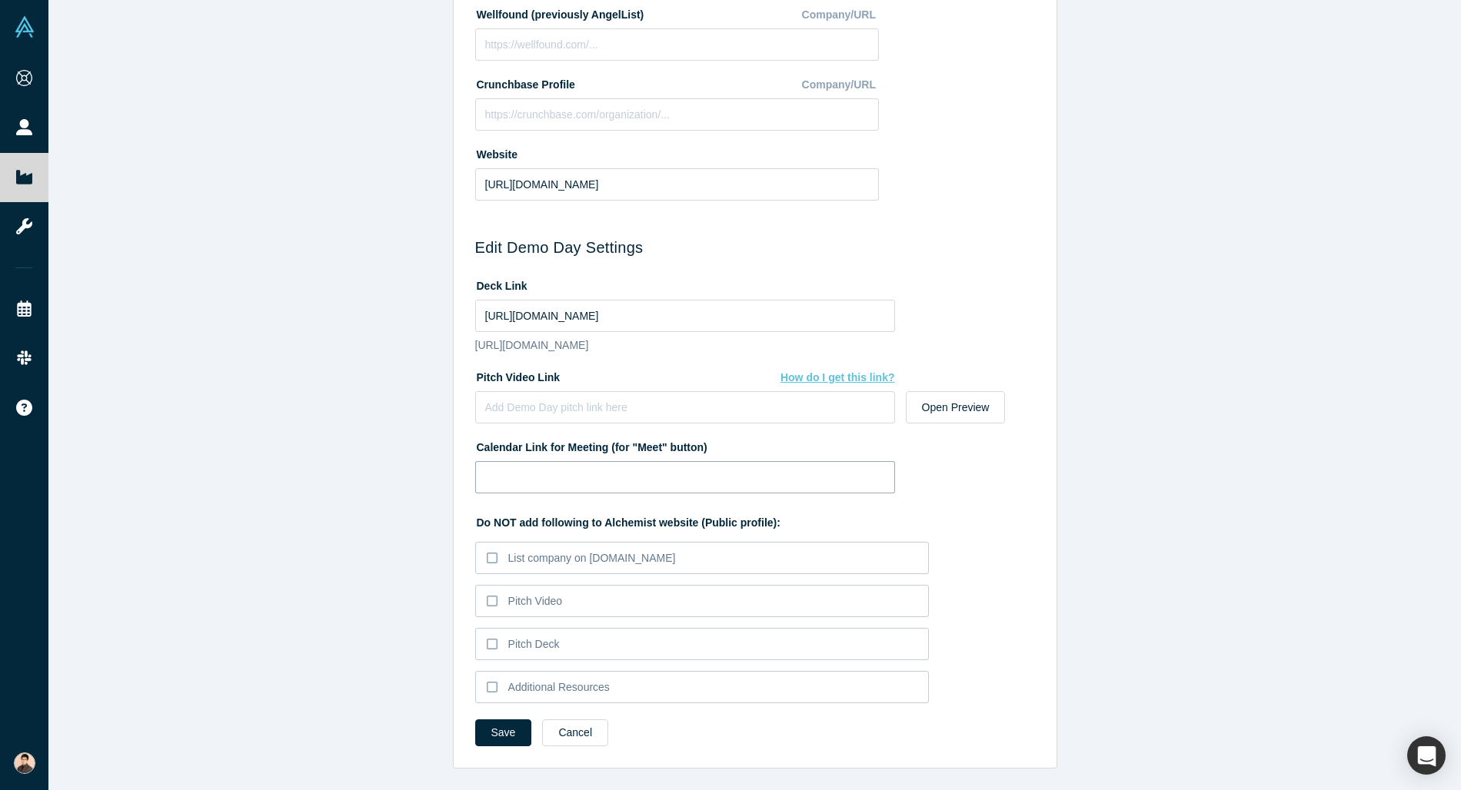
click at [541, 473] on input at bounding box center [685, 477] width 420 height 32
paste input "[URL][DOMAIN_NAME][PERSON_NAME]"
type input "[URL][DOMAIN_NAME][PERSON_NAME]"
click at [507, 729] on button "Save" at bounding box center [503, 733] width 57 height 27
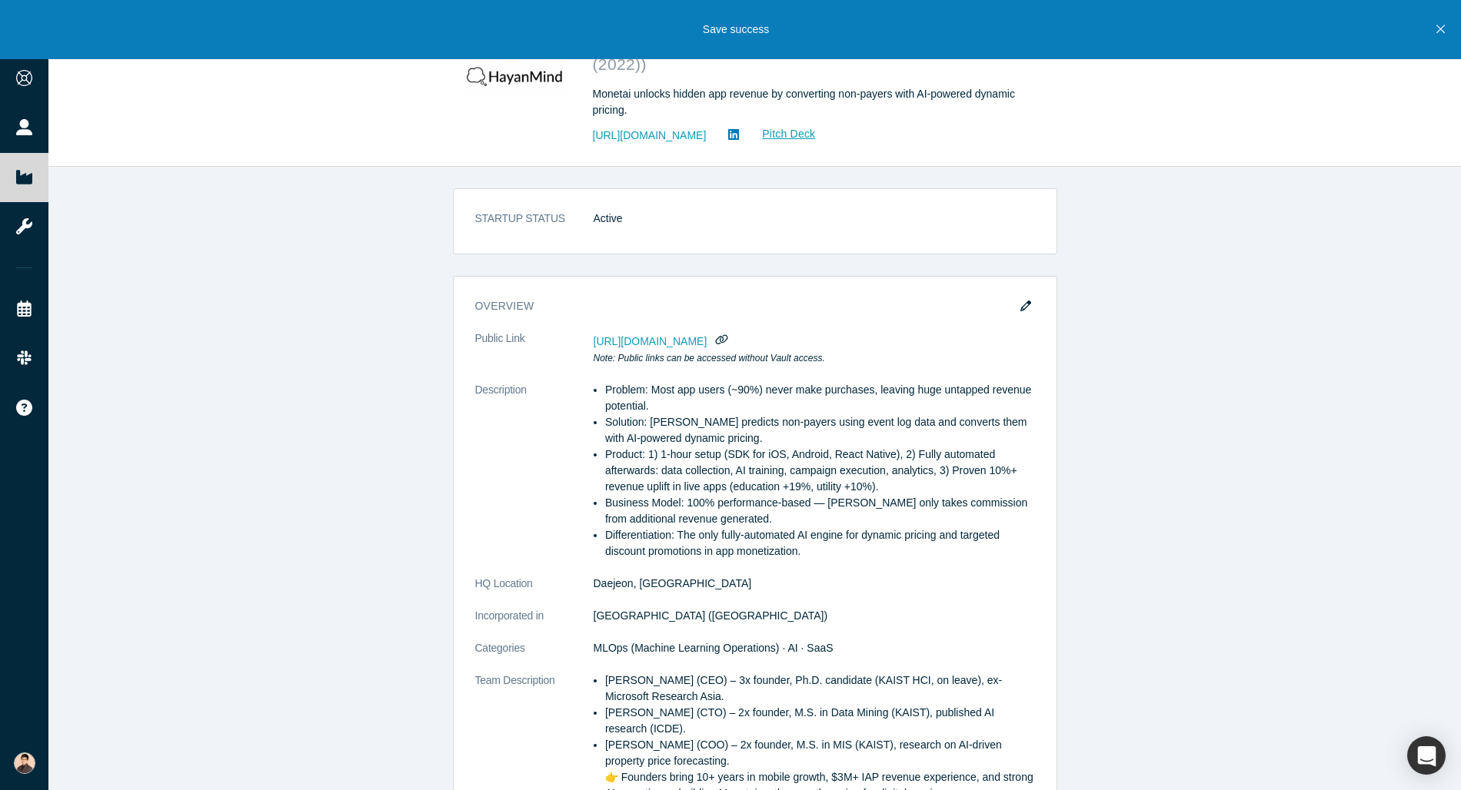
click at [1217, 235] on div "STARTUP STATUS Active overview Public Link [URL][DOMAIN_NAME] Note: Public link…" at bounding box center [754, 479] width 1413 height 624
click at [314, 257] on div "STARTUP STATUS Active overview Public Link [URL][DOMAIN_NAME] Note: Public link…" at bounding box center [754, 479] width 1413 height 624
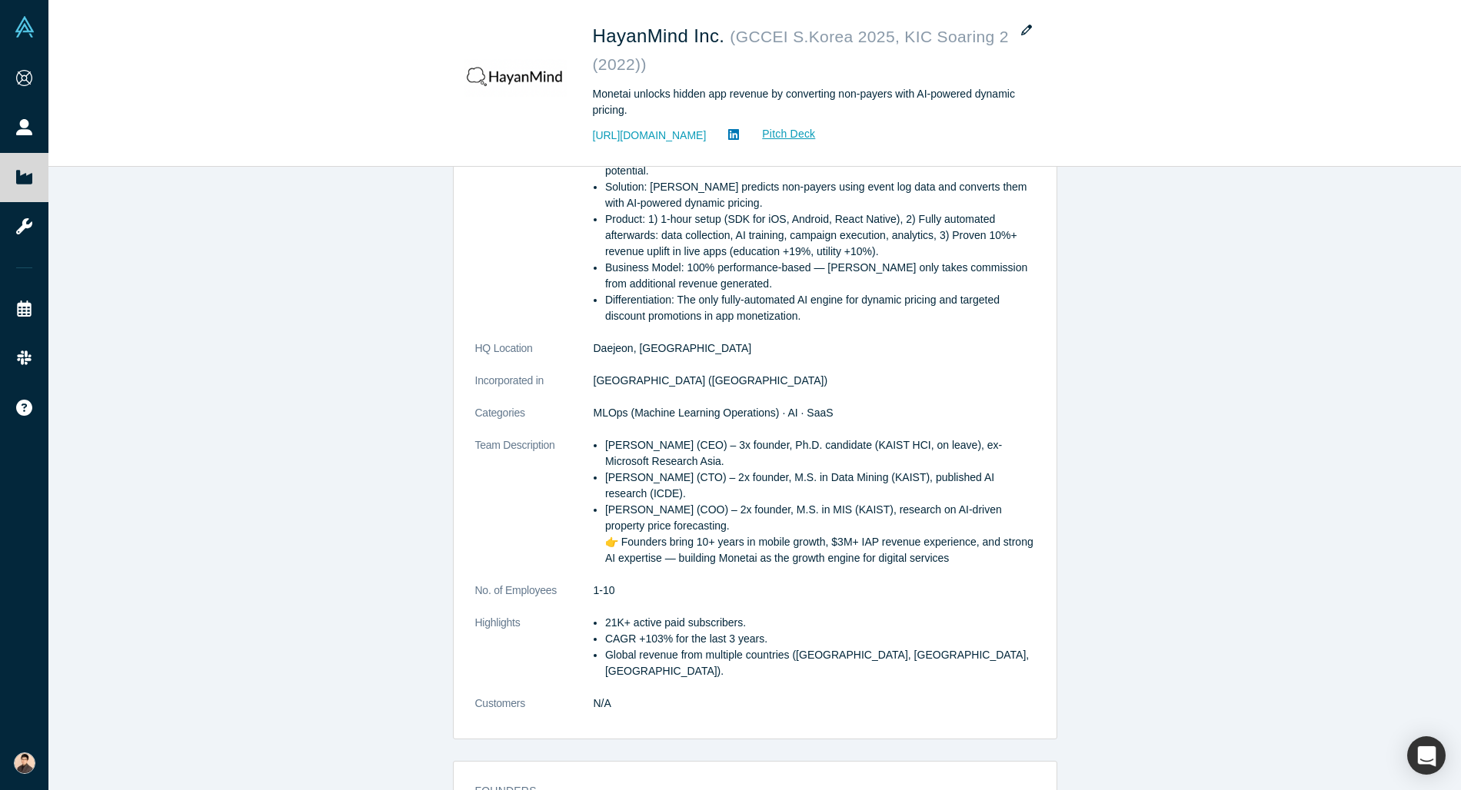
scroll to position [312, 0]
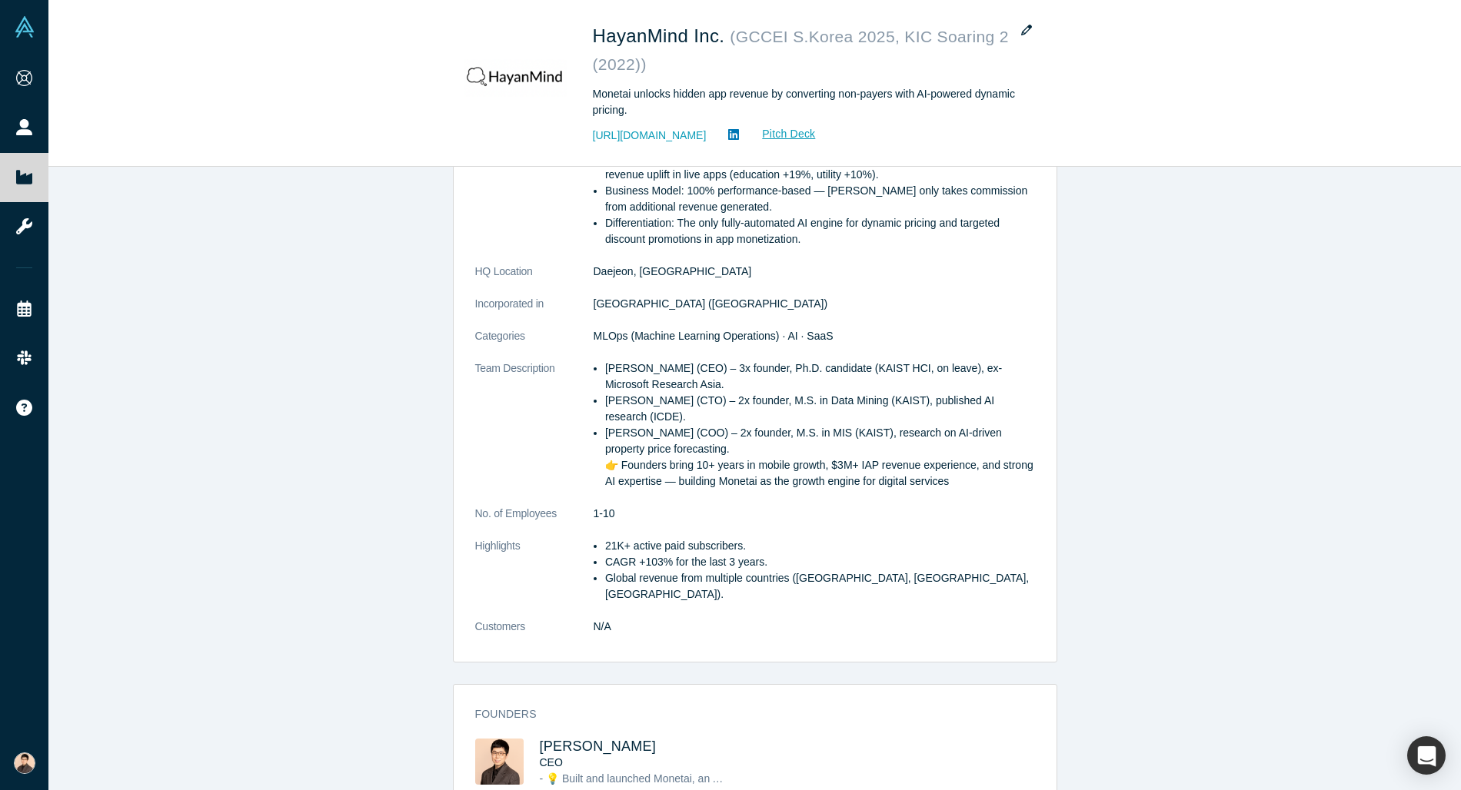
click at [348, 278] on div "STARTUP STATUS Active overview Public Link [URL][DOMAIN_NAME] Note: Public link…" at bounding box center [754, 479] width 1413 height 624
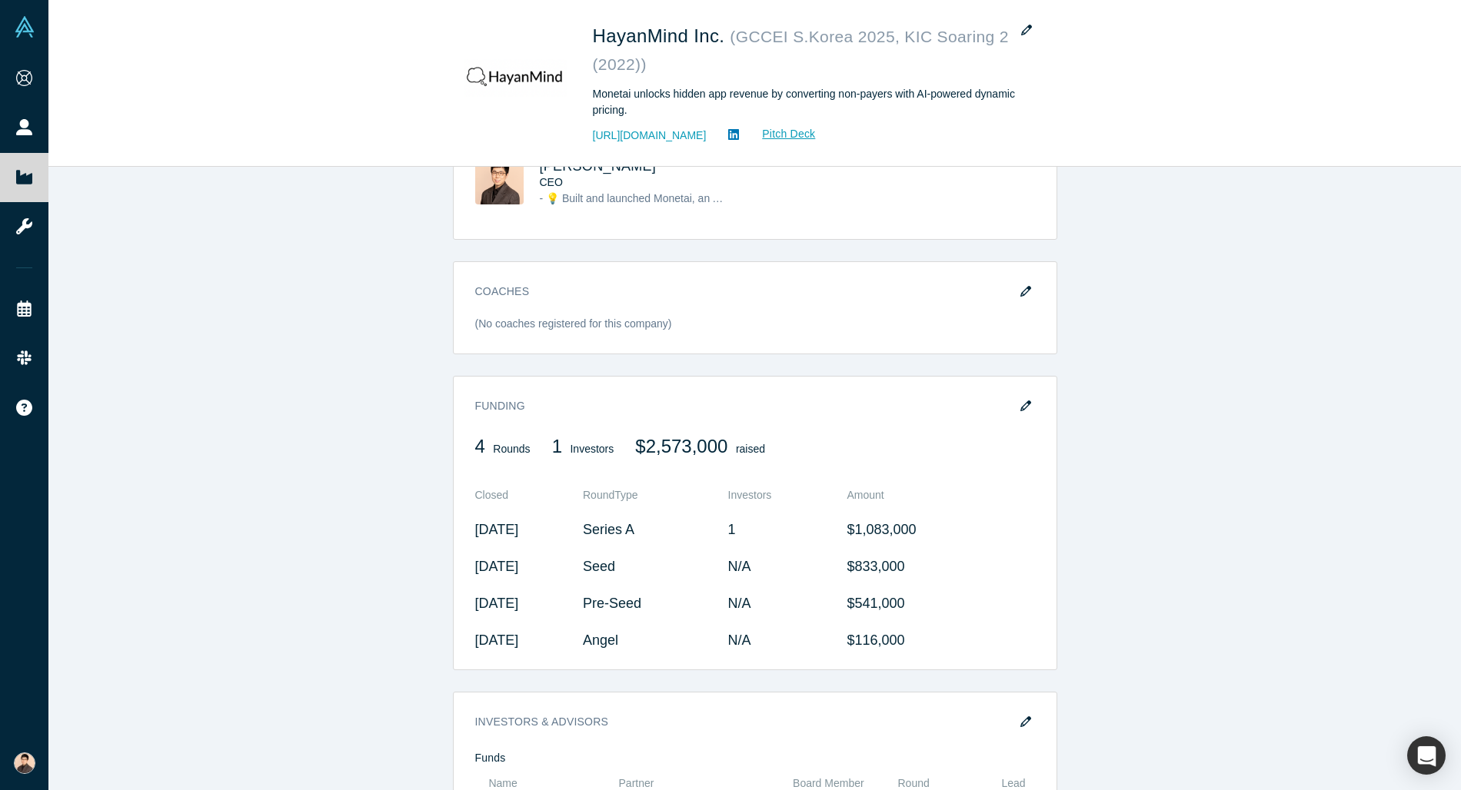
click at [348, 278] on div "STARTUP STATUS Active overview Public Link [URL][DOMAIN_NAME] Note: Public link…" at bounding box center [754, 479] width 1413 height 624
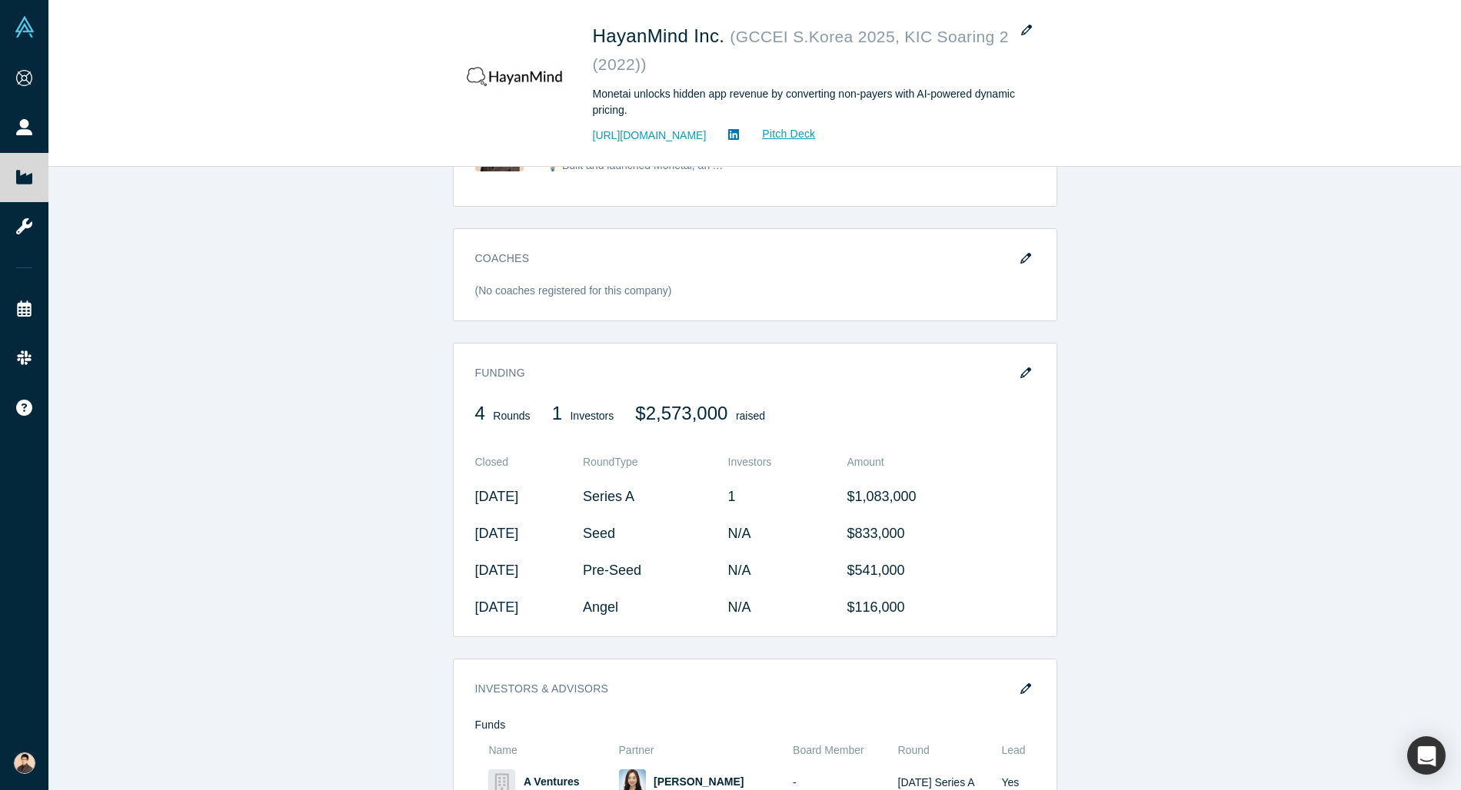
click at [1201, 347] on div "STARTUP STATUS Active overview Public Link [URL][DOMAIN_NAME] Note: Public link…" at bounding box center [754, 479] width 1413 height 624
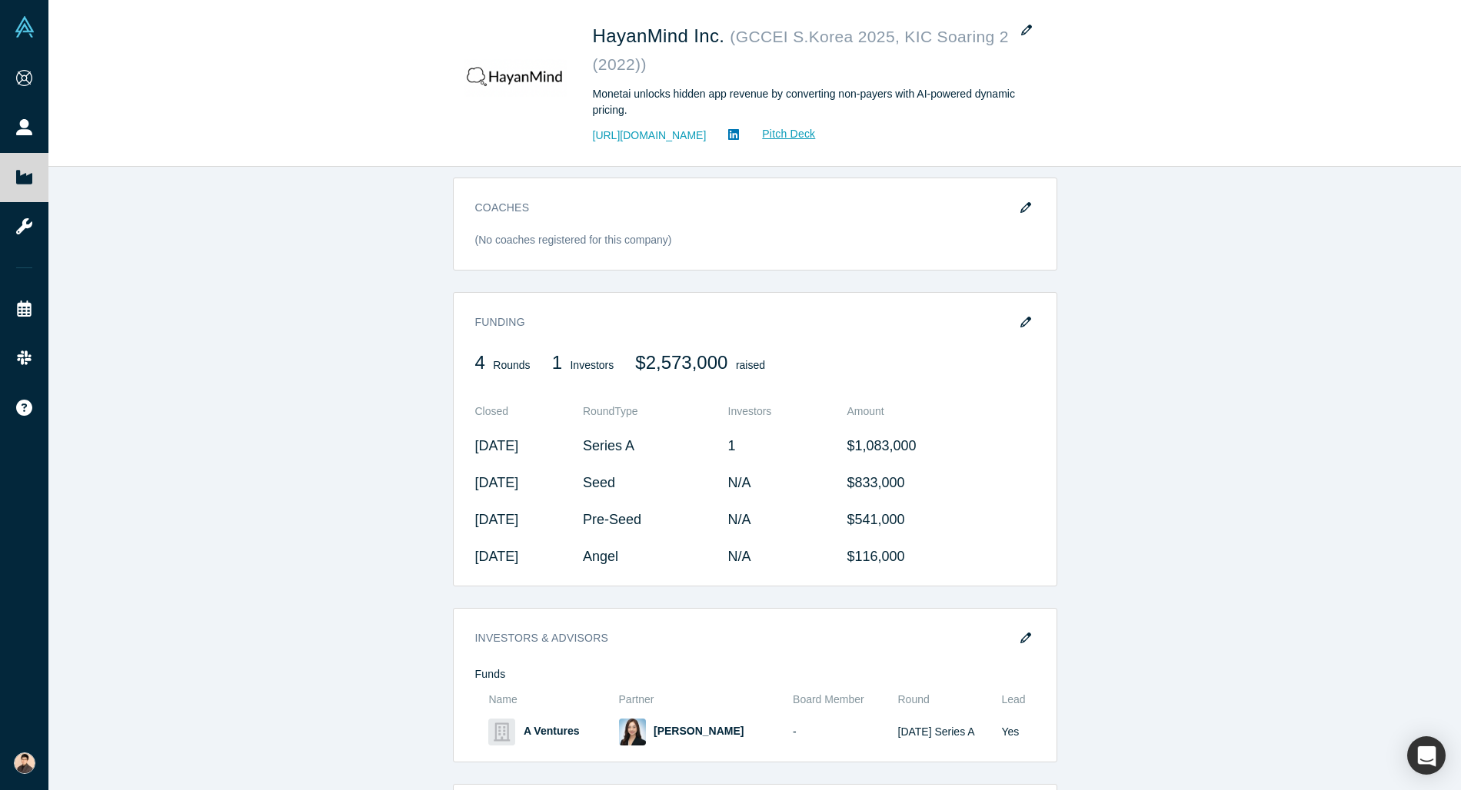
click at [1166, 504] on div "STARTUP STATUS Active overview Public Link [URL][DOMAIN_NAME] Note: Public link…" at bounding box center [754, 479] width 1413 height 624
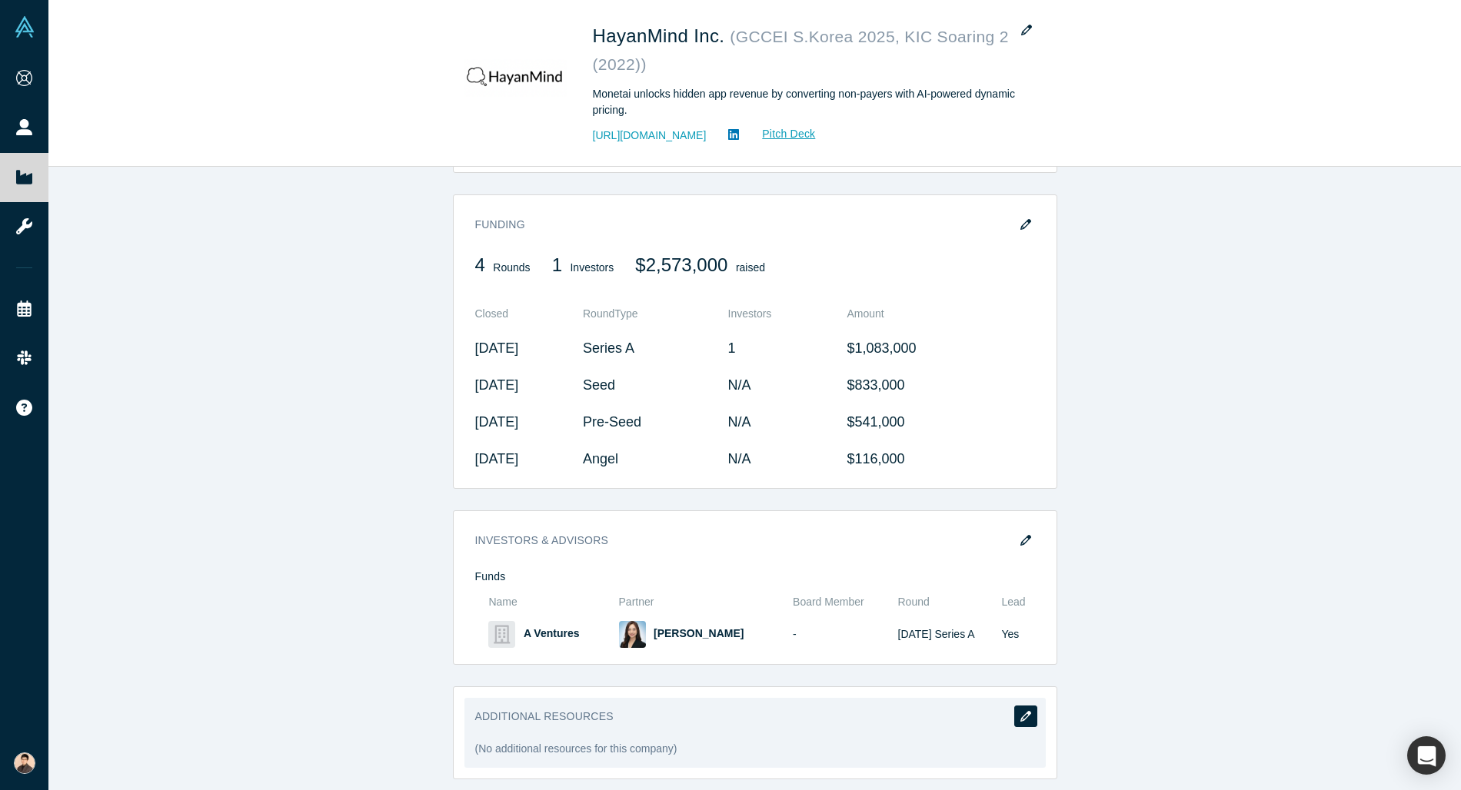
click at [1022, 711] on icon "button" at bounding box center [1025, 716] width 11 height 11
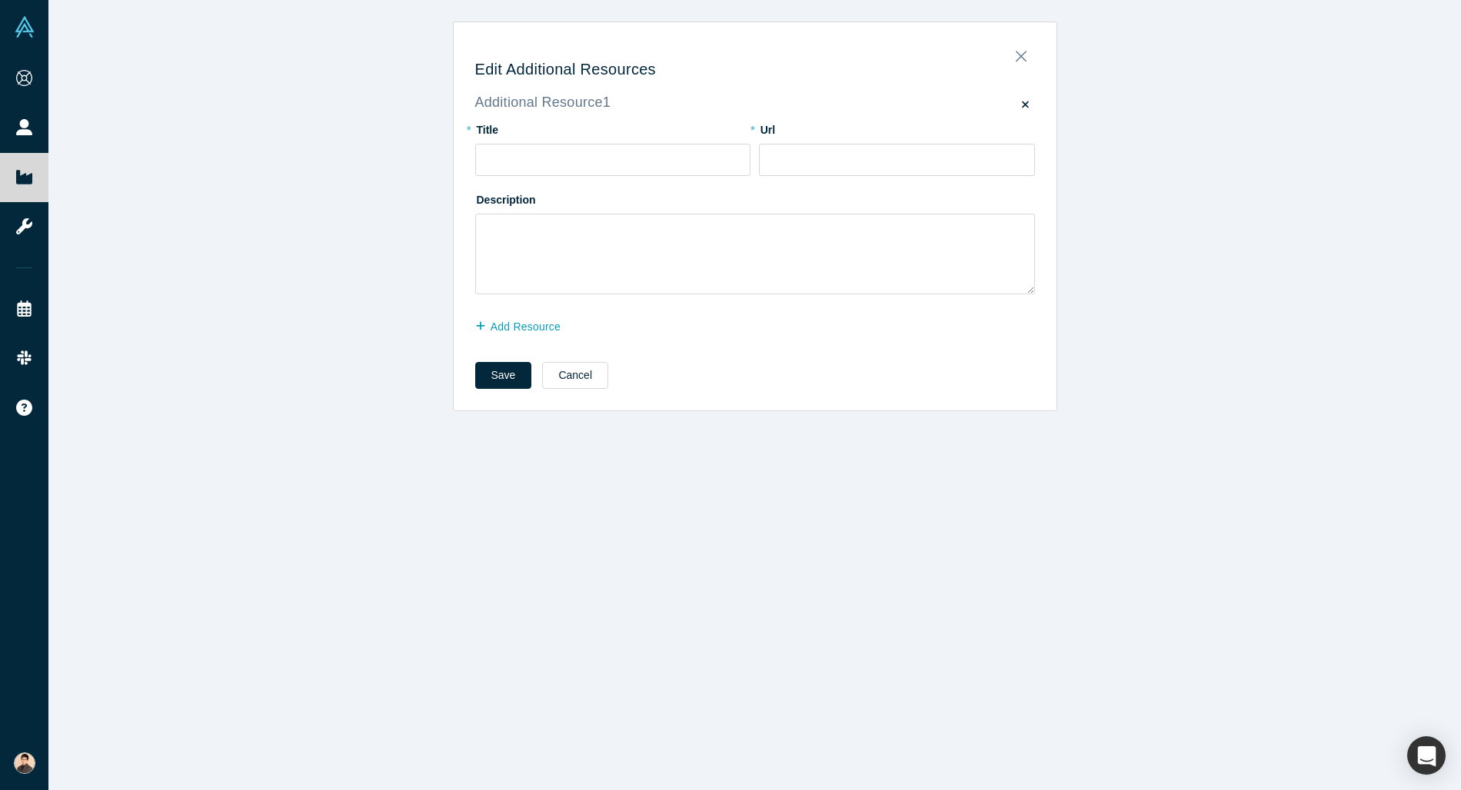
click at [1078, 286] on div "Edit Additional Resources Additional Resource 1 * Title * Url Description Add R…" at bounding box center [754, 395] width 1413 height 790
